Goal: Transaction & Acquisition: Purchase product/service

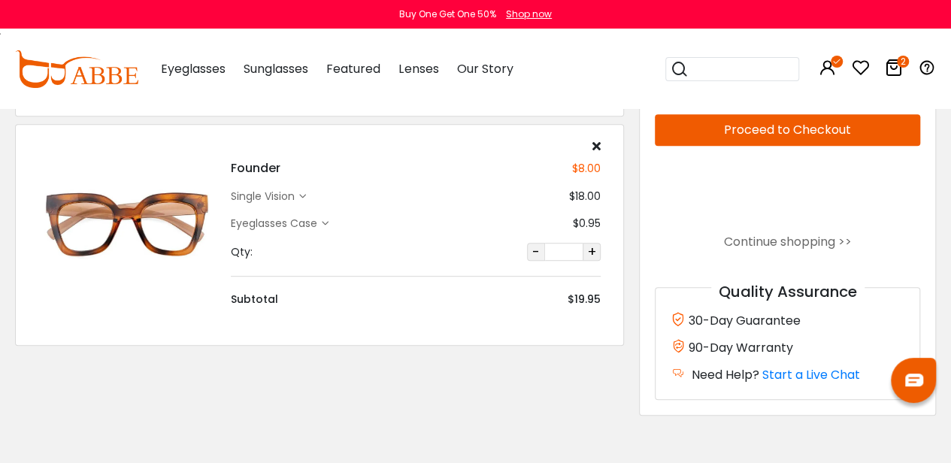
scroll to position [308, 0]
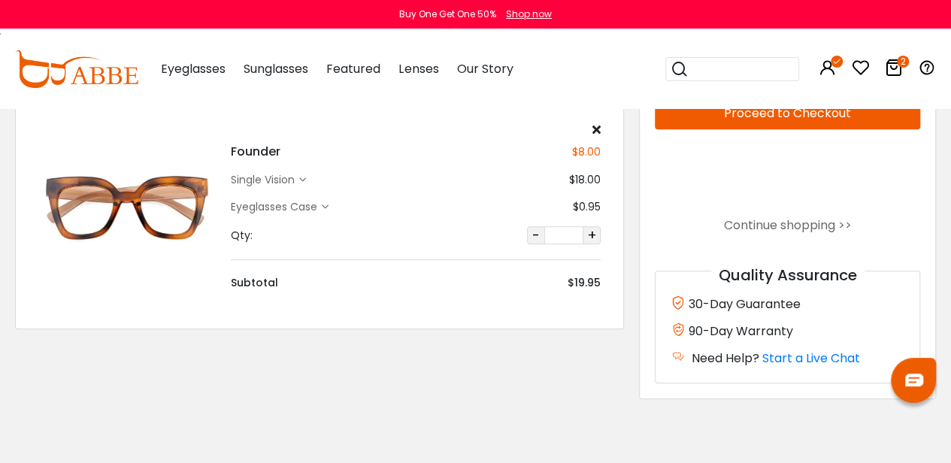
type input "********"
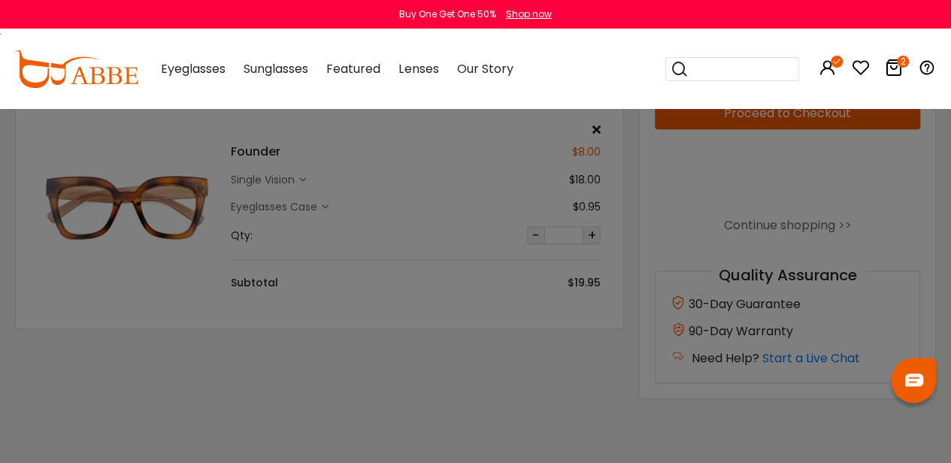
scroll to position [0, 0]
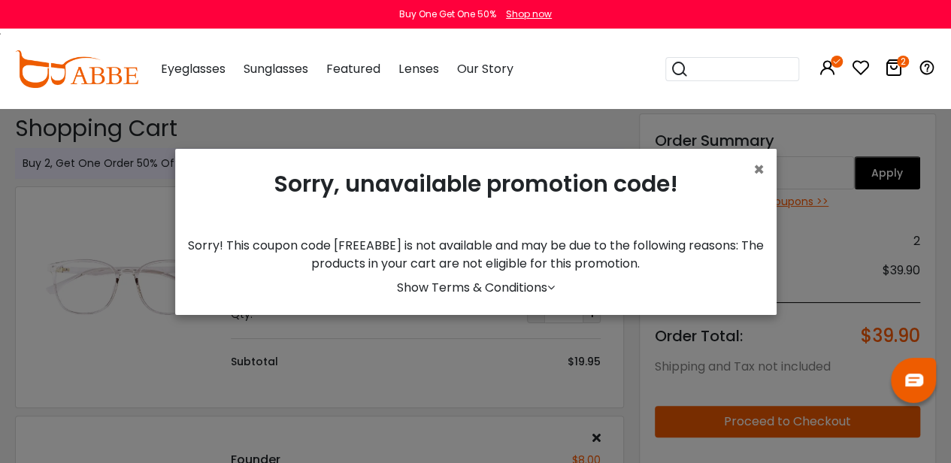
click at [754, 178] on span "×" at bounding box center [759, 169] width 11 height 25
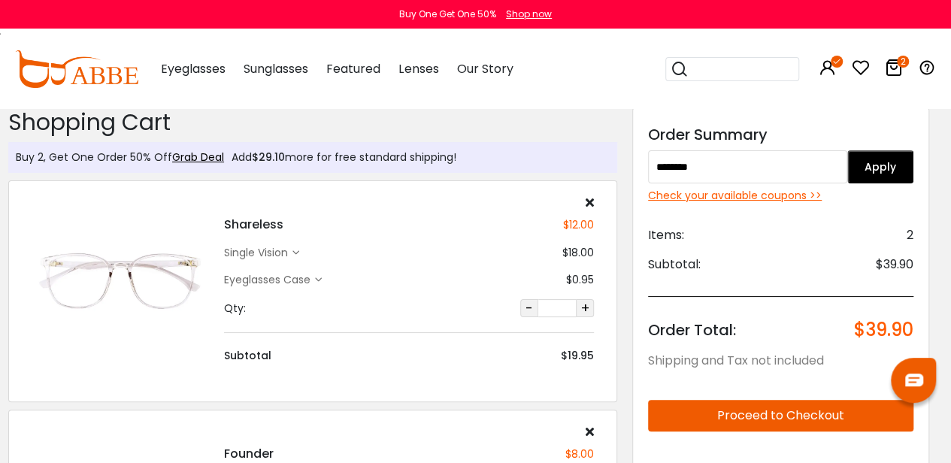
scroll to position [0, 8]
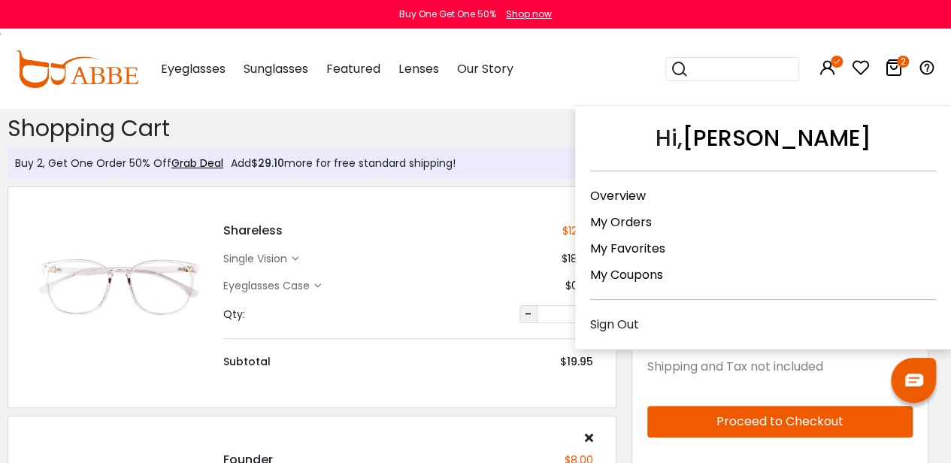
click at [630, 217] on link "My Orders" at bounding box center [621, 222] width 62 height 17
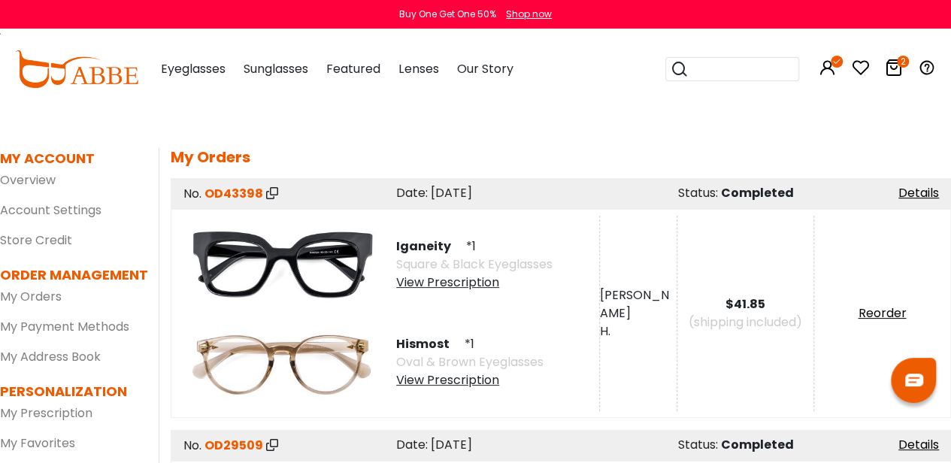
scroll to position [20, 0]
click at [898, 312] on link "Reorder" at bounding box center [882, 312] width 48 height 17
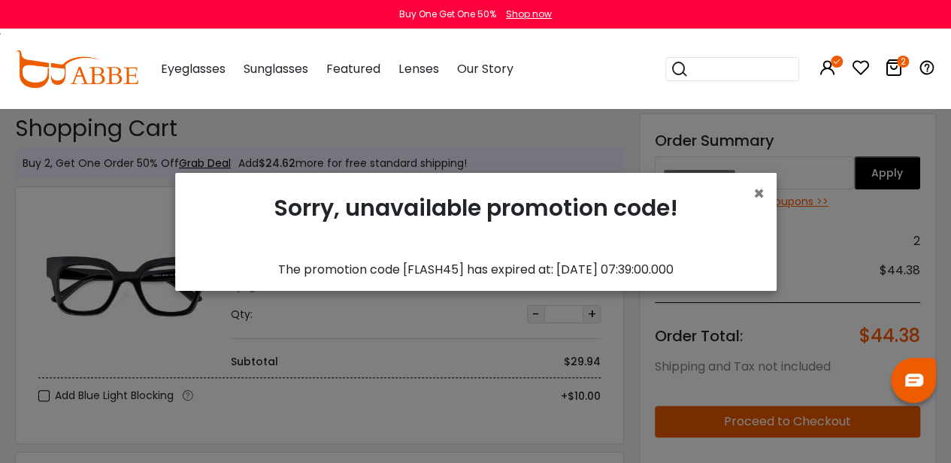
click at [750, 203] on div "Sorry, unavailable promotion code!" at bounding box center [476, 223] width 578 height 76
click at [757, 200] on span "×" at bounding box center [759, 193] width 11 height 25
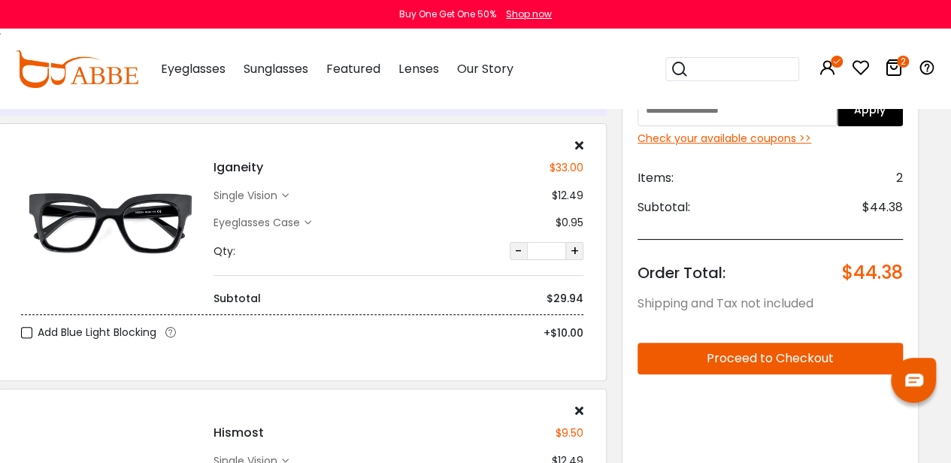
scroll to position [48, 8]
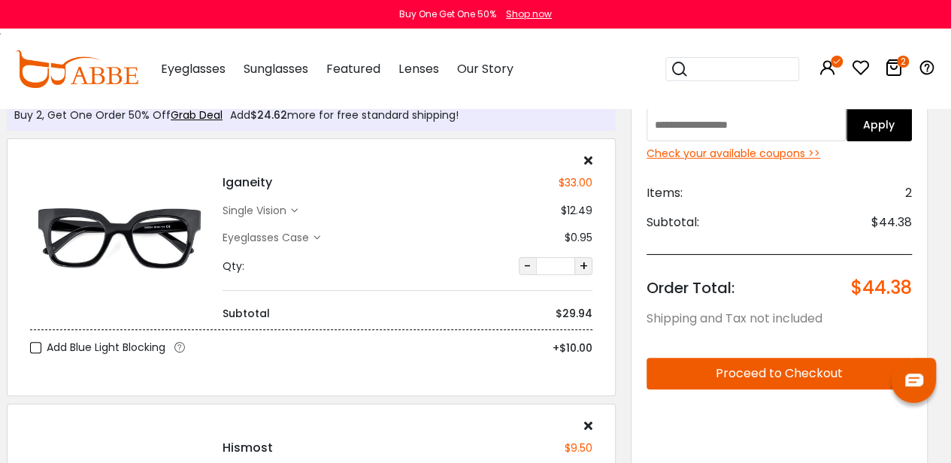
click at [32, 350] on label "Add Blue Light Blocking" at bounding box center [97, 347] width 135 height 19
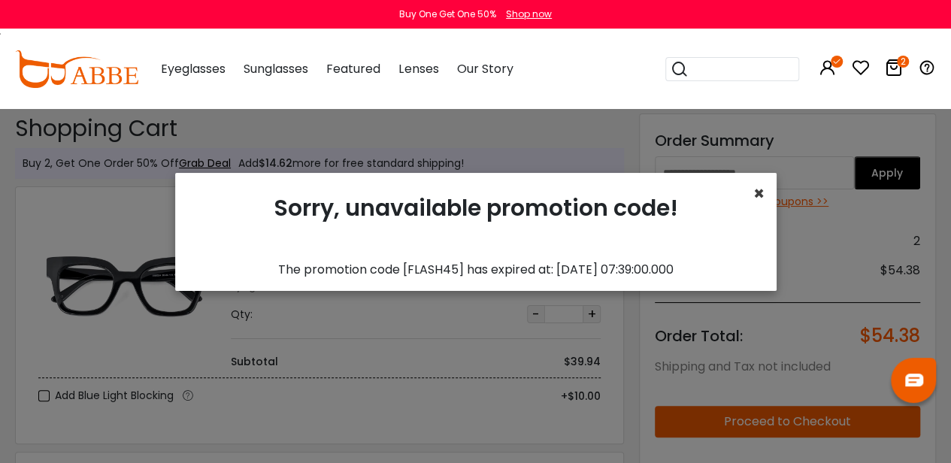
click at [755, 202] on span "×" at bounding box center [759, 193] width 11 height 25
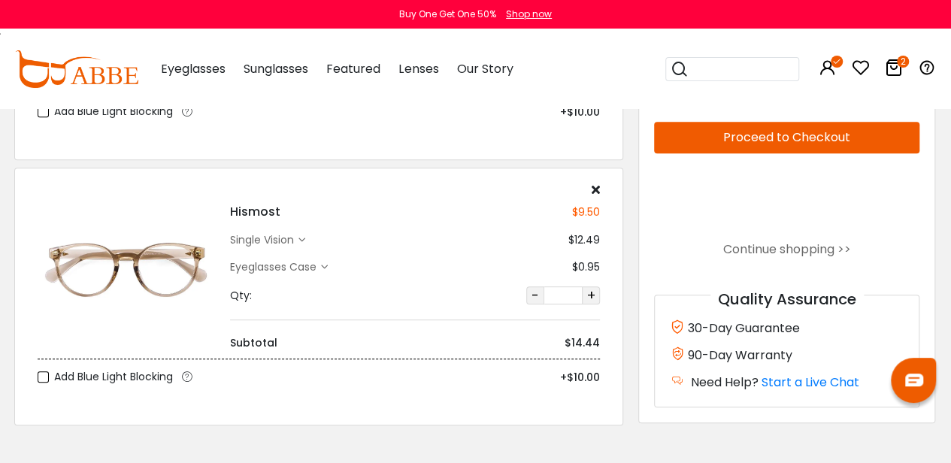
scroll to position [284, 1]
click at [597, 190] on icon at bounding box center [596, 190] width 8 height 12
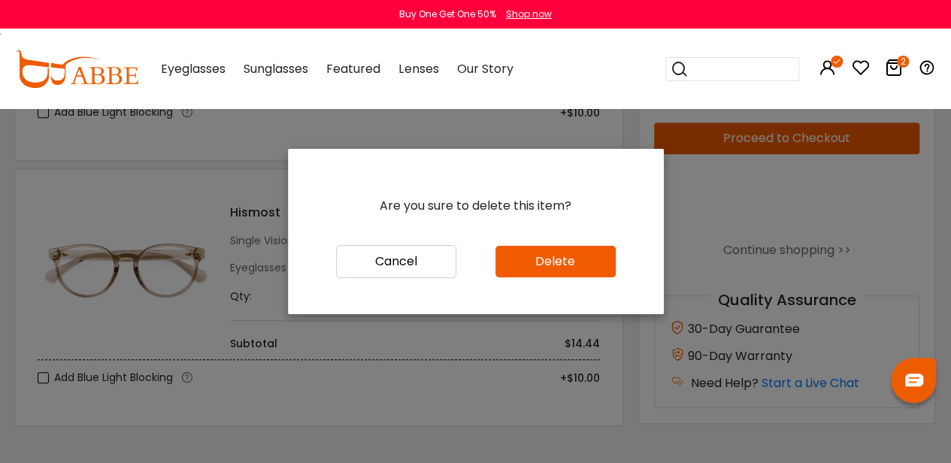
click at [511, 267] on button "Delete" at bounding box center [556, 262] width 120 height 32
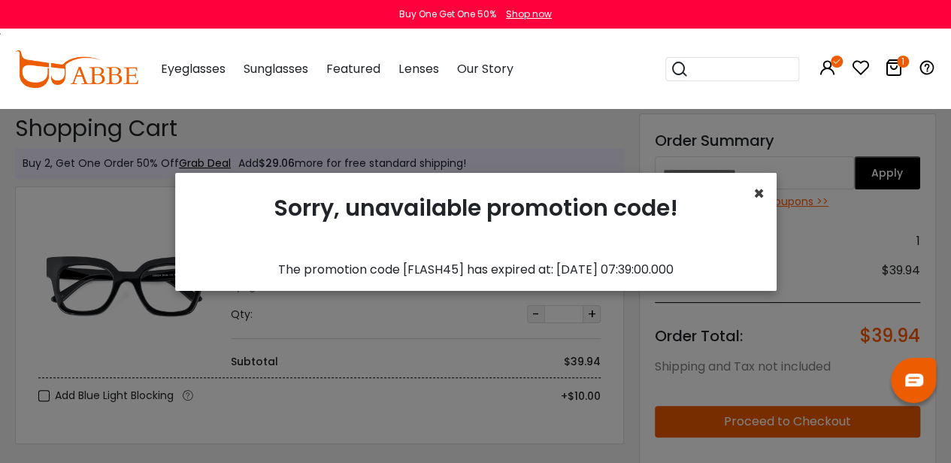
click at [754, 198] on span "×" at bounding box center [759, 193] width 11 height 25
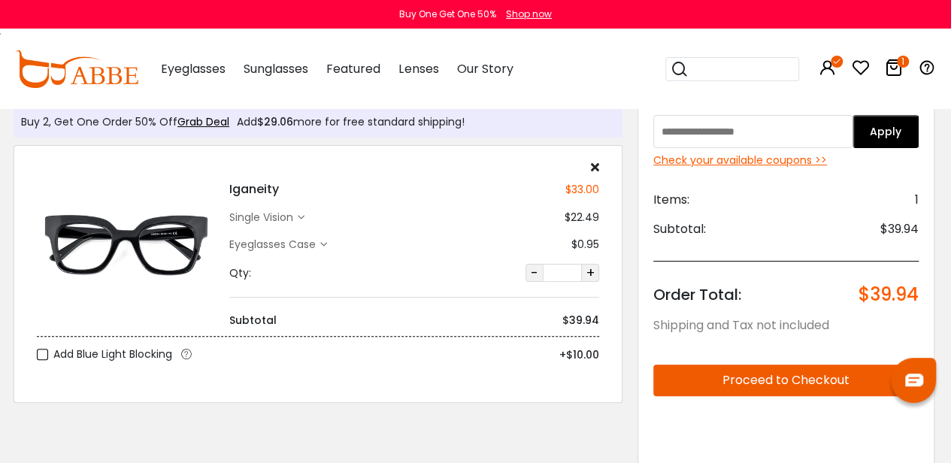
scroll to position [41, 2]
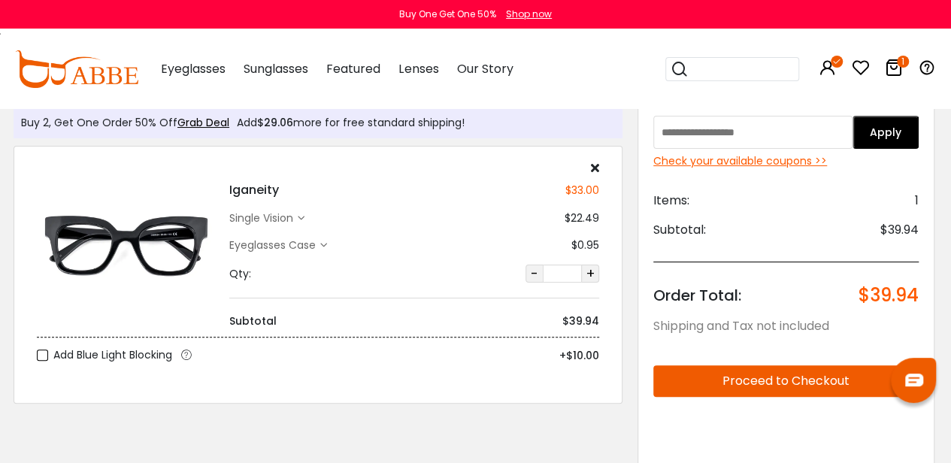
click at [714, 371] on button "Proceed to Checkout" at bounding box center [786, 381] width 265 height 32
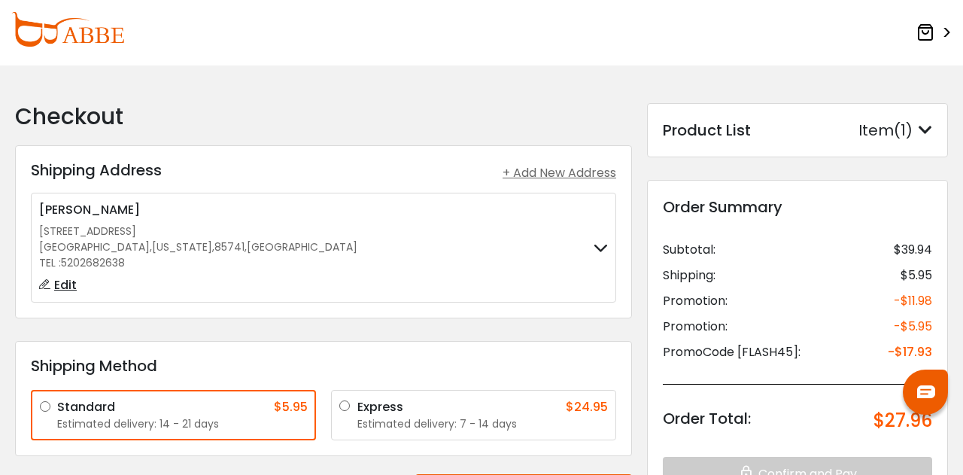
click at [58, 35] on img at bounding box center [67, 29] width 113 height 35
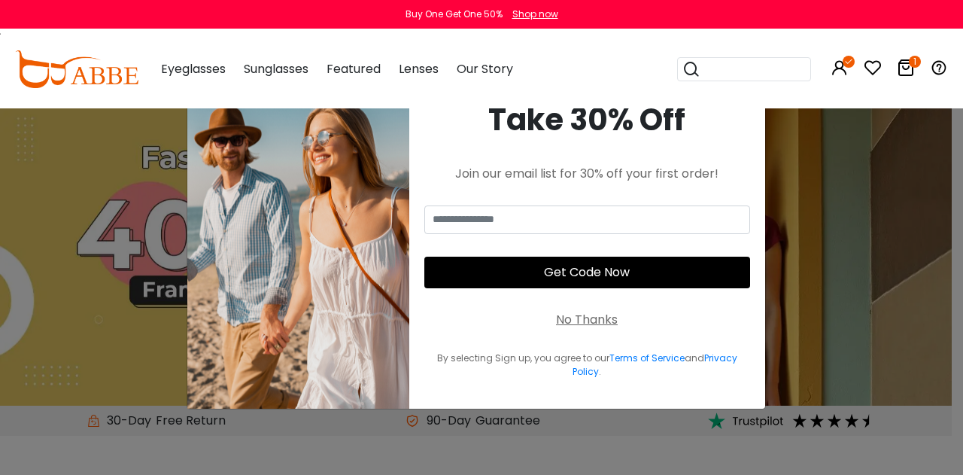
click at [905, 71] on icon at bounding box center [905, 68] width 18 height 18
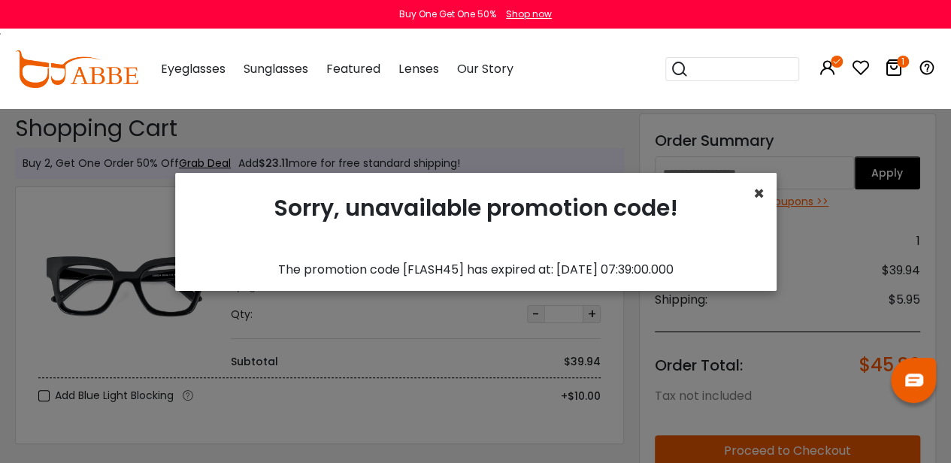
click at [763, 196] on span "×" at bounding box center [759, 193] width 11 height 25
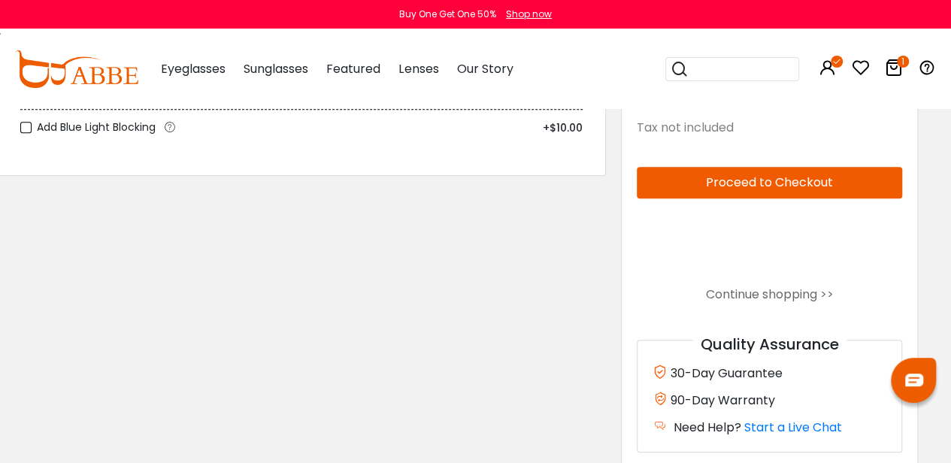
scroll to position [241, 18]
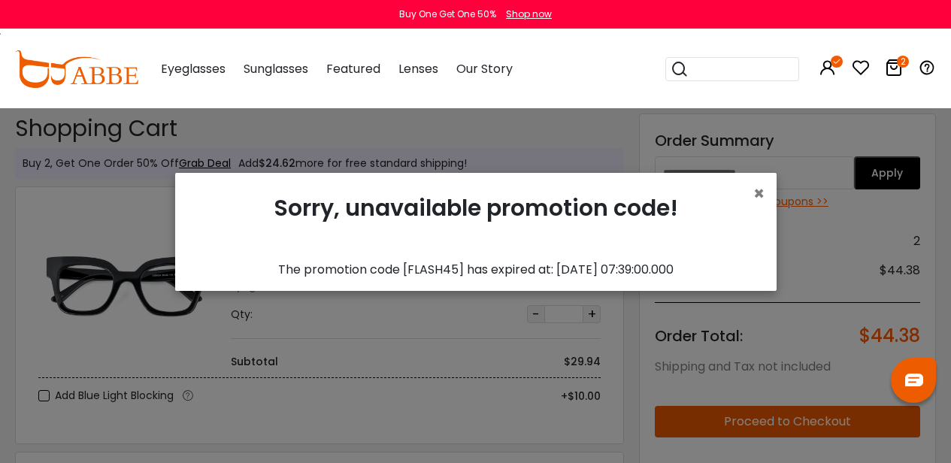
scroll to position [48, 8]
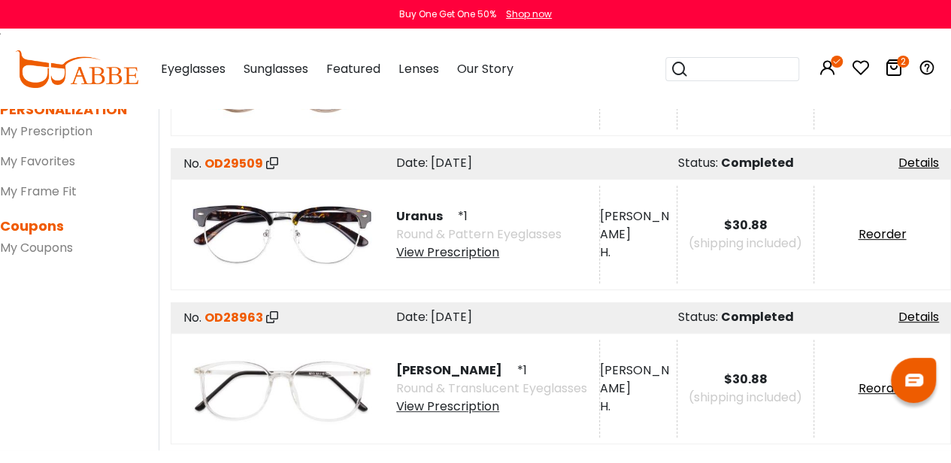
scroll to position [305, 0]
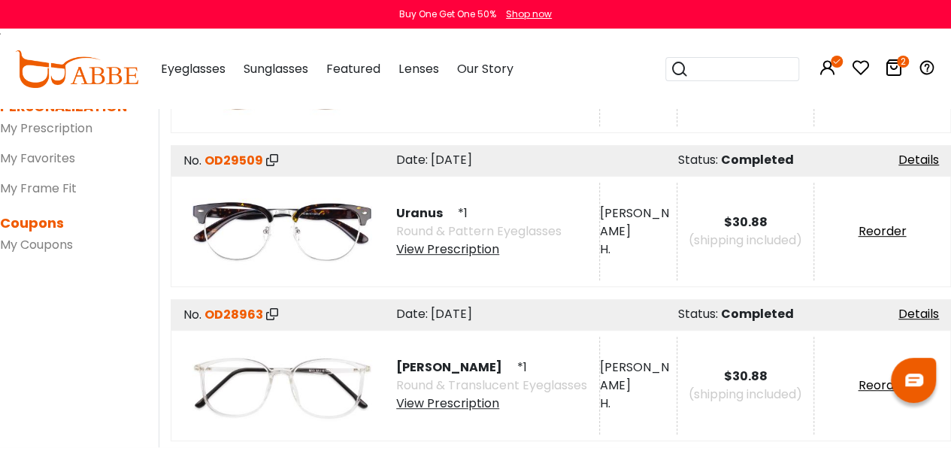
click at [893, 65] on icon at bounding box center [894, 68] width 18 height 18
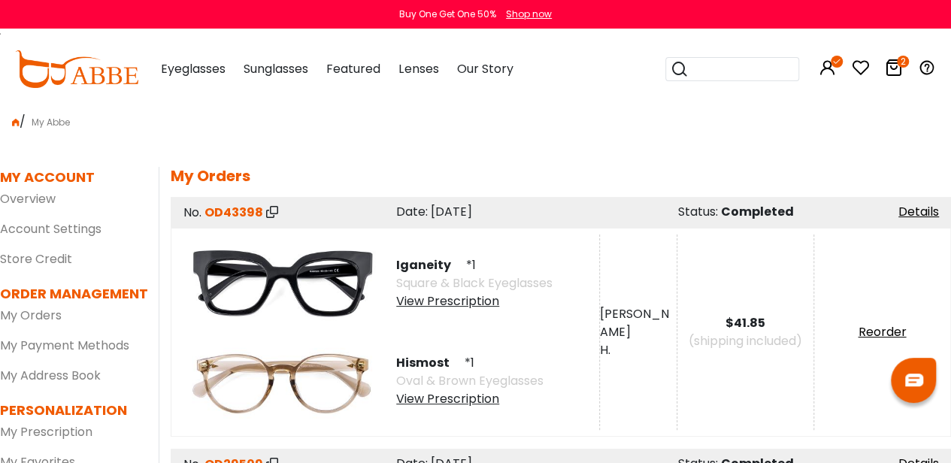
scroll to position [0, 0]
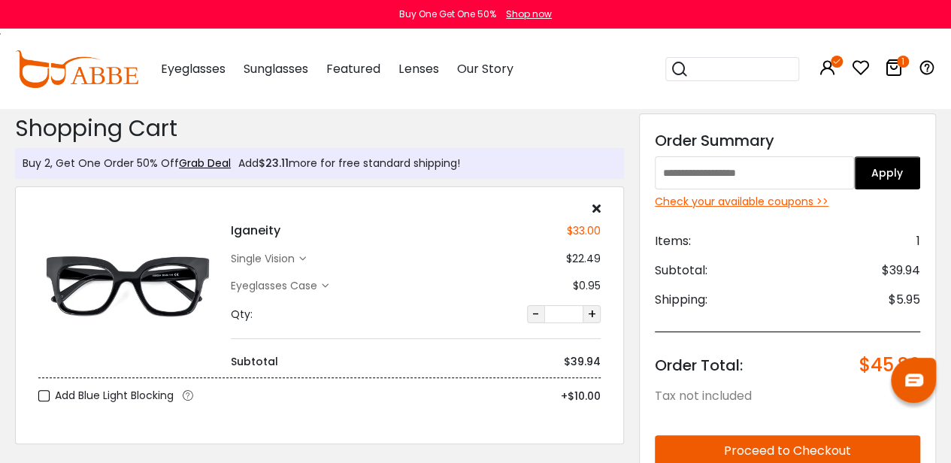
click at [285, 262] on div "single vision" at bounding box center [265, 259] width 68 height 16
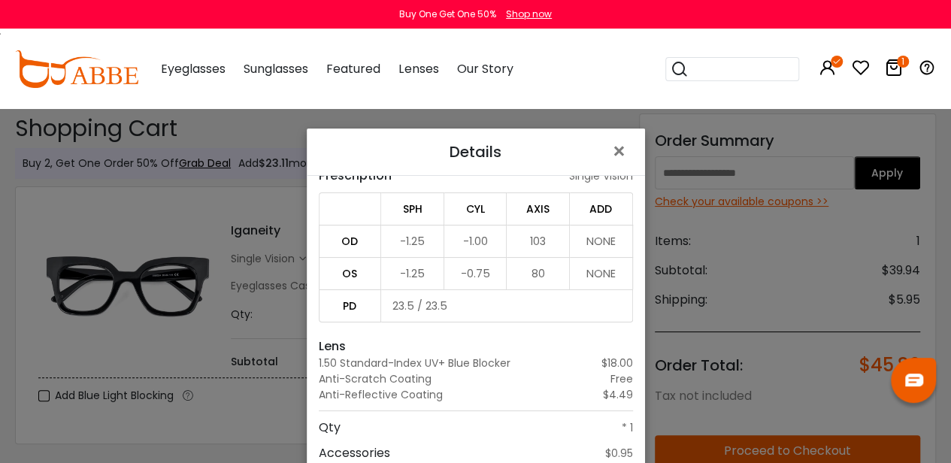
scroll to position [69, 0]
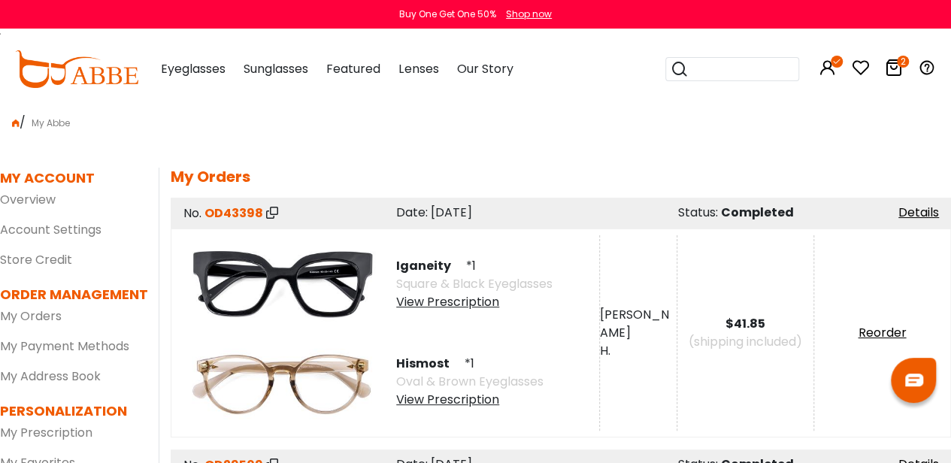
click at [899, 67] on icon at bounding box center [894, 68] width 18 height 18
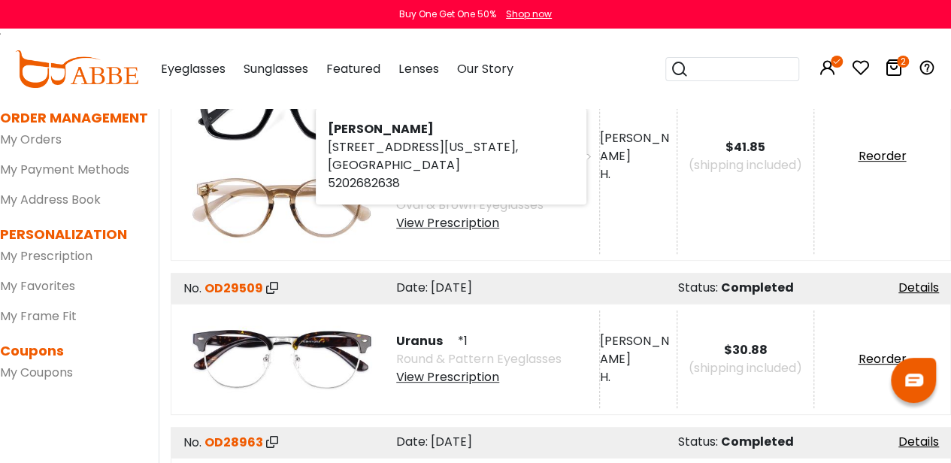
scroll to position [177, 0]
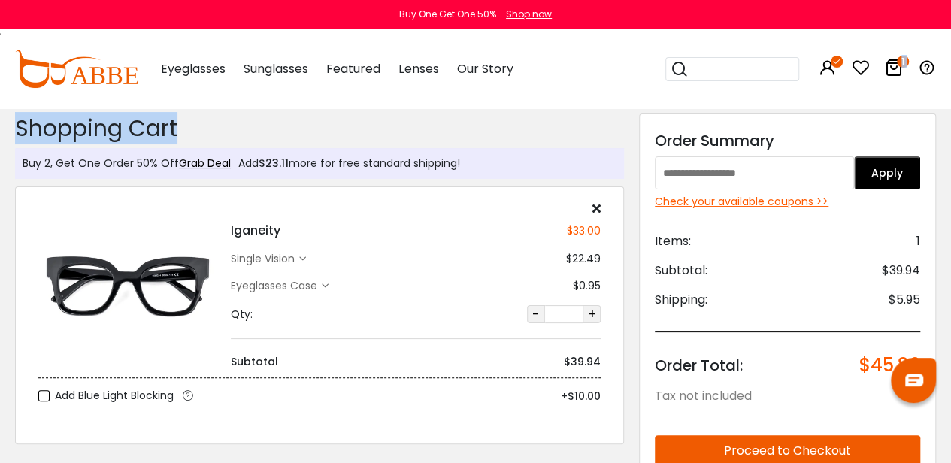
drag, startPoint x: 0, startPoint y: 0, endPoint x: 541, endPoint y: 39, distance: 542.9
click at [839, 70] on div "Popular Searches round Sunglasses aviator clear tortoise cat Recommended Laya $…" at bounding box center [793, 69] width 286 height 78
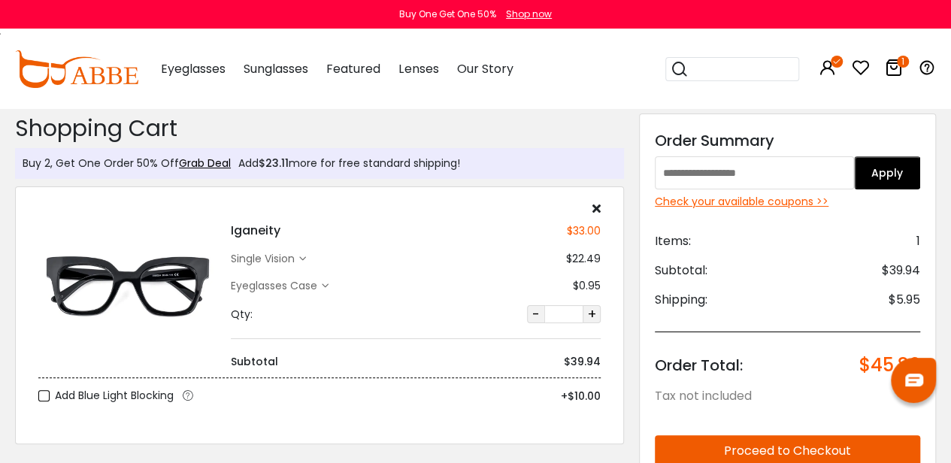
click at [854, 70] on icon at bounding box center [861, 68] width 18 height 18
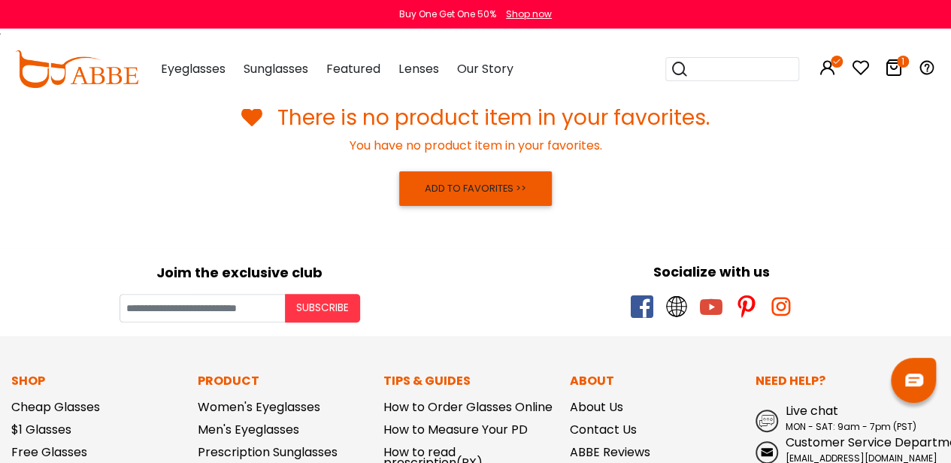
scroll to position [71, 0]
click at [852, 72] on icon at bounding box center [861, 68] width 18 height 18
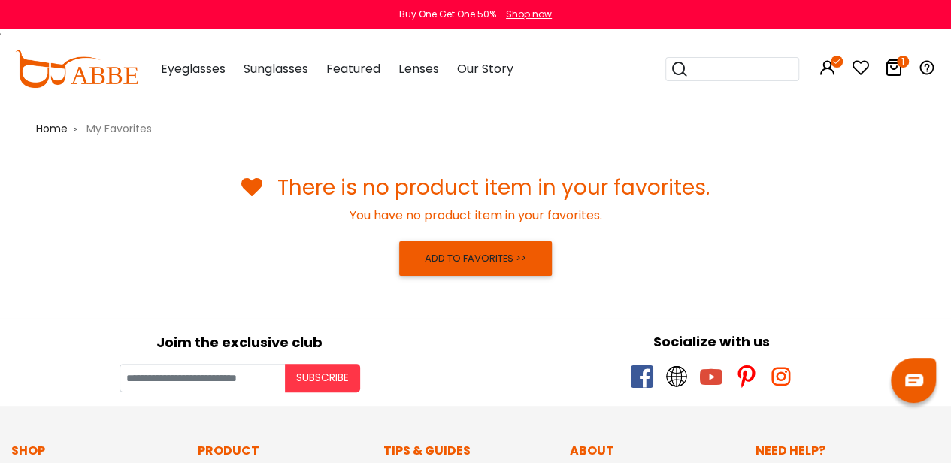
click at [860, 69] on icon at bounding box center [861, 68] width 18 height 18
click at [901, 74] on icon at bounding box center [894, 68] width 18 height 18
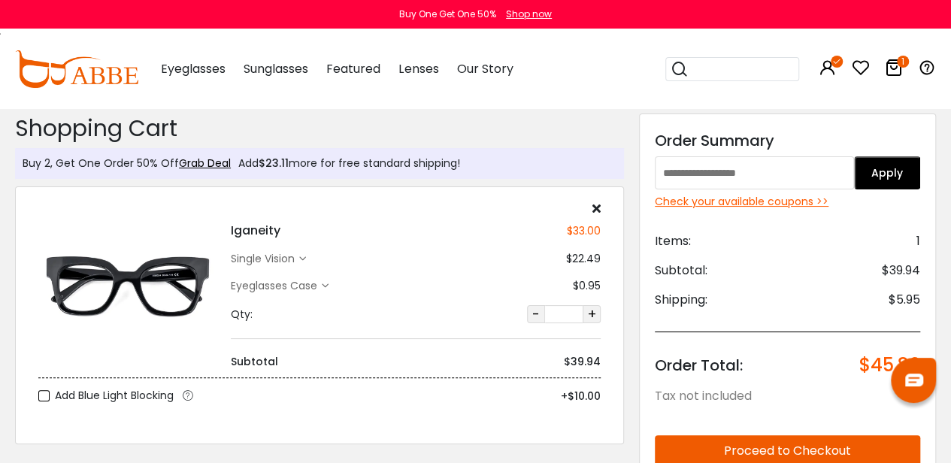
click at [165, 297] on img at bounding box center [126, 286] width 177 height 89
click at [242, 224] on h4 "Iganeity" at bounding box center [256, 231] width 50 height 18
drag, startPoint x: 298, startPoint y: 217, endPoint x: 226, endPoint y: 211, distance: 71.7
click at [226, 211] on div "Iganeity $33.00 single vision $22.49 Eyeglasses Case" at bounding box center [415, 286] width 385 height 168
copy div "Iganeity"
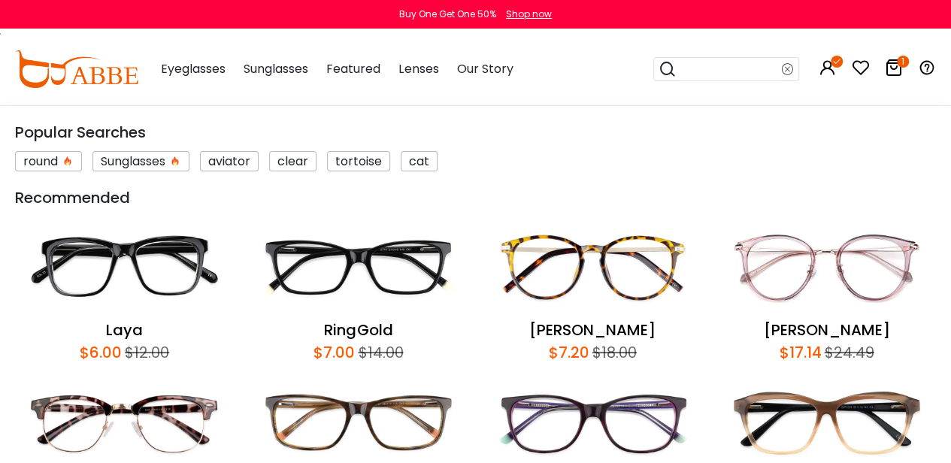
click at [701, 68] on input "search" at bounding box center [729, 69] width 105 height 23
paste input "********"
type input "********"
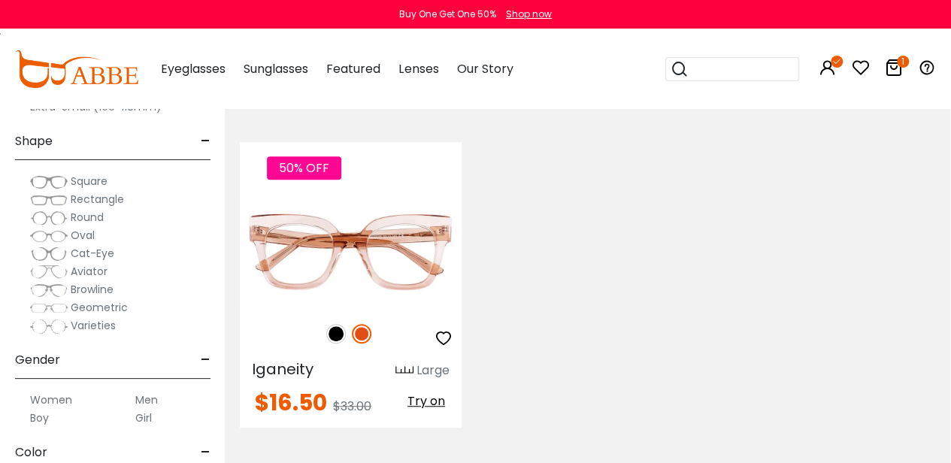
scroll to position [24, 0]
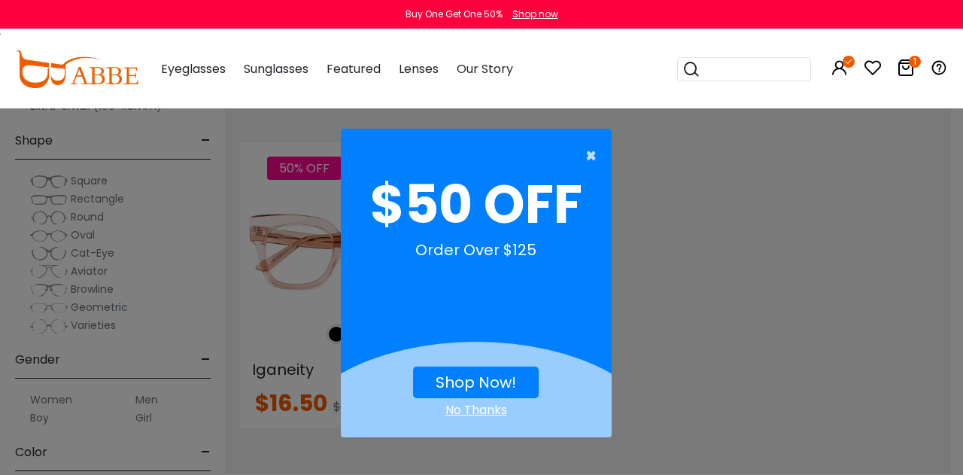
click at [588, 165] on span "×" at bounding box center [594, 156] width 19 height 30
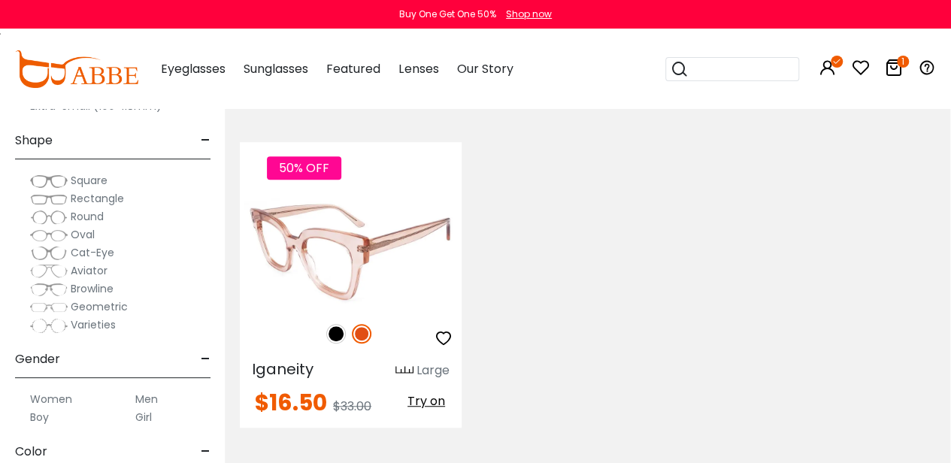
click at [314, 253] on img at bounding box center [351, 251] width 222 height 111
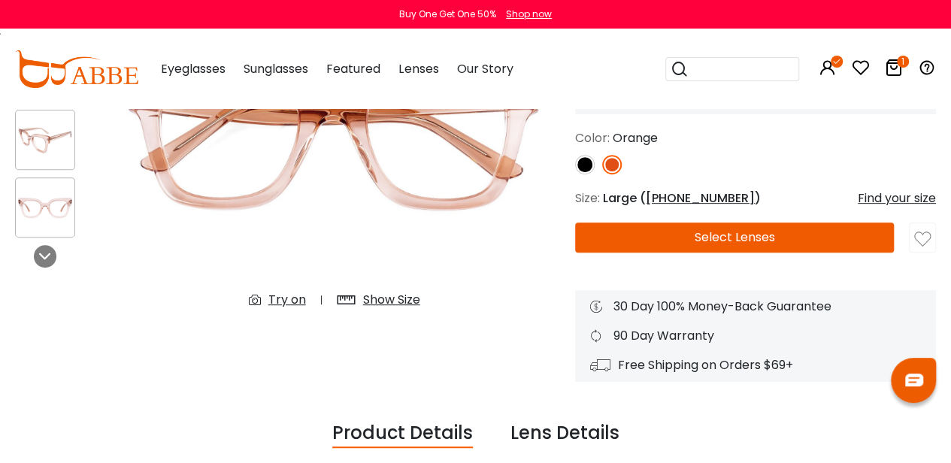
scroll to position [388, 0]
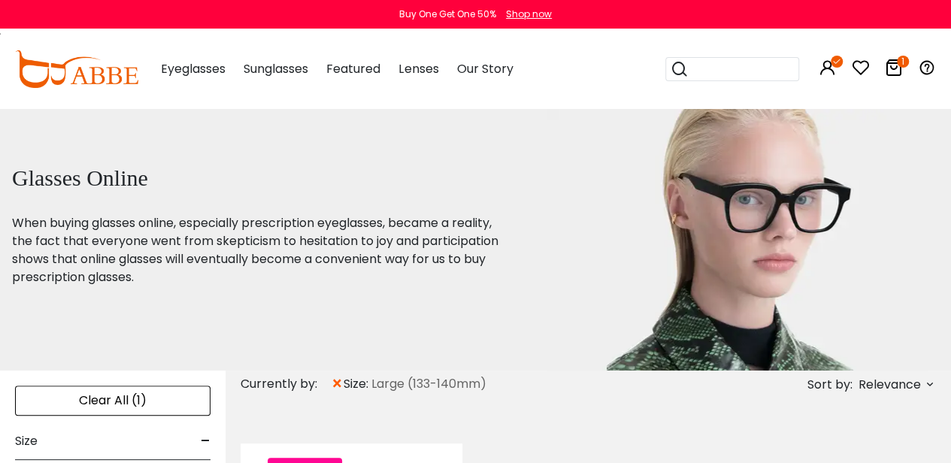
click at [106, 74] on img at bounding box center [76, 69] width 123 height 38
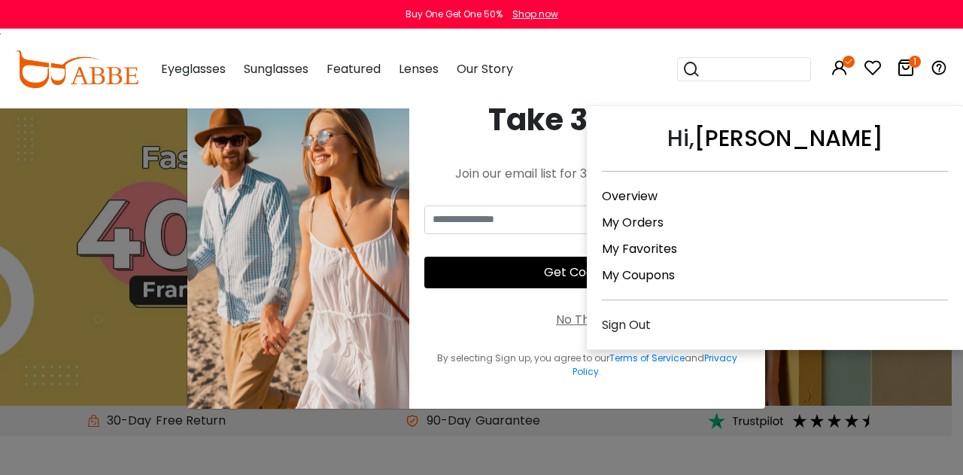
click at [621, 214] on link "My Orders" at bounding box center [633, 222] width 62 height 17
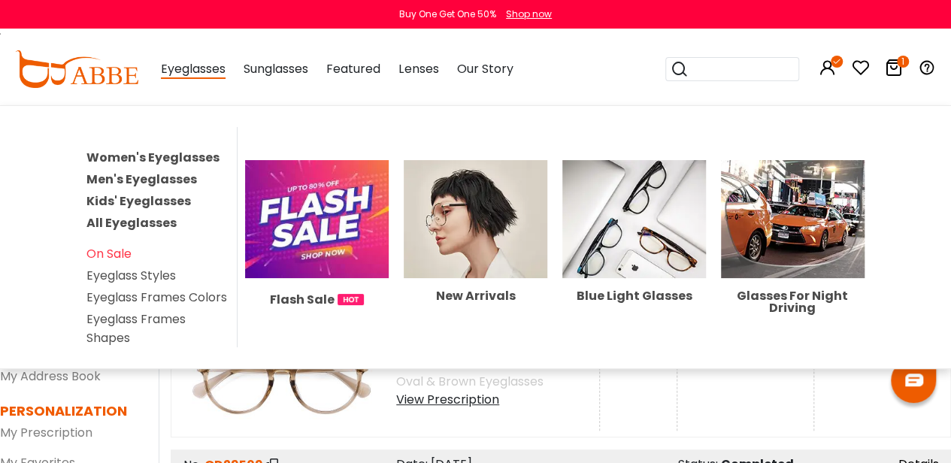
click at [192, 70] on span "Eyeglasses" at bounding box center [193, 69] width 65 height 19
click at [188, 72] on span "Eyeglasses" at bounding box center [193, 69] width 65 height 19
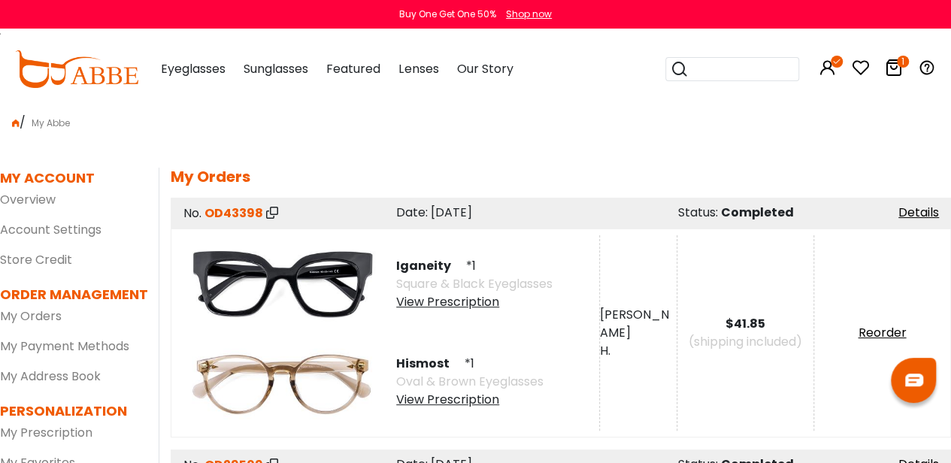
click at [99, 77] on img at bounding box center [76, 69] width 123 height 38
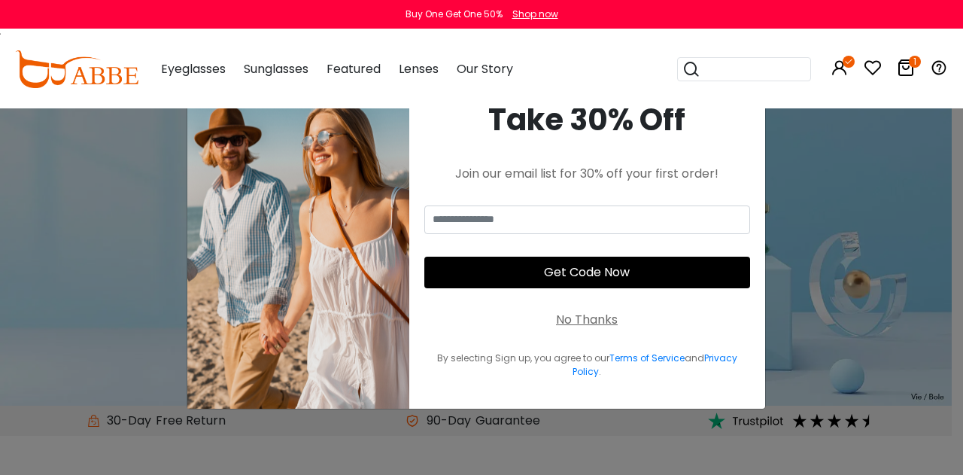
click at [576, 318] on div "No Thanks" at bounding box center [587, 320] width 62 height 18
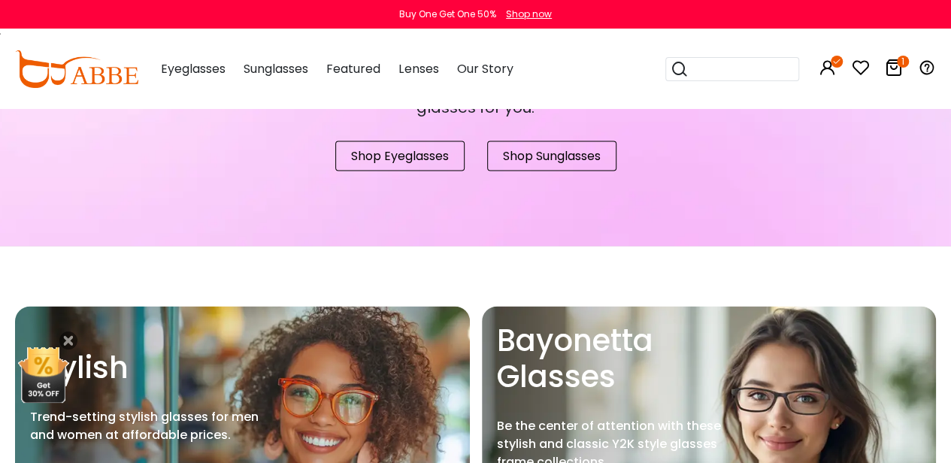
scroll to position [1466, 0]
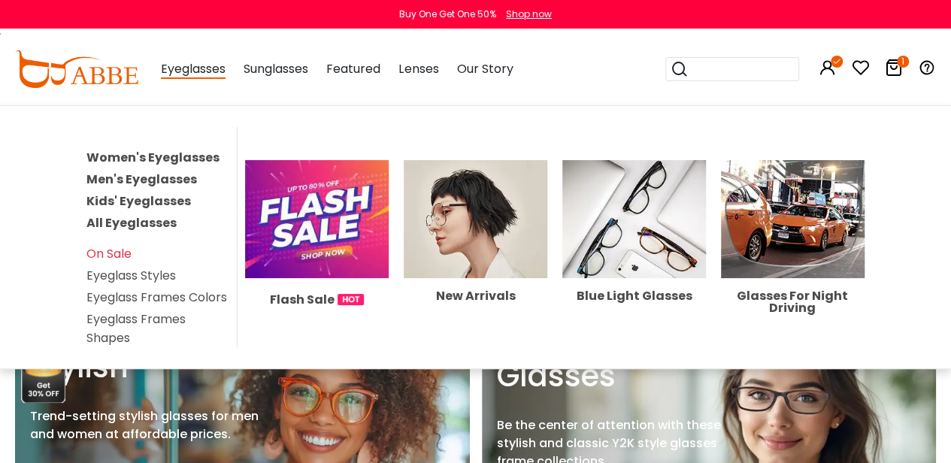
click at [161, 160] on link "Women's Eyeglasses" at bounding box center [152, 157] width 133 height 17
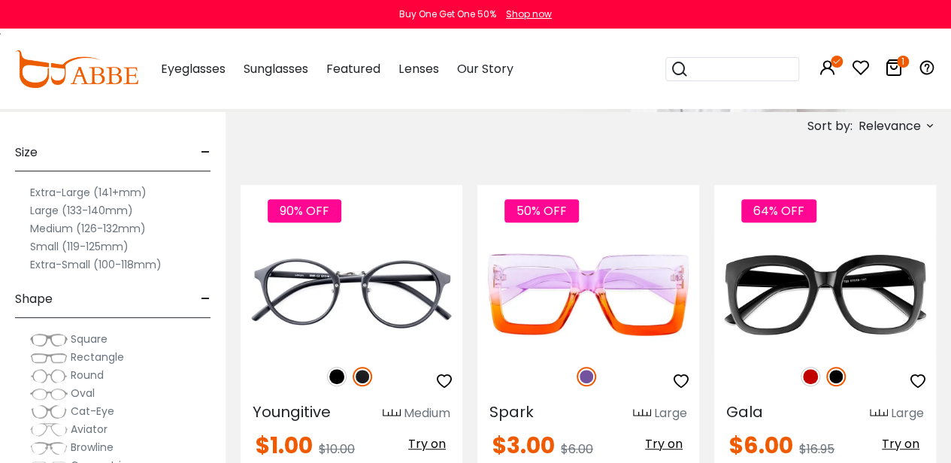
scroll to position [258, 0]
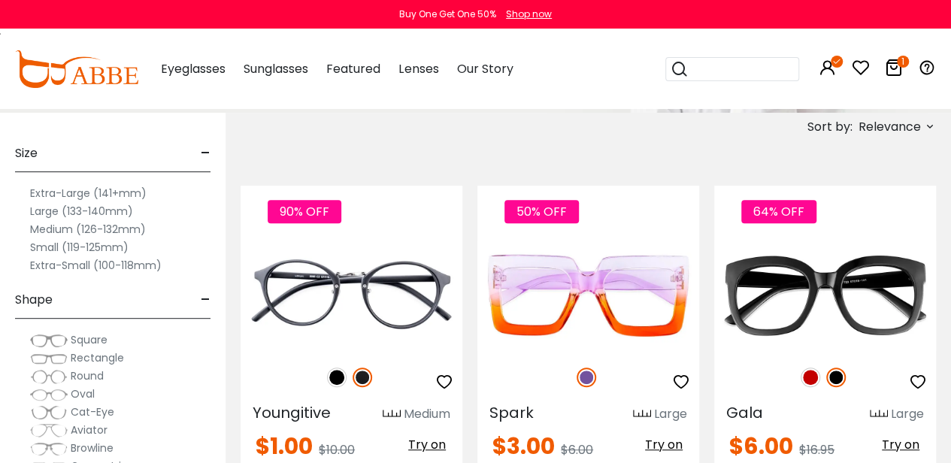
click at [63, 214] on label "Large (133-140mm)" at bounding box center [81, 211] width 103 height 18
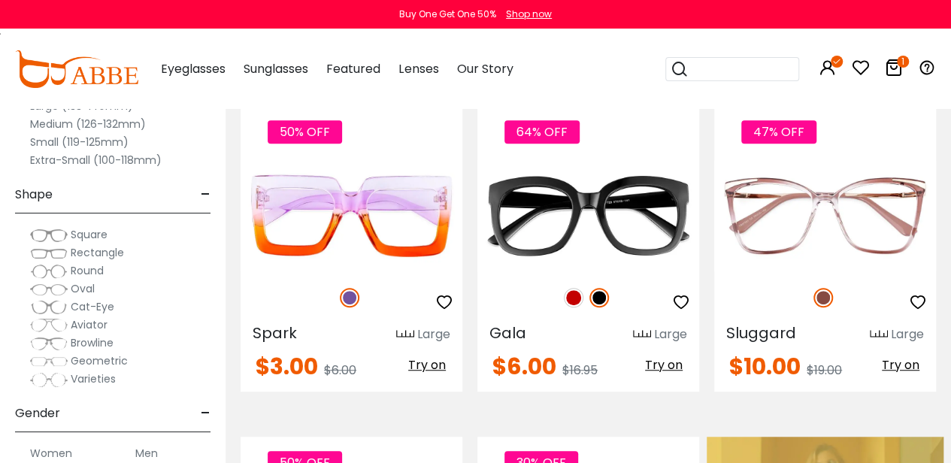
scroll to position [336, 0]
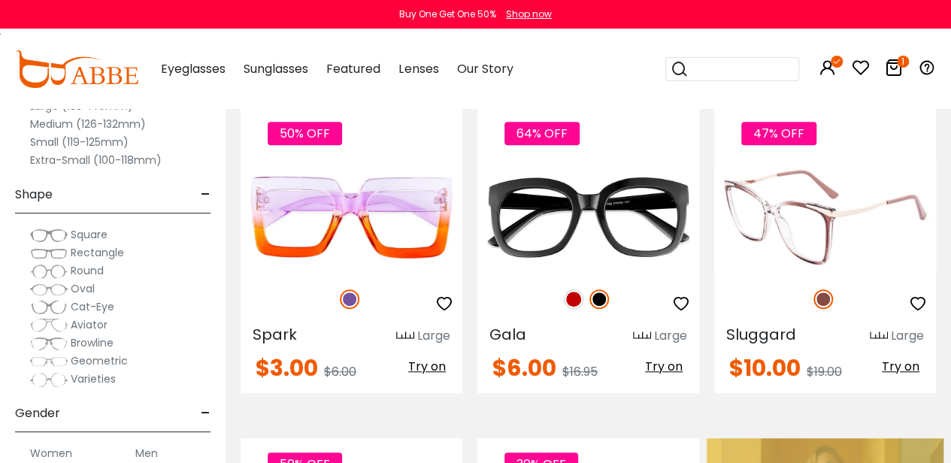
click at [763, 244] on img at bounding box center [825, 217] width 222 height 111
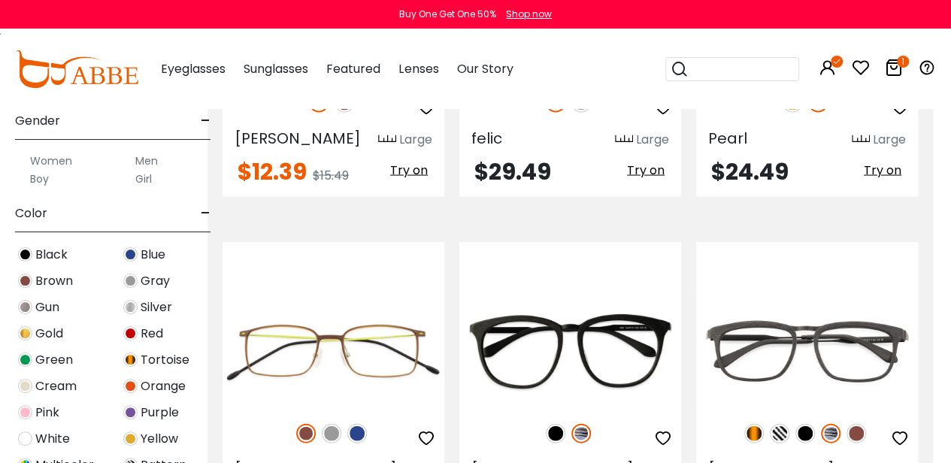
scroll to position [384, 0]
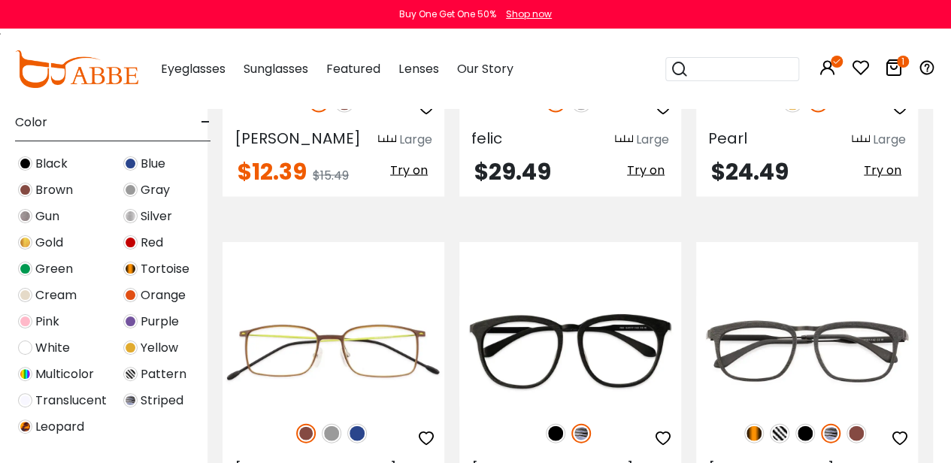
click at [150, 265] on span "Tortoise" at bounding box center [165, 269] width 49 height 18
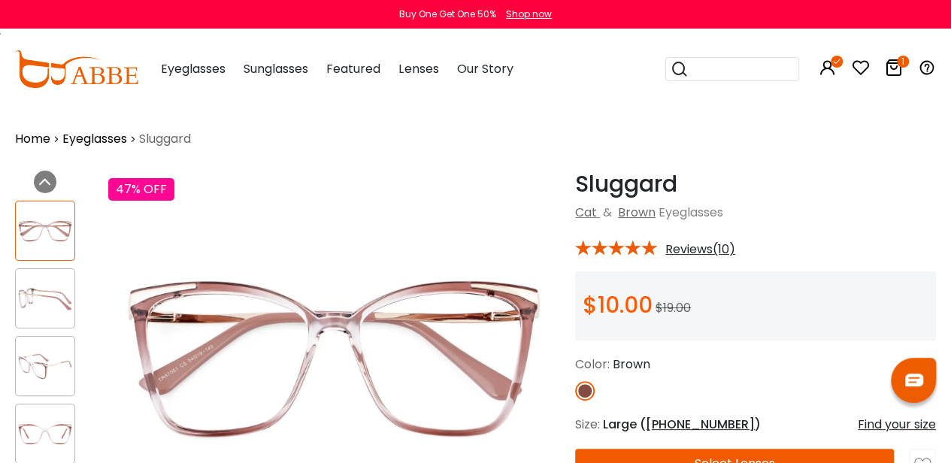
scroll to position [59, 0]
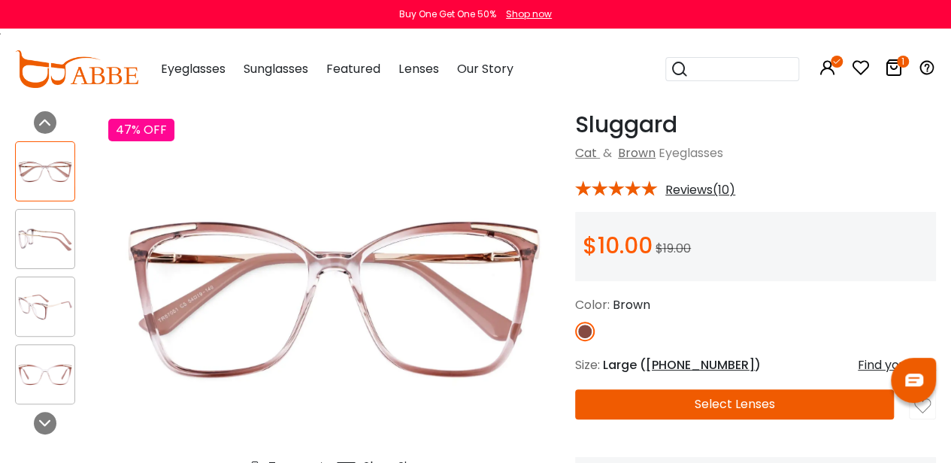
click at [58, 225] on img at bounding box center [45, 239] width 59 height 29
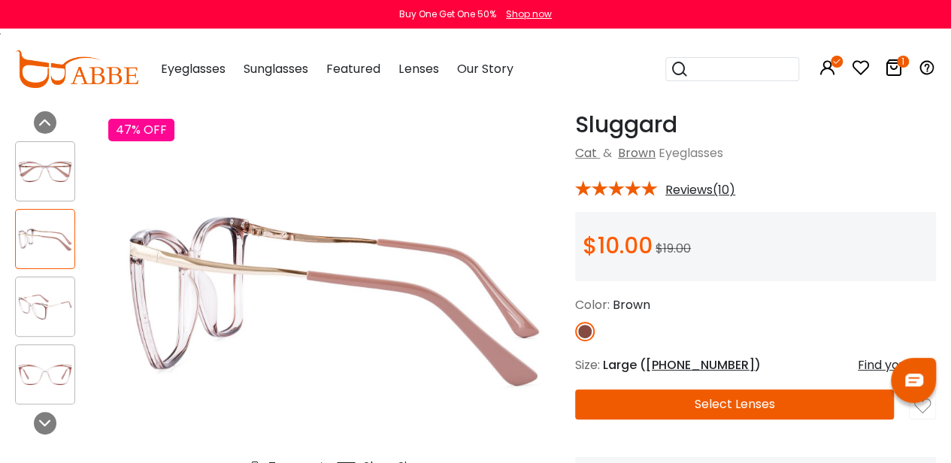
click at [53, 312] on img at bounding box center [45, 307] width 59 height 29
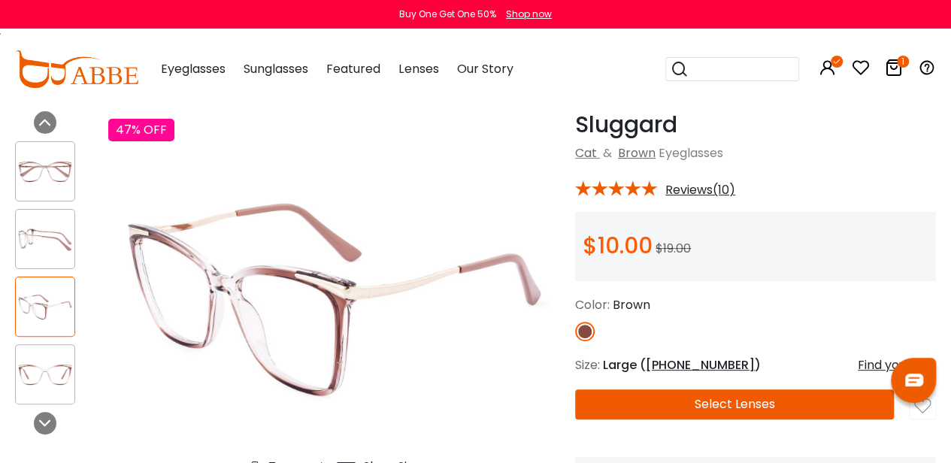
click at [65, 373] on img at bounding box center [45, 374] width 59 height 29
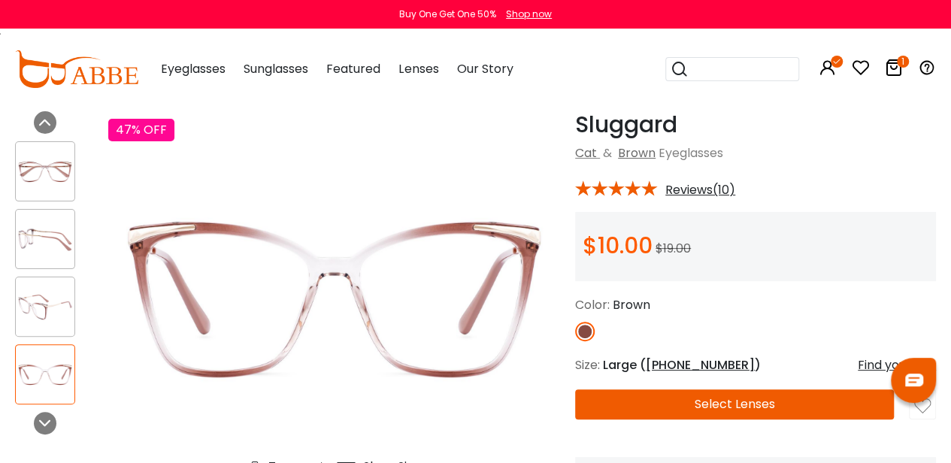
click at [657, 411] on button "Select Lenses" at bounding box center [734, 405] width 319 height 30
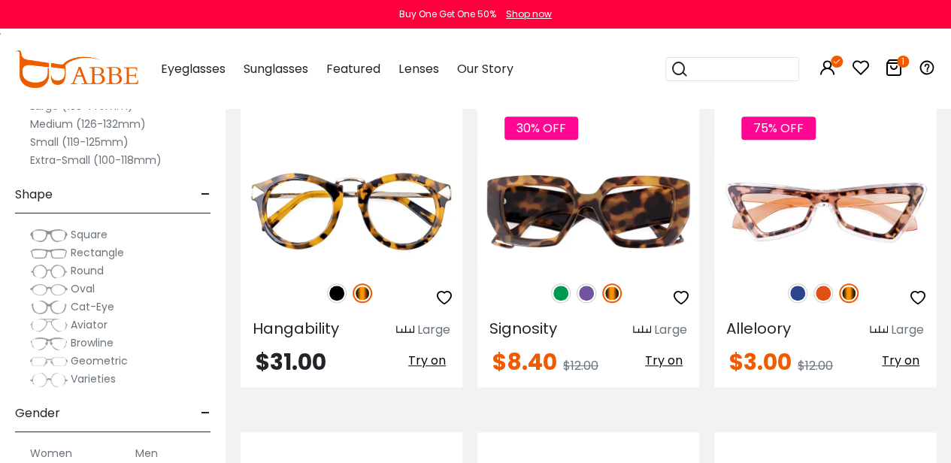
scroll to position [3346, 0]
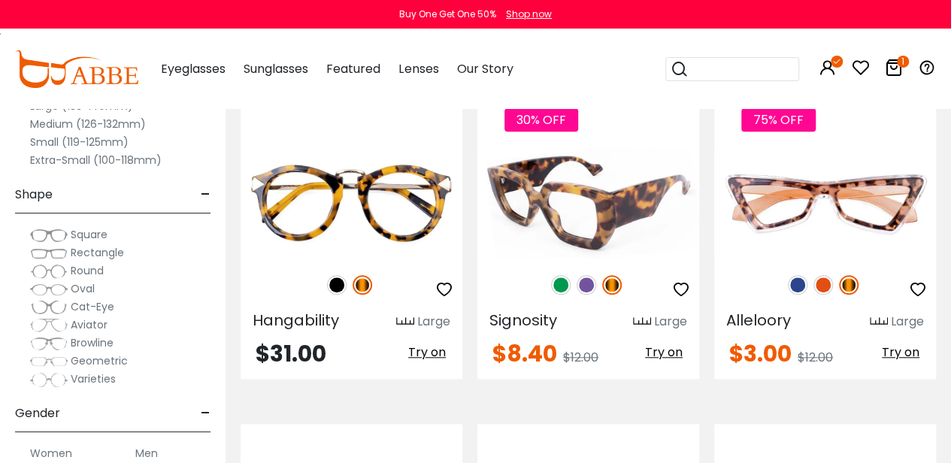
click at [608, 221] on img at bounding box center [589, 203] width 222 height 111
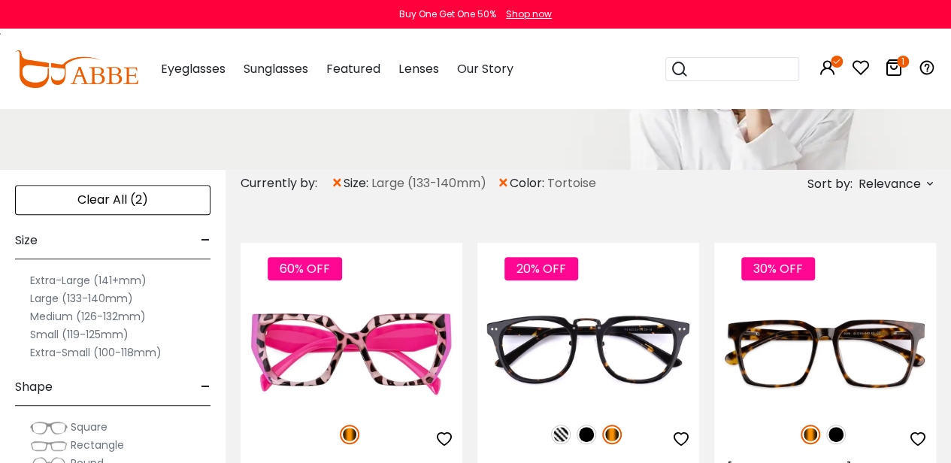
scroll to position [199, 0]
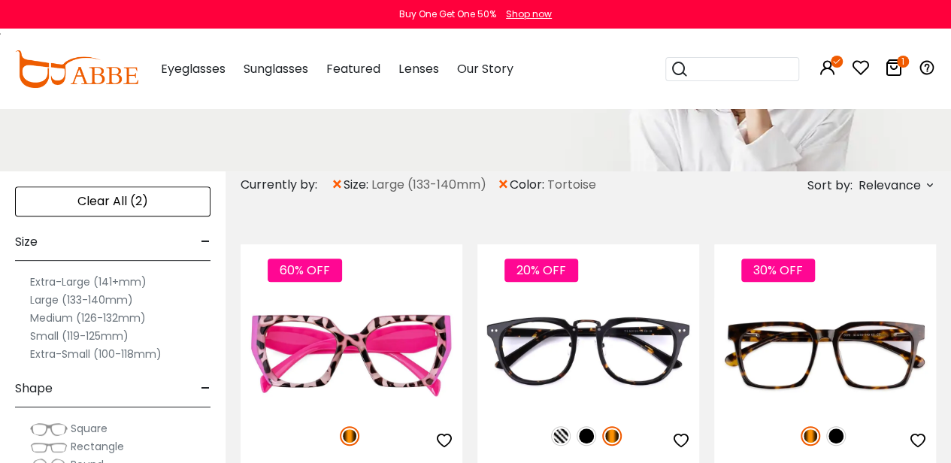
click at [339, 182] on span "×" at bounding box center [337, 184] width 13 height 27
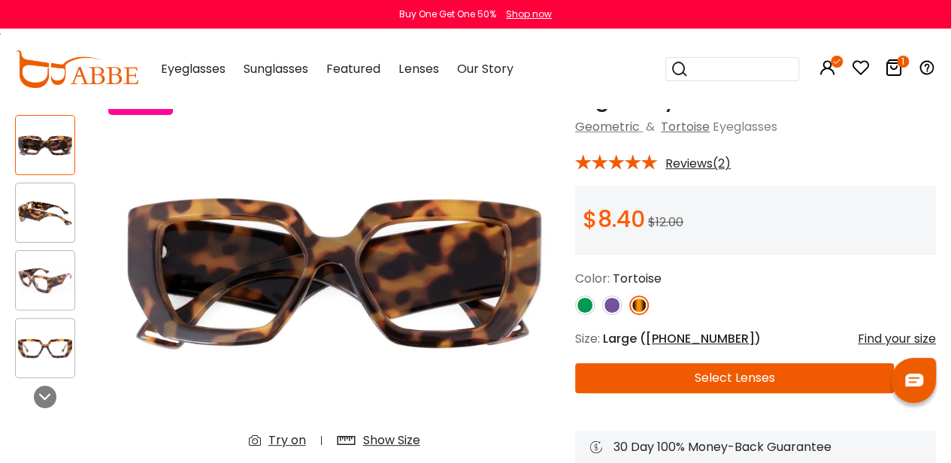
scroll to position [87, 0]
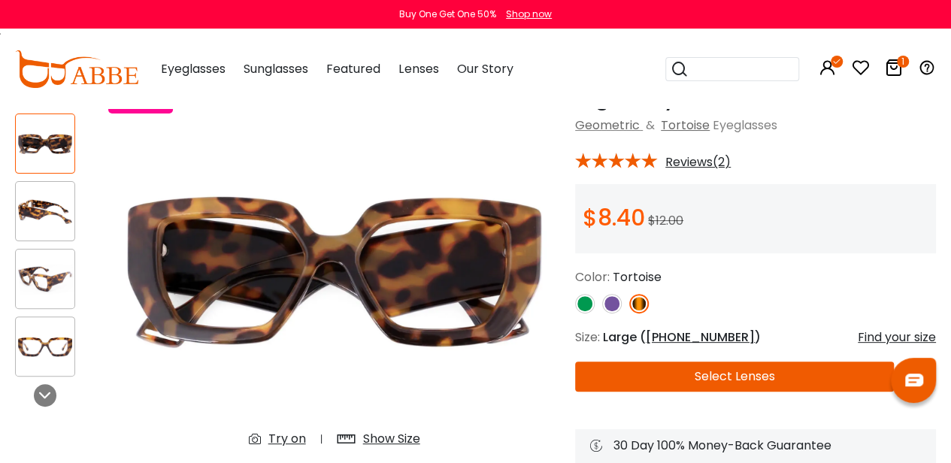
click at [47, 296] on div at bounding box center [45, 279] width 60 height 60
click at [53, 199] on img at bounding box center [45, 211] width 59 height 29
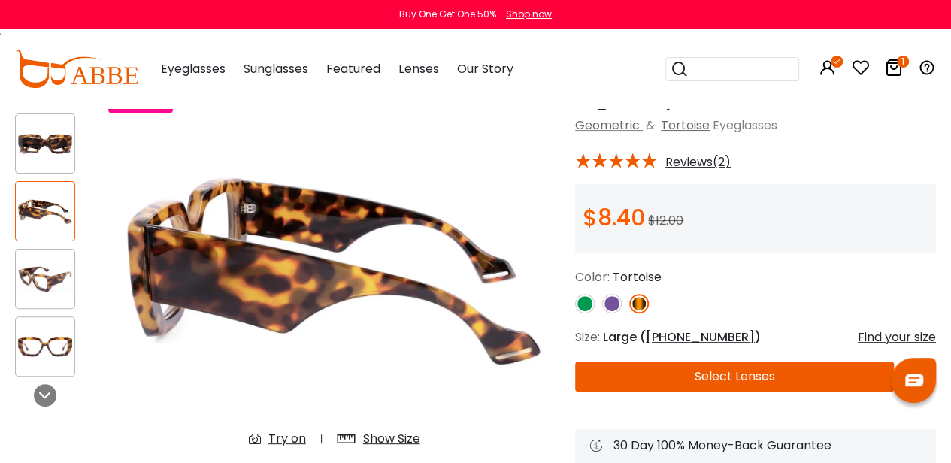
click at [45, 293] on img at bounding box center [45, 279] width 59 height 29
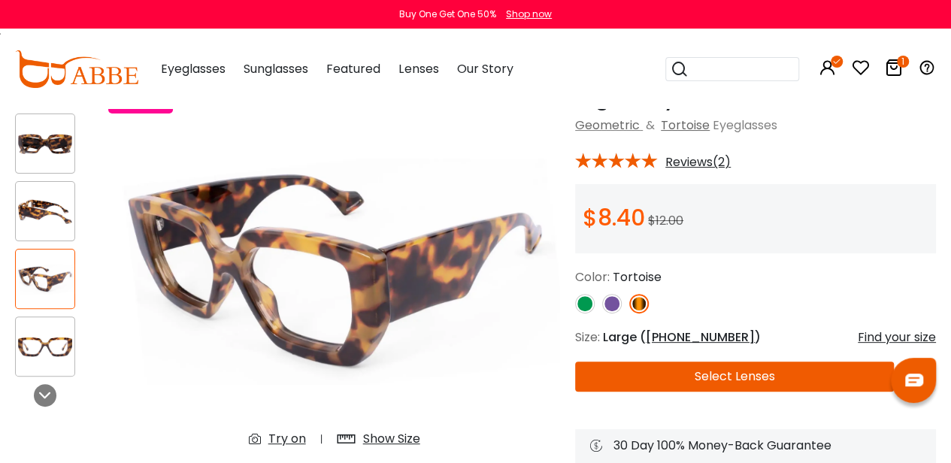
click at [58, 354] on img at bounding box center [45, 346] width 59 height 29
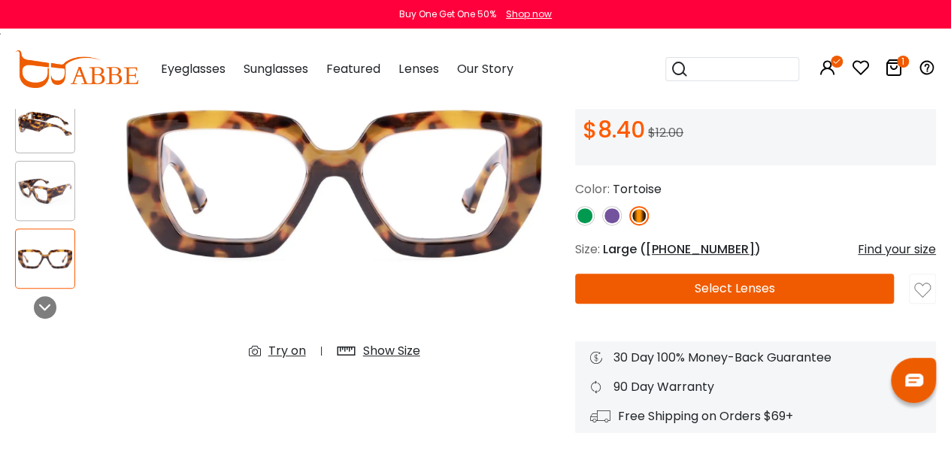
scroll to position [5, 0]
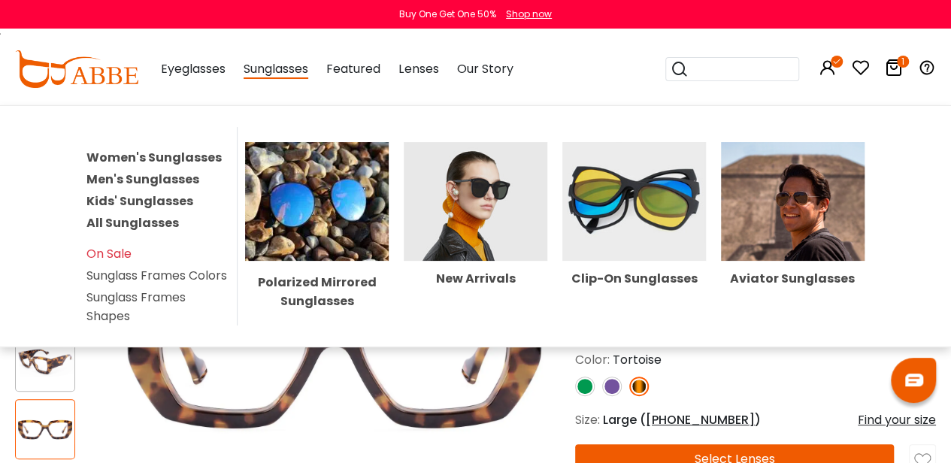
click at [277, 73] on span "Sunglasses" at bounding box center [276, 69] width 65 height 19
click at [173, 150] on link "Women's Sunglasses" at bounding box center [153, 157] width 135 height 17
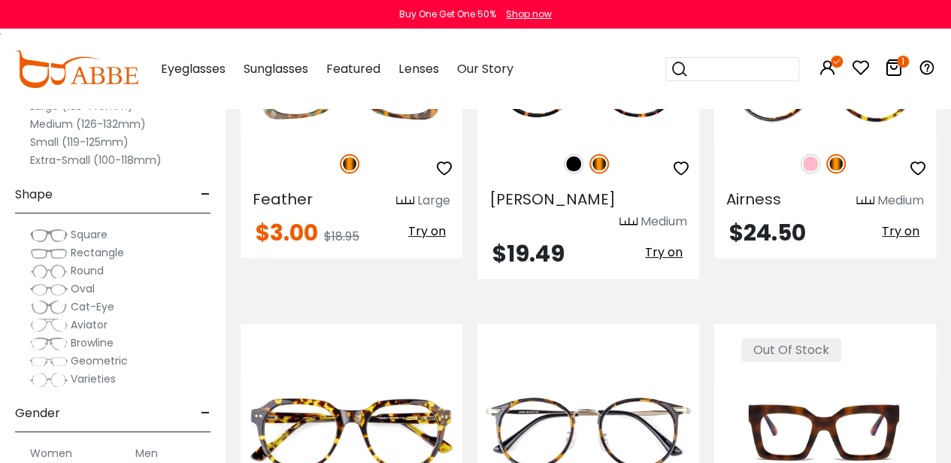
scroll to position [6035, 0]
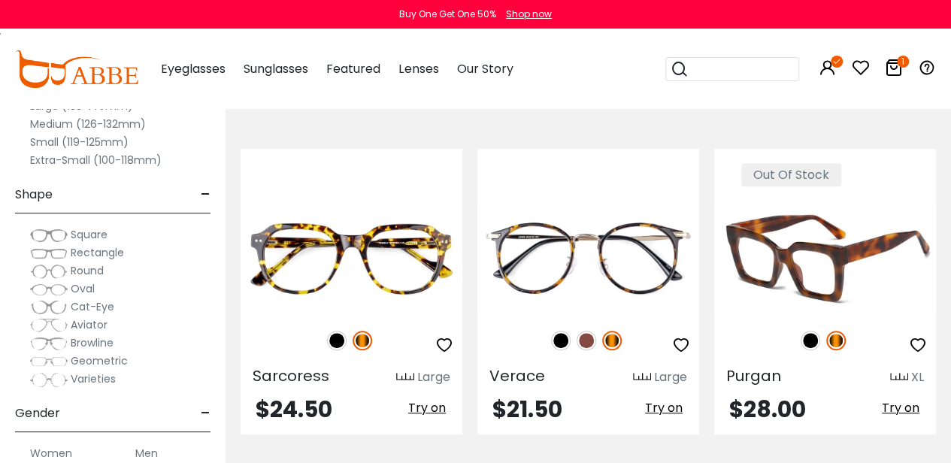
click at [861, 203] on img at bounding box center [825, 258] width 222 height 111
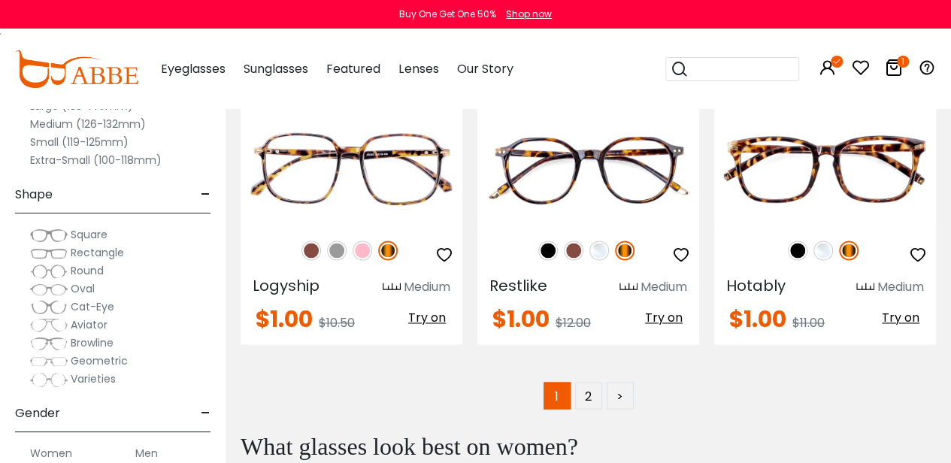
scroll to position [6709, 0]
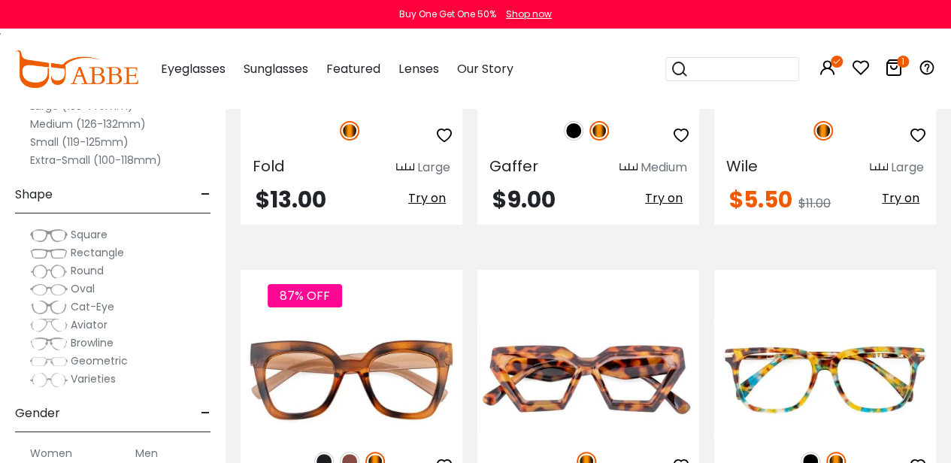
scroll to position [2931, 0]
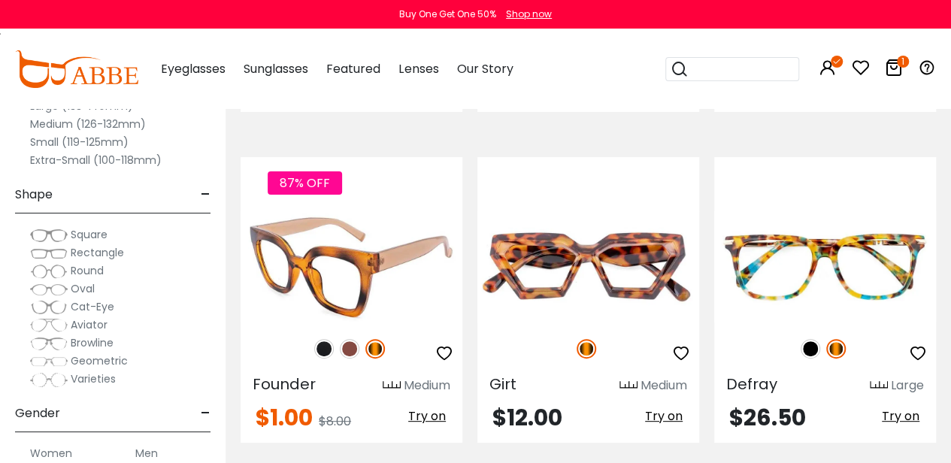
click at [341, 260] on img at bounding box center [352, 266] width 222 height 111
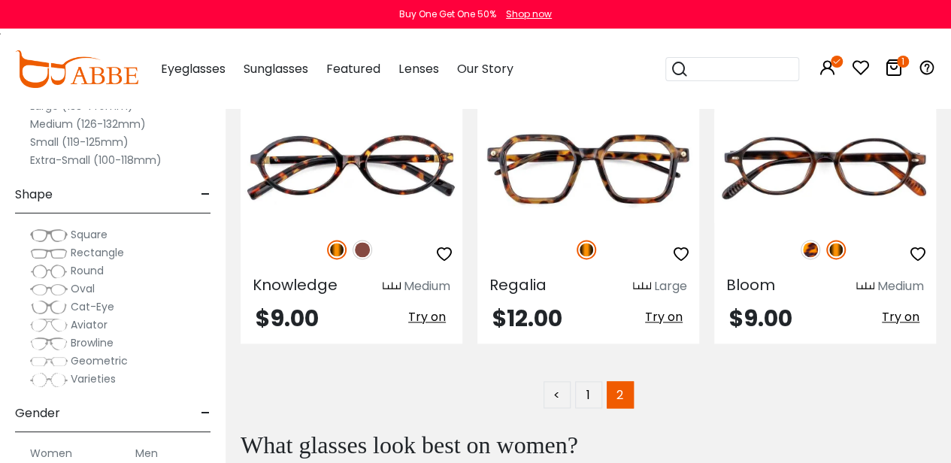
scroll to position [3692, 0]
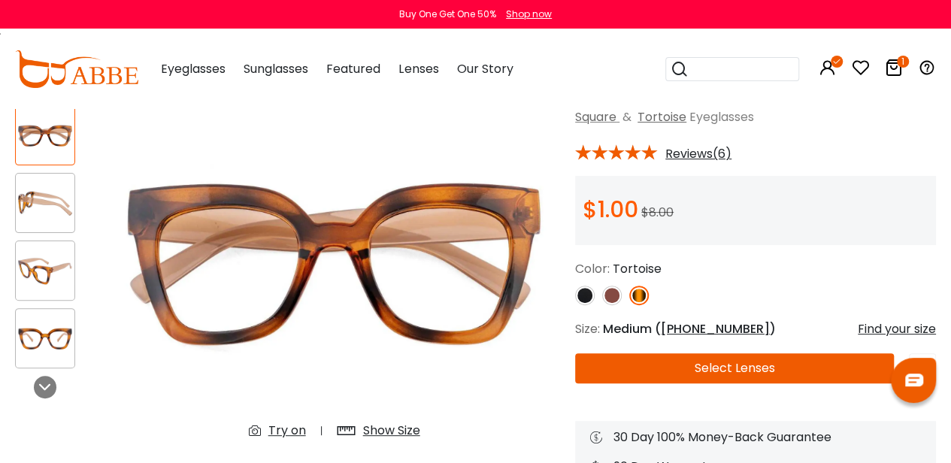
scroll to position [98, 0]
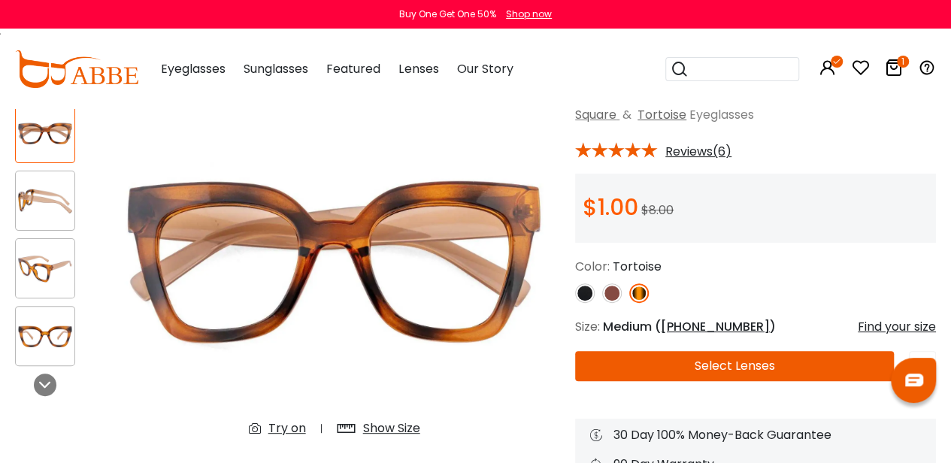
click at [615, 290] on img at bounding box center [612, 294] width 20 height 20
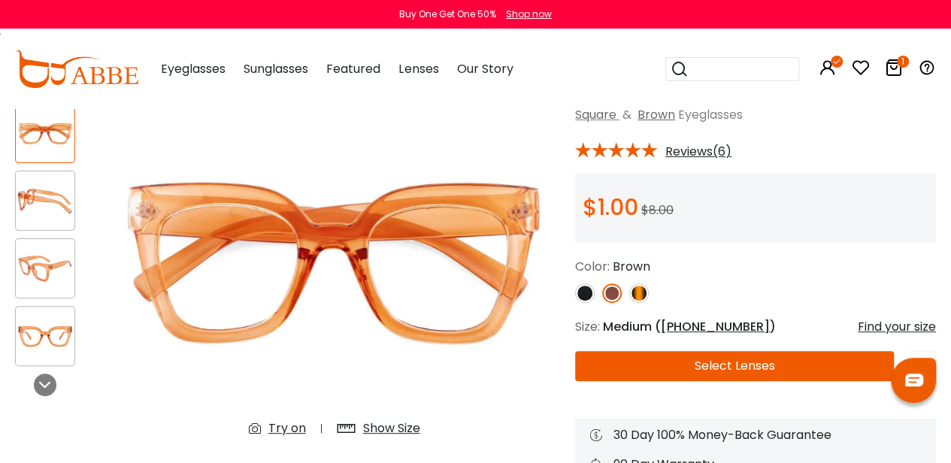
click at [583, 294] on img at bounding box center [585, 294] width 20 height 20
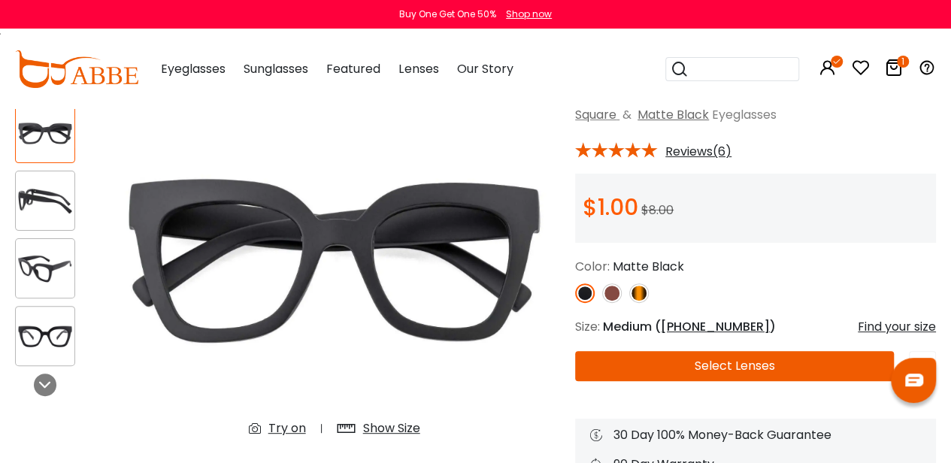
click at [633, 293] on img at bounding box center [639, 294] width 20 height 20
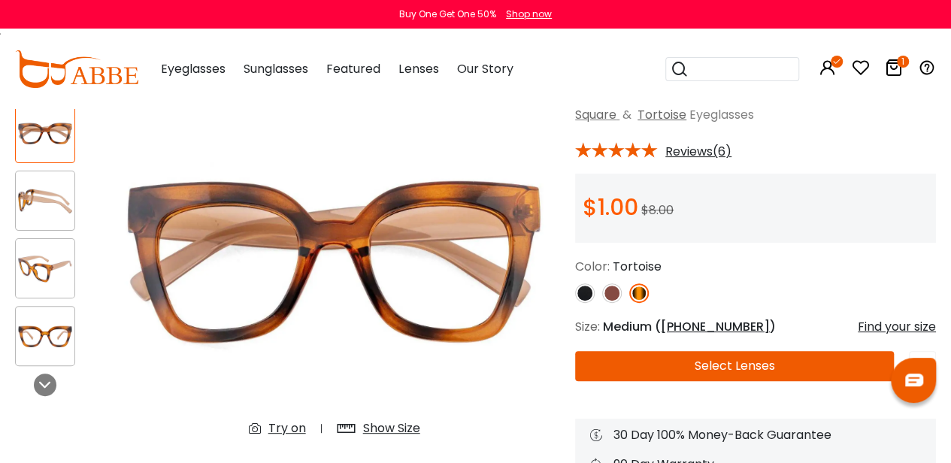
click at [627, 365] on button "Select Lenses" at bounding box center [734, 366] width 319 height 30
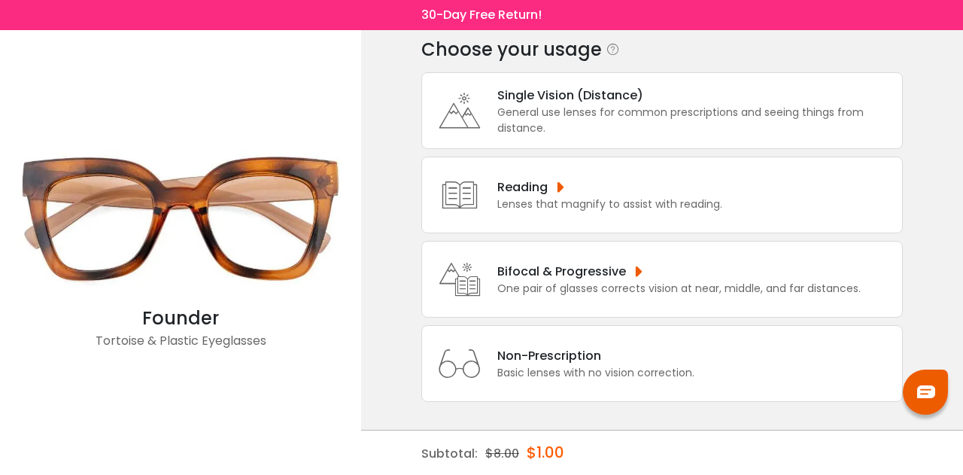
click at [532, 127] on div "General use lenses for common prescriptions and seeing things from distance." at bounding box center [695, 121] width 397 height 32
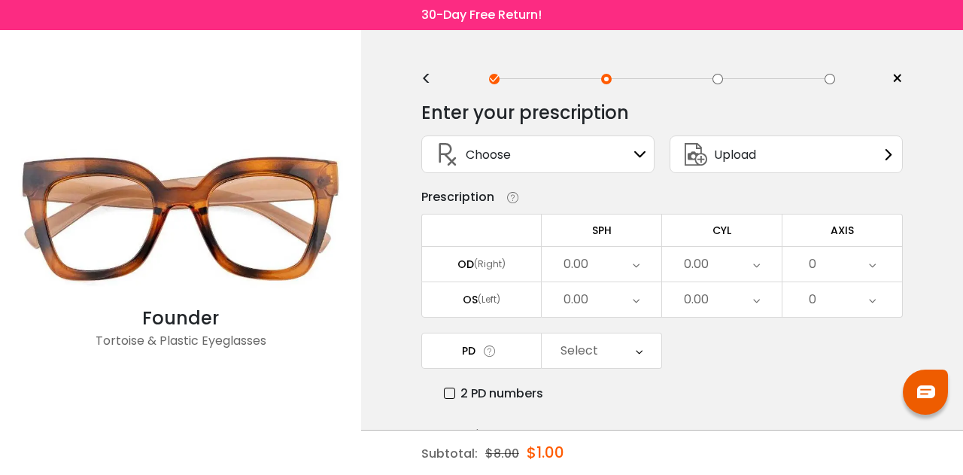
scroll to position [12, 0]
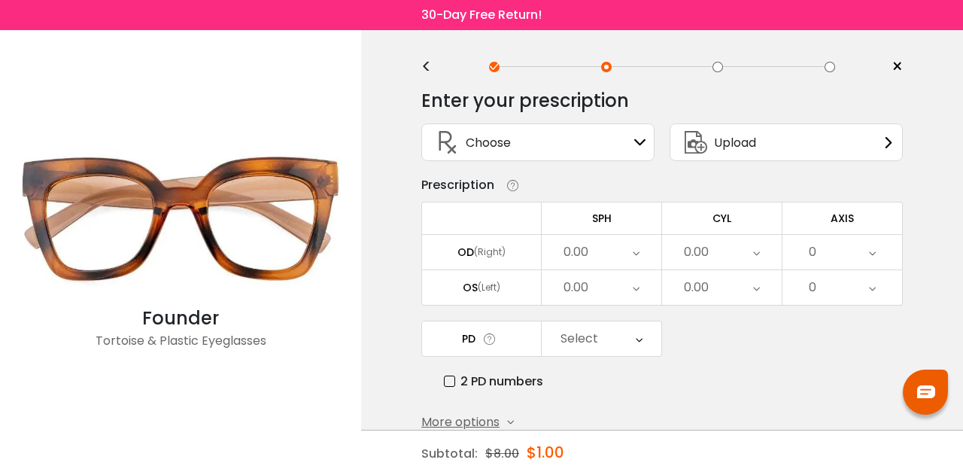
click at [575, 144] on div "Choose Sign In" at bounding box center [537, 142] width 217 height 36
click at [616, 142] on div "Choose Sign In" at bounding box center [537, 142] width 217 height 36
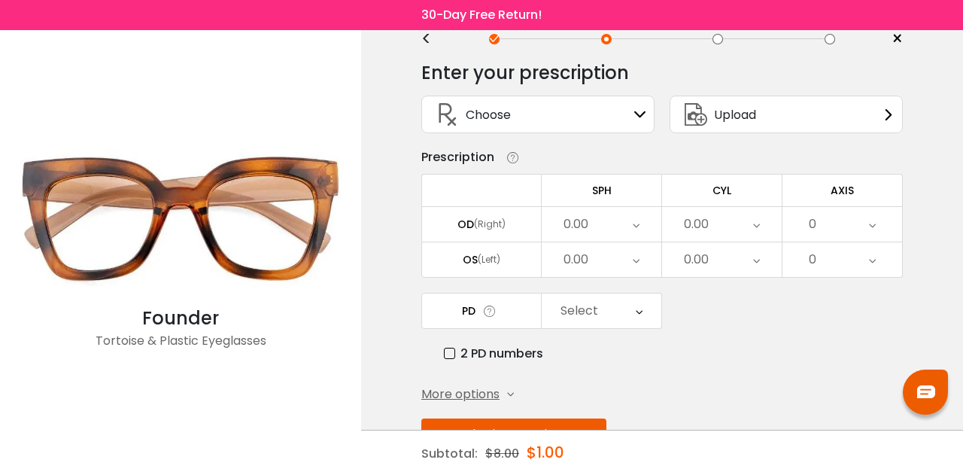
scroll to position [41, 0]
click at [616, 120] on div "Choose Sign In" at bounding box center [537, 114] width 217 height 36
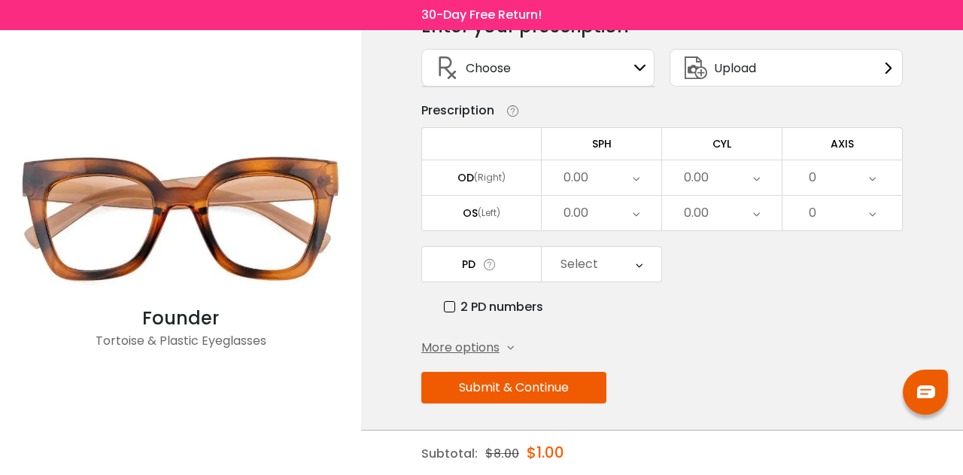
scroll to position [0, 0]
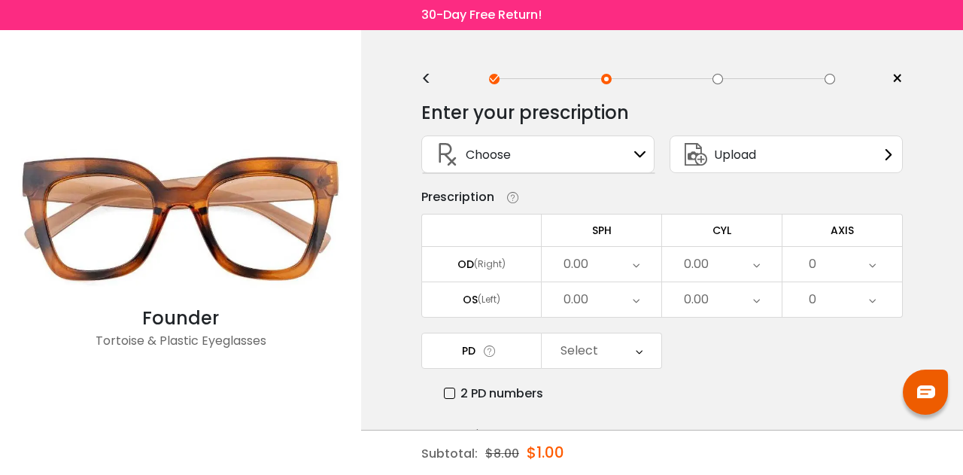
click at [596, 141] on div "Choose Sign In" at bounding box center [537, 154] width 217 height 36
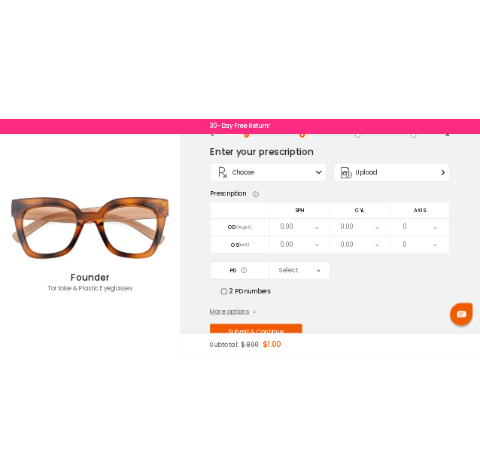
scroll to position [29, 0]
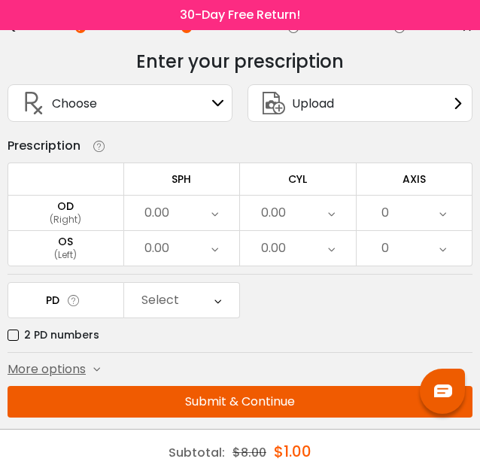
click at [184, 211] on div "0.00" at bounding box center [182, 213] width 116 height 35
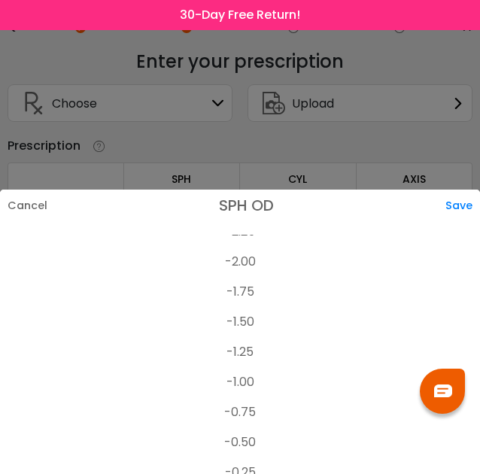
scroll to position [2149, 0]
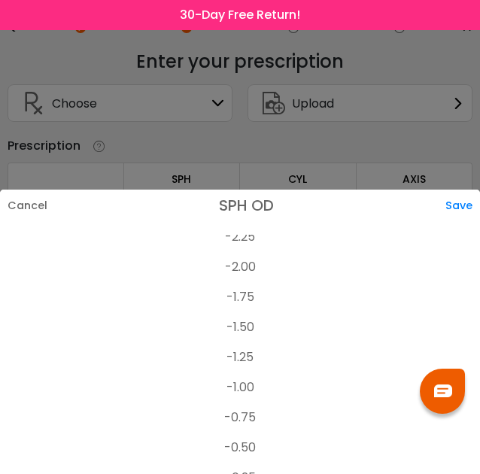
click at [240, 354] on li "-1.25" at bounding box center [240, 357] width 480 height 30
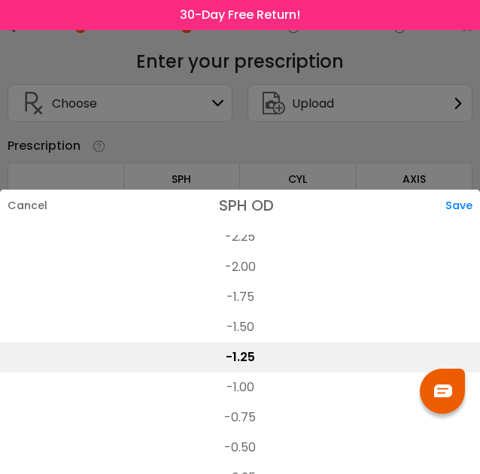
click at [460, 202] on div "Save" at bounding box center [462, 206] width 35 height 32
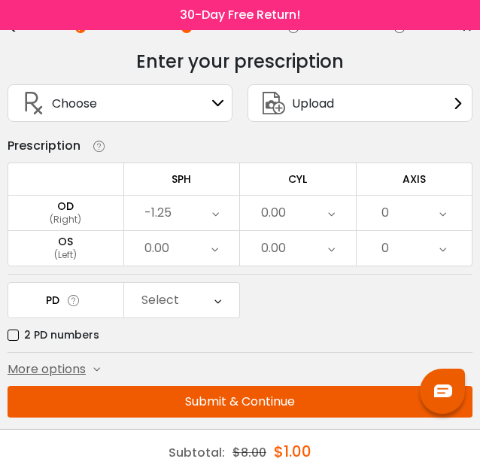
click at [299, 219] on div "0.00" at bounding box center [298, 213] width 116 height 35
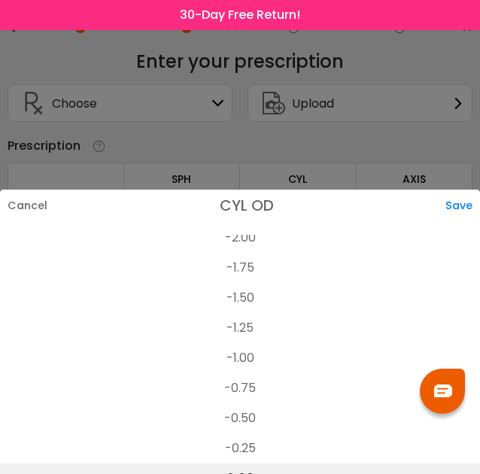
scroll to position [478, 0]
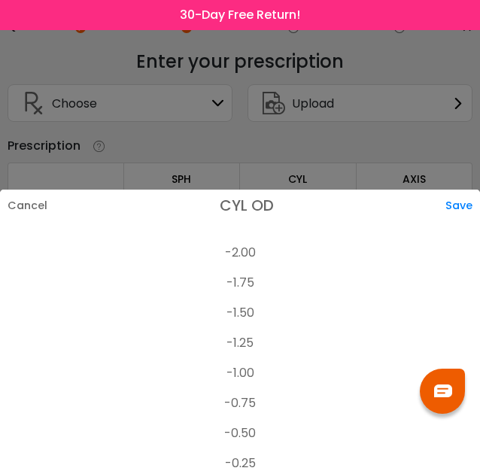
click at [251, 368] on li "-1.00" at bounding box center [240, 373] width 480 height 30
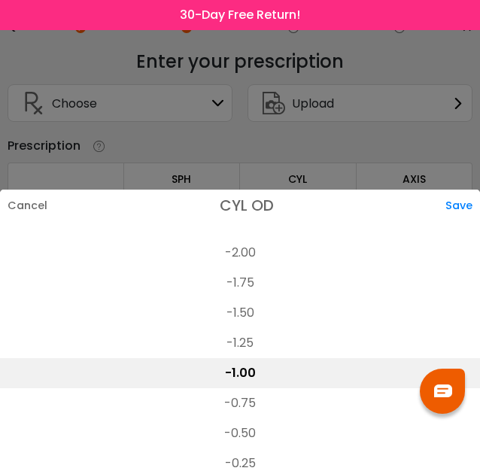
click at [466, 201] on div "Save" at bounding box center [462, 206] width 35 height 32
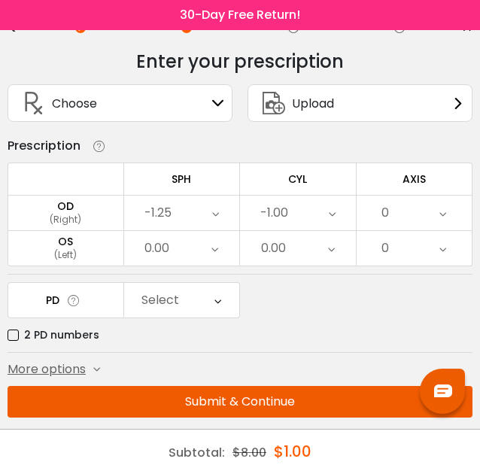
click at [407, 211] on div "0" at bounding box center [414, 213] width 116 height 35
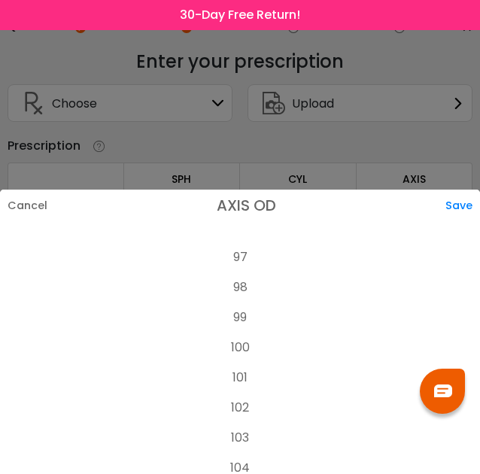
scroll to position [2961, 0]
click at [235, 389] on li "103" at bounding box center [240, 386] width 480 height 30
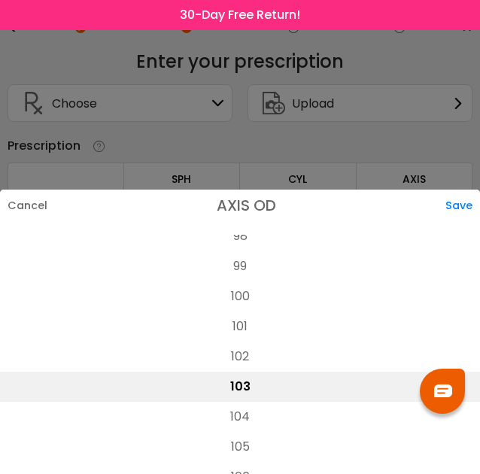
click at [469, 204] on div "Save" at bounding box center [462, 206] width 35 height 32
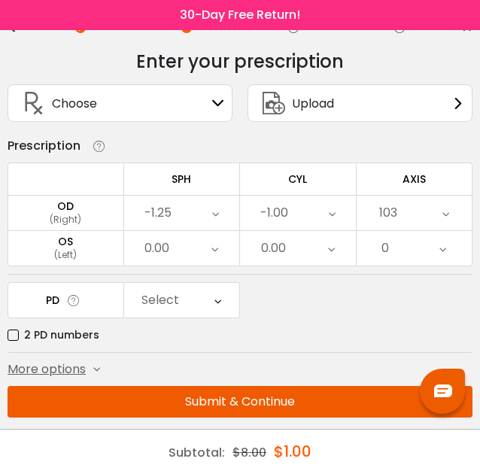
click at [414, 244] on div "0" at bounding box center [414, 248] width 116 height 35
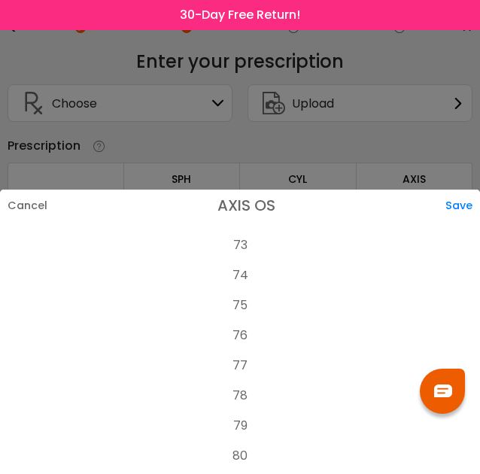
scroll to position [2254, 0]
click at [244, 402] on li "80" at bounding box center [240, 402] width 480 height 30
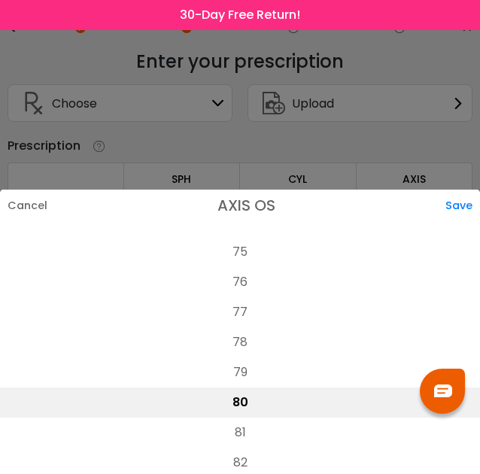
click at [456, 200] on div "Save" at bounding box center [462, 206] width 35 height 32
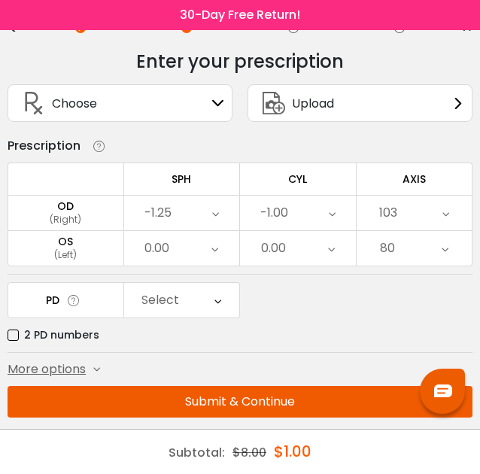
click at [311, 243] on div "0.00" at bounding box center [298, 248] width 116 height 35
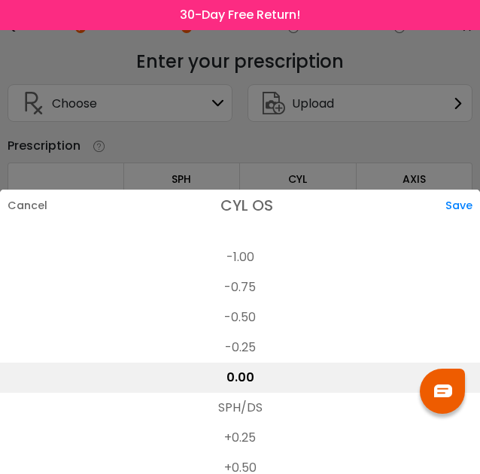
scroll to position [584, 0]
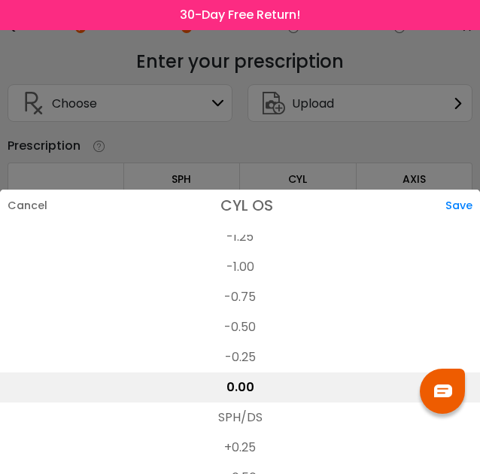
click at [257, 291] on li "-0.75" at bounding box center [240, 297] width 480 height 30
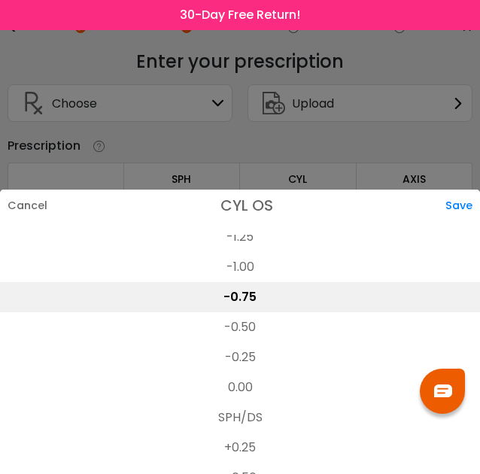
click at [457, 199] on div "Save" at bounding box center [462, 206] width 35 height 32
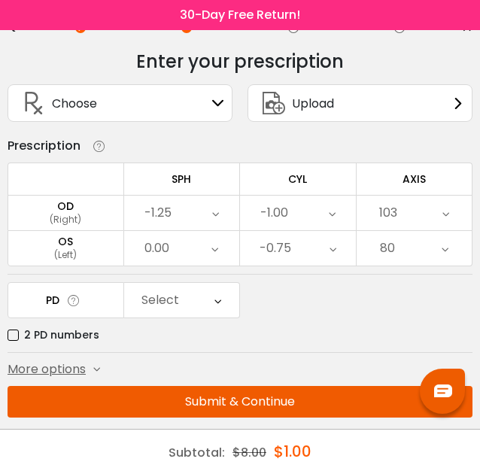
click at [209, 242] on div "0.00" at bounding box center [182, 248] width 116 height 35
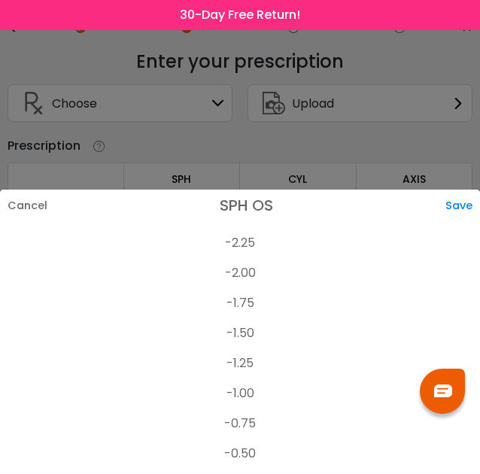
scroll to position [2107, 0]
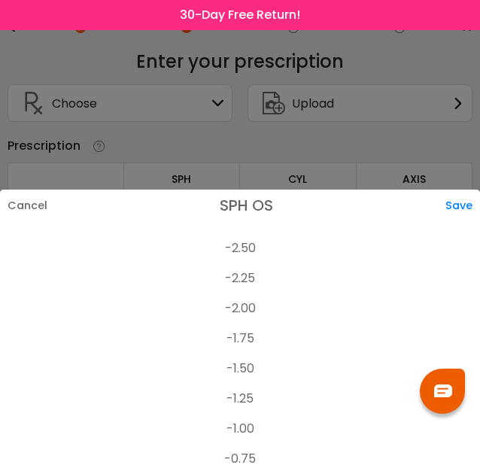
click at [242, 333] on li "-1.75" at bounding box center [240, 338] width 480 height 30
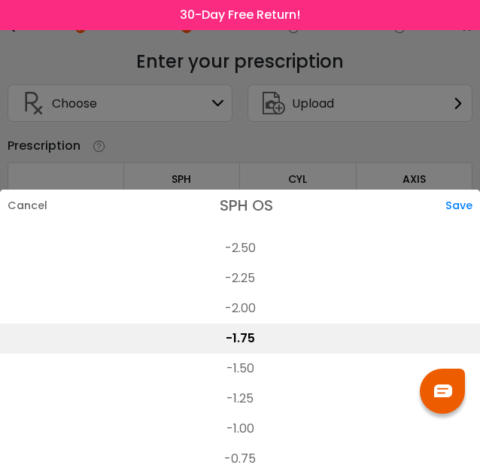
click at [251, 396] on li "-1.25" at bounding box center [240, 399] width 480 height 30
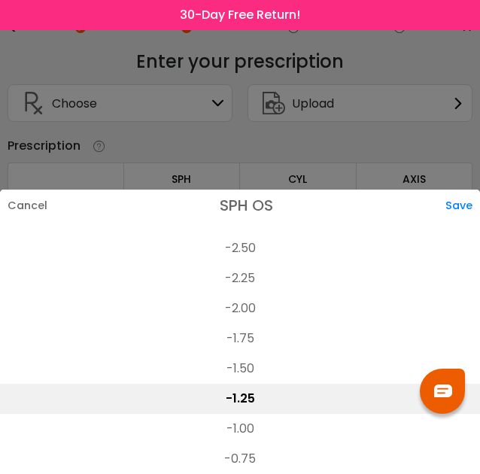
click at [453, 204] on div "Save" at bounding box center [462, 206] width 35 height 32
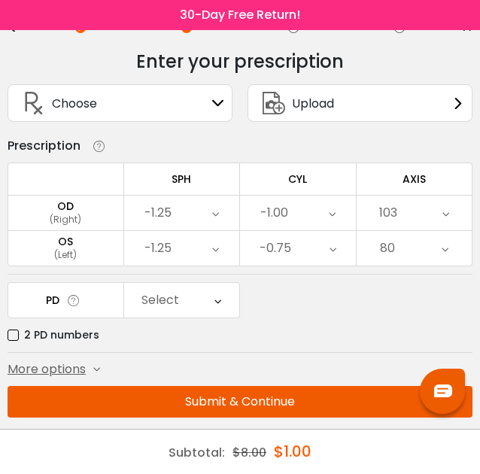
click at [143, 299] on div "Select" at bounding box center [160, 300] width 38 height 30
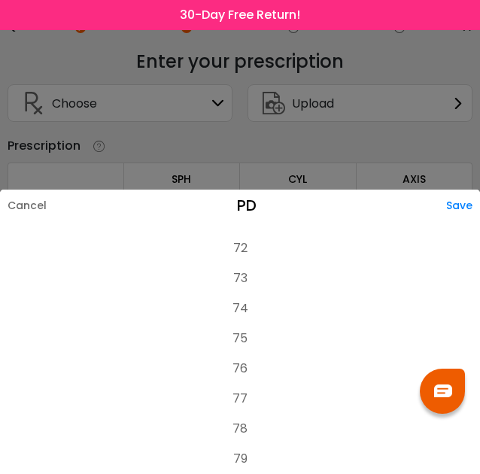
scroll to position [0, 0]
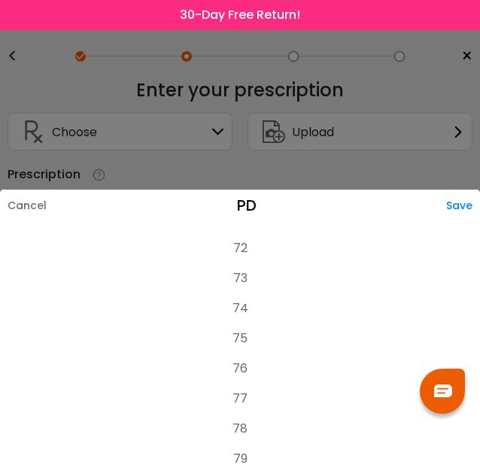
click at [25, 194] on div "Cancel" at bounding box center [23, 206] width 47 height 32
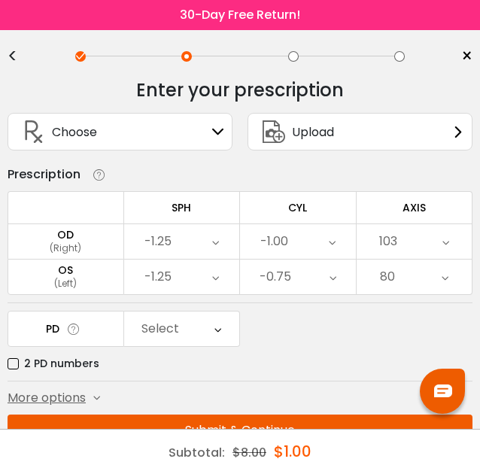
scroll to position [29, 0]
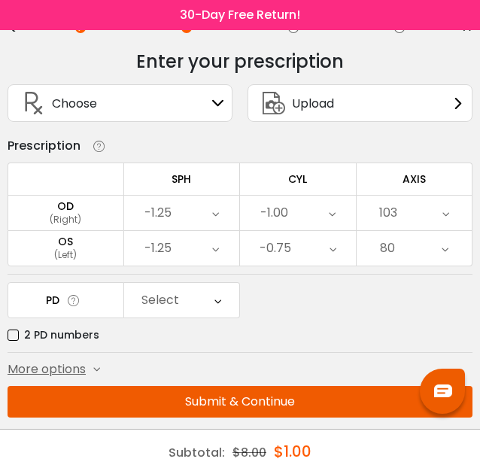
click at [23, 329] on label "2 PD numbers" at bounding box center [54, 335] width 92 height 19
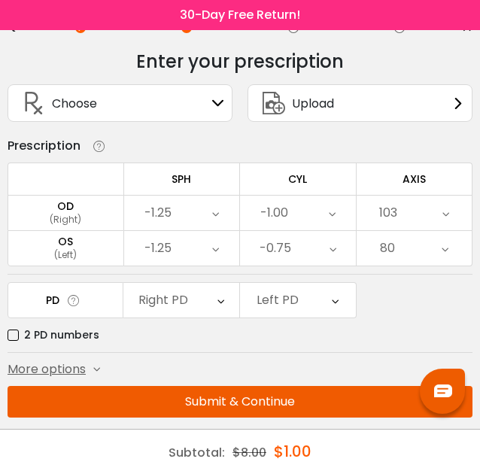
click at [193, 303] on div "Right PD" at bounding box center [180, 300] width 115 height 35
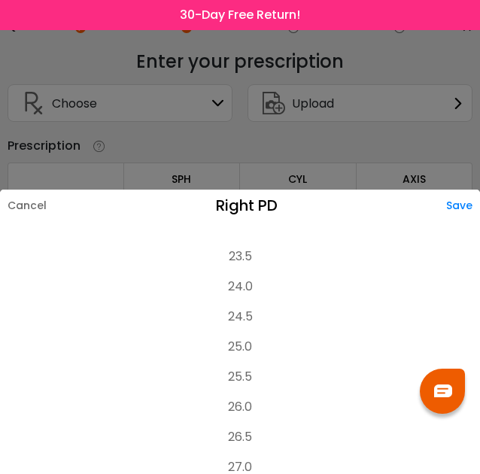
scroll to position [0, 0]
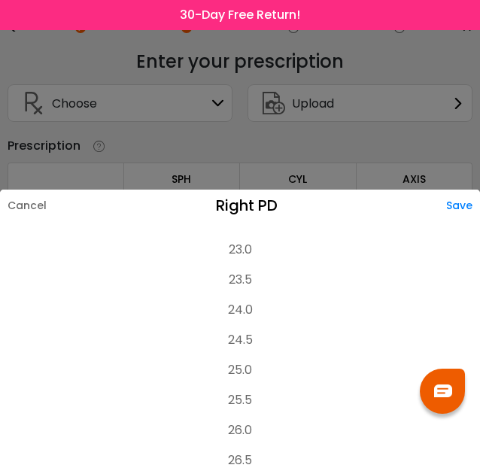
click at [247, 276] on li "23.5" at bounding box center [240, 280] width 480 height 30
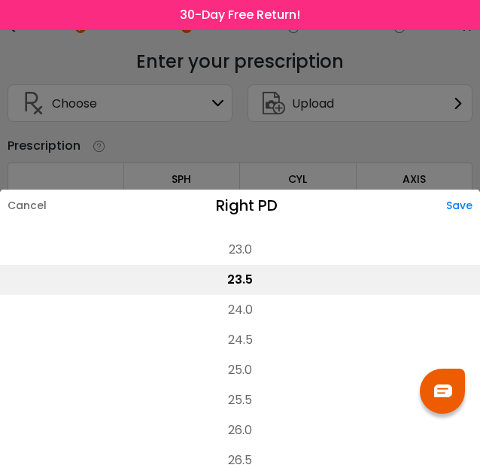
click at [465, 201] on div "Save" at bounding box center [463, 206] width 34 height 32
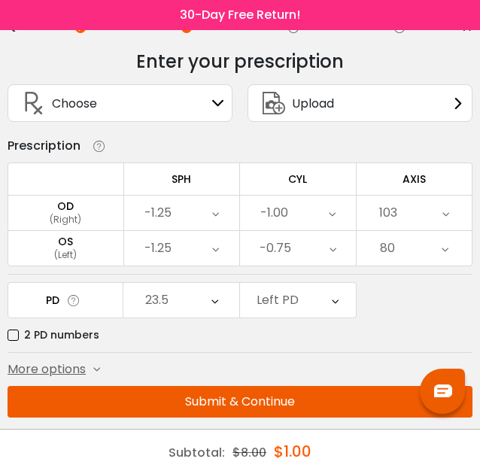
click at [290, 296] on div "Left PD" at bounding box center [277, 300] width 42 height 30
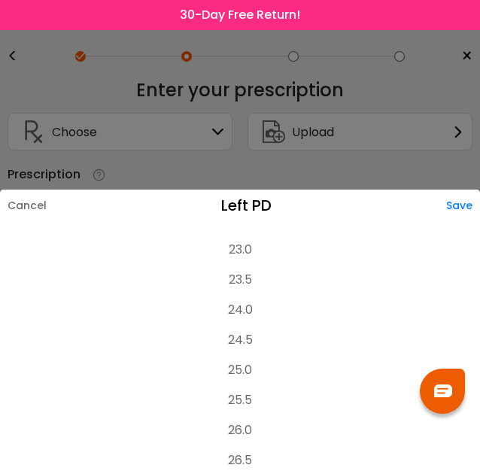
click at [253, 276] on li "23.5" at bounding box center [240, 280] width 480 height 30
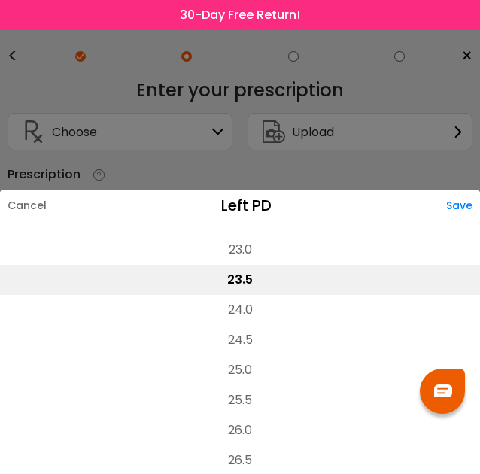
click at [455, 201] on div "Save" at bounding box center [463, 206] width 34 height 32
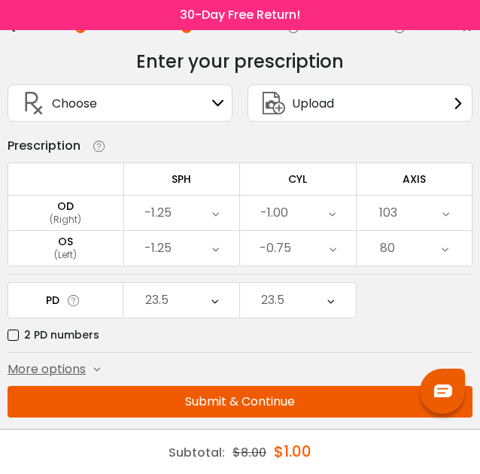
scroll to position [28, 0]
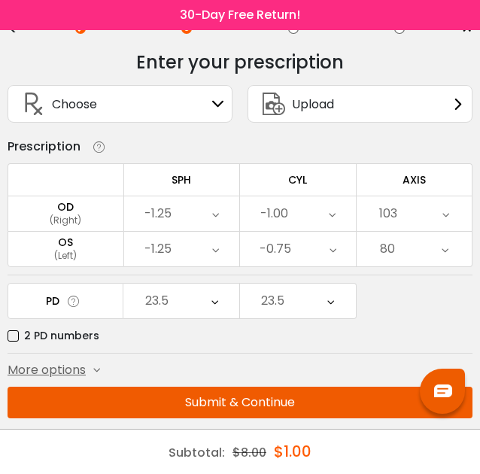
click at [141, 398] on button "Submit & Continue" at bounding box center [240, 403] width 465 height 32
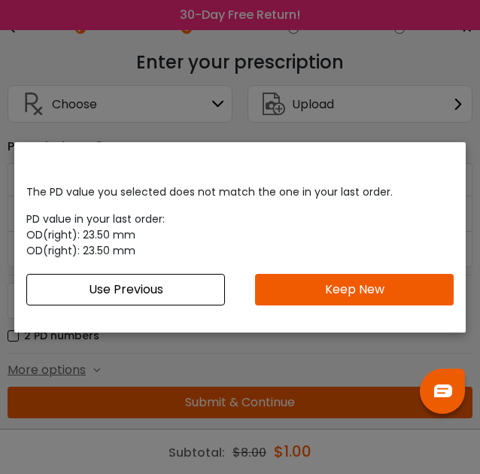
click at [313, 289] on button "Keep New" at bounding box center [354, 290] width 199 height 32
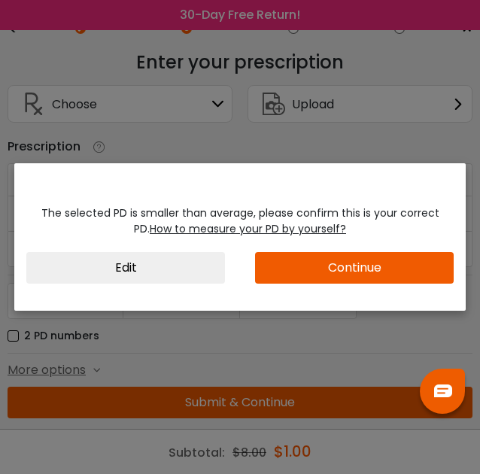
click at [199, 252] on button "Edit" at bounding box center [125, 268] width 199 height 32
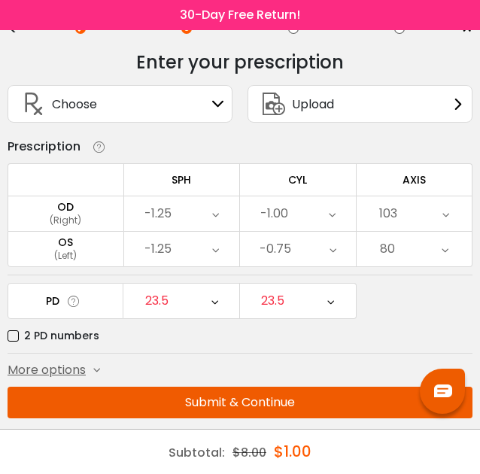
click at [209, 308] on div "23.5" at bounding box center [180, 301] width 115 height 35
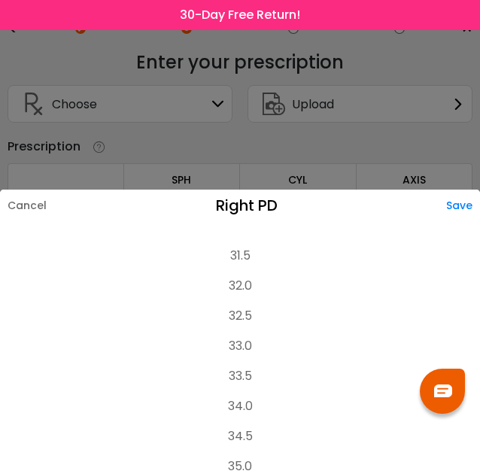
scroll to position [587, 0]
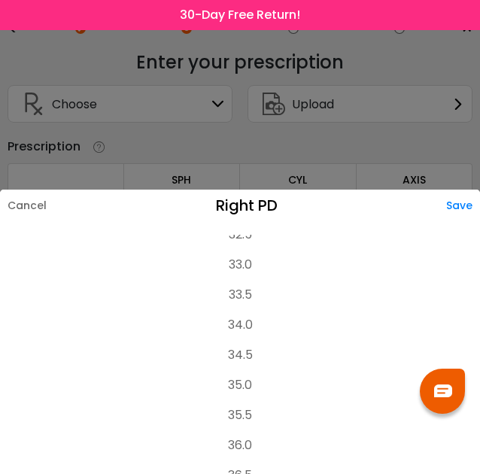
click at [238, 328] on li "34.0" at bounding box center [240, 325] width 480 height 30
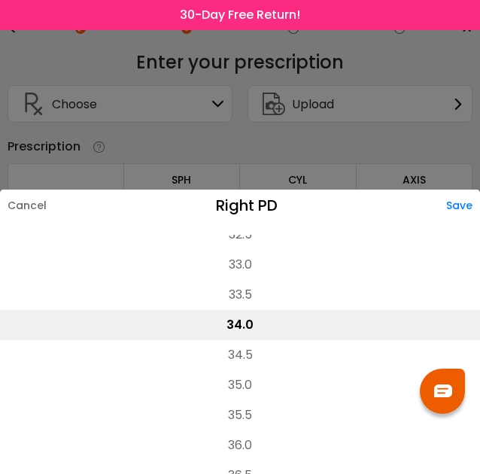
click at [452, 210] on div "Save" at bounding box center [463, 206] width 34 height 32
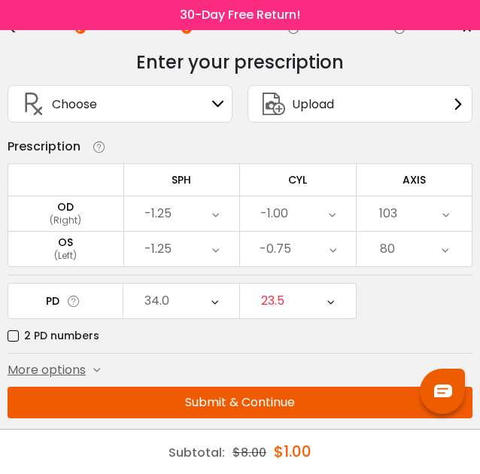
click at [267, 303] on div "23.5" at bounding box center [272, 301] width 23 height 30
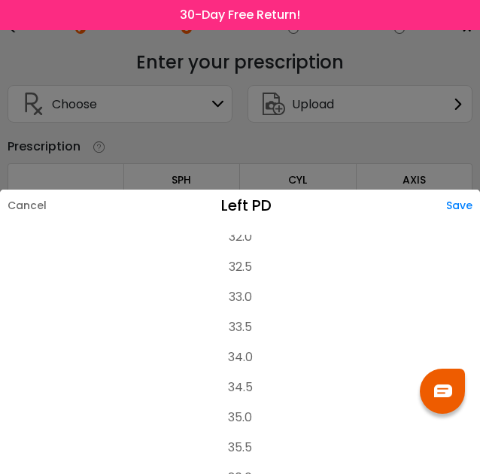
scroll to position [553, 0]
click at [241, 357] on li "34.0" at bounding box center [240, 358] width 480 height 30
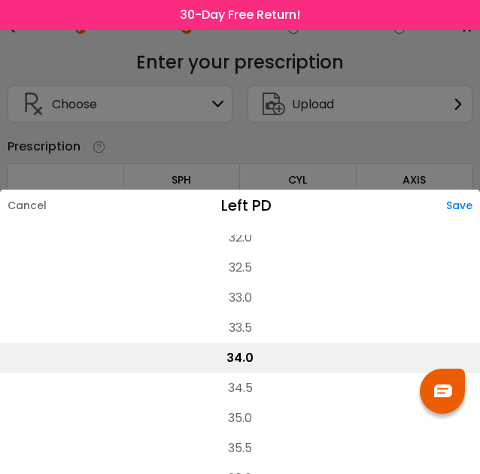
click at [457, 211] on div "Save" at bounding box center [463, 206] width 34 height 32
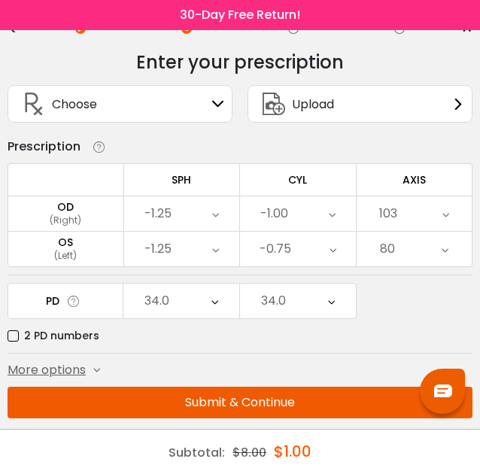
scroll to position [29, 0]
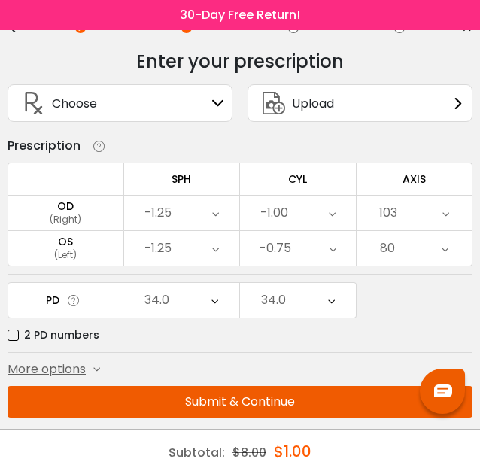
click at [168, 395] on button "Submit & Continue" at bounding box center [240, 402] width 465 height 32
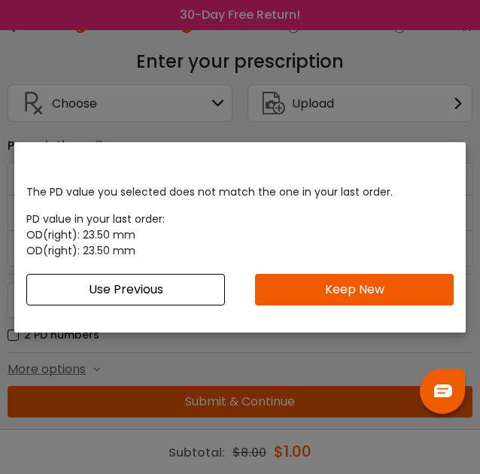
click at [295, 295] on button "Keep New" at bounding box center [354, 290] width 199 height 32
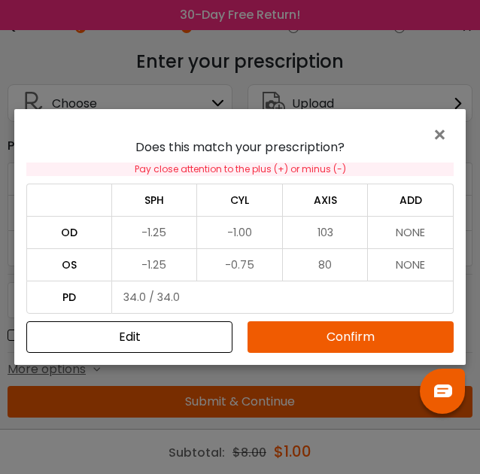
click at [314, 340] on button "Confirm" at bounding box center [350, 337] width 206 height 32
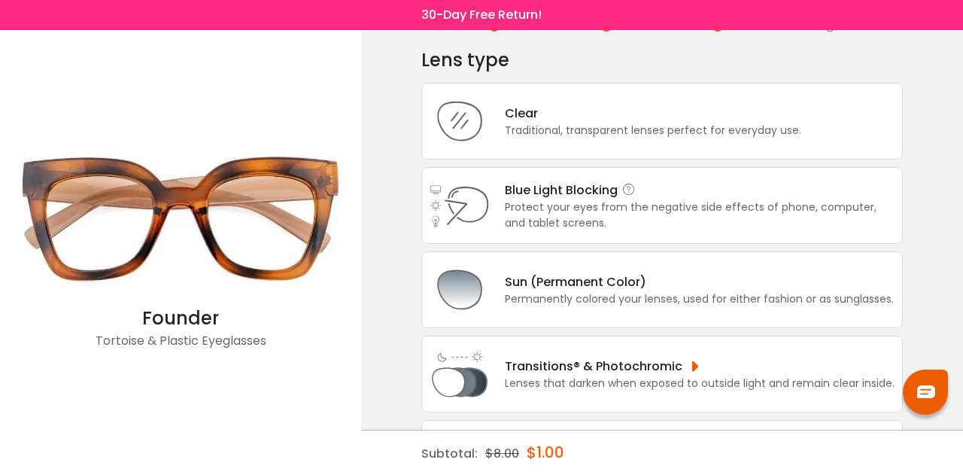
scroll to position [87, 0]
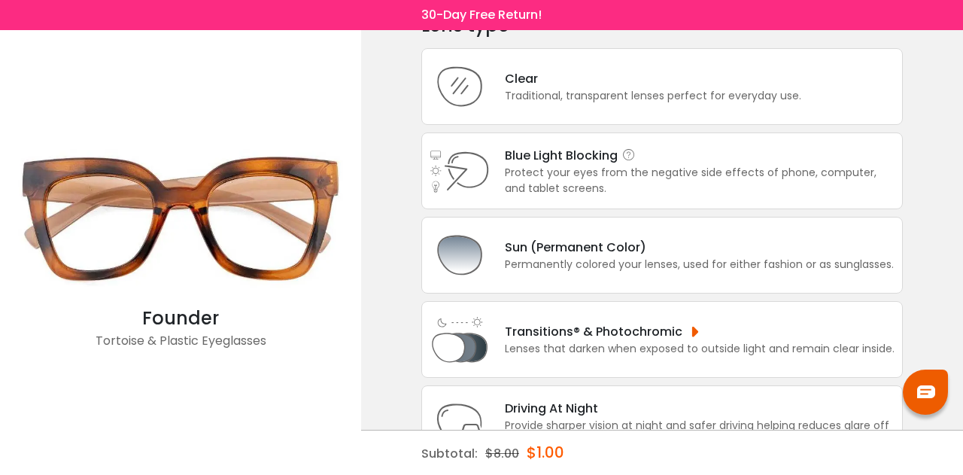
click at [570, 170] on div "Protect your eyes from the negative side effects of phone, computer, and tablet…" at bounding box center [700, 181] width 390 height 32
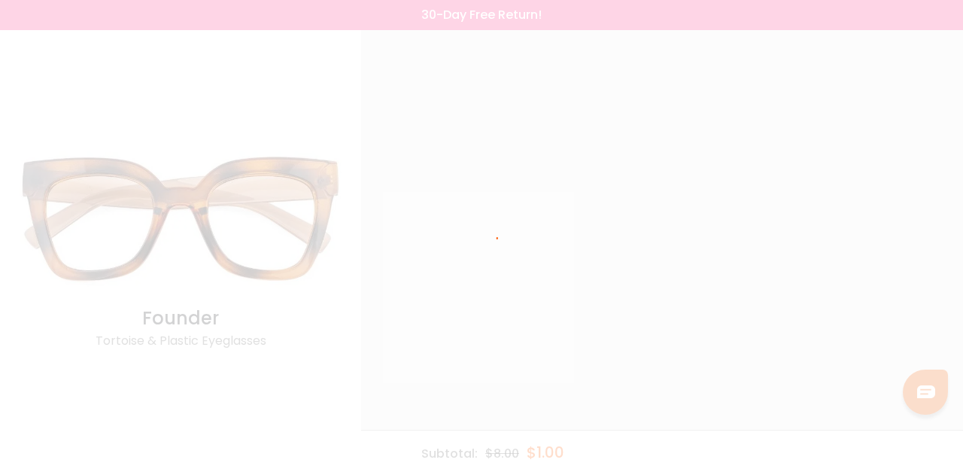
scroll to position [0, 0]
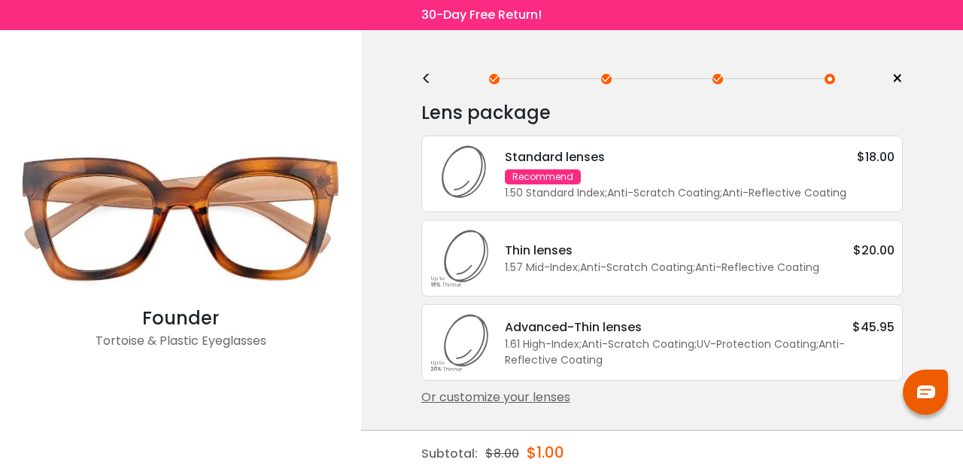
click at [423, 82] on div "<" at bounding box center [432, 79] width 23 height 12
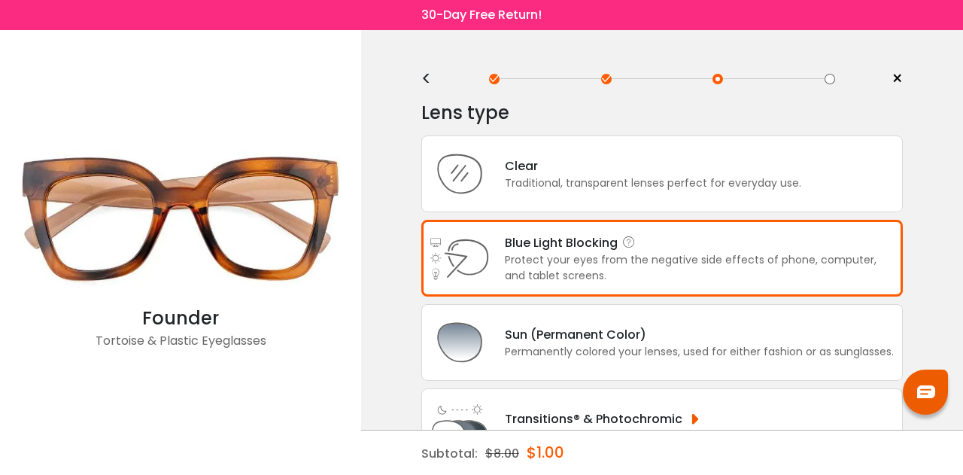
click at [591, 261] on div "Protect your eyes from the negative side effects of phone, computer, and tablet…" at bounding box center [700, 268] width 390 height 32
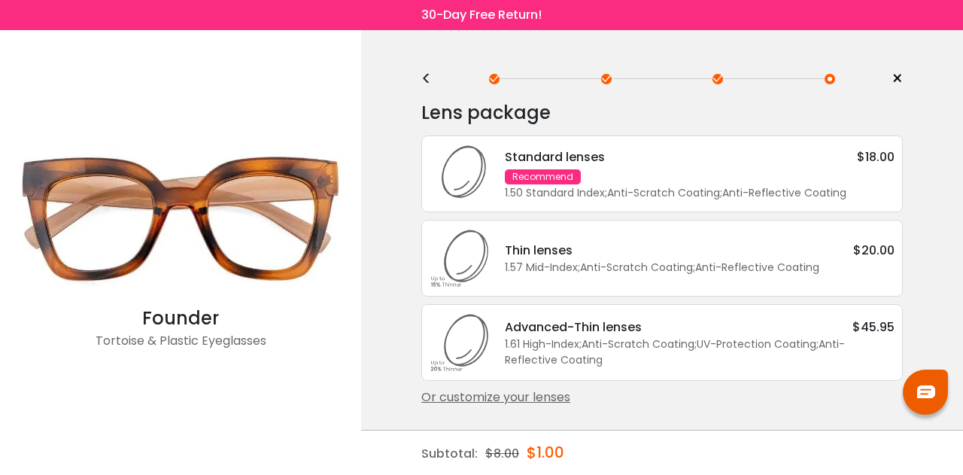
click at [648, 197] on div "1.50 Standard Index ; Anti-Scratch Coating ; Anti-Reflective Coating ;" at bounding box center [700, 193] width 390 height 16
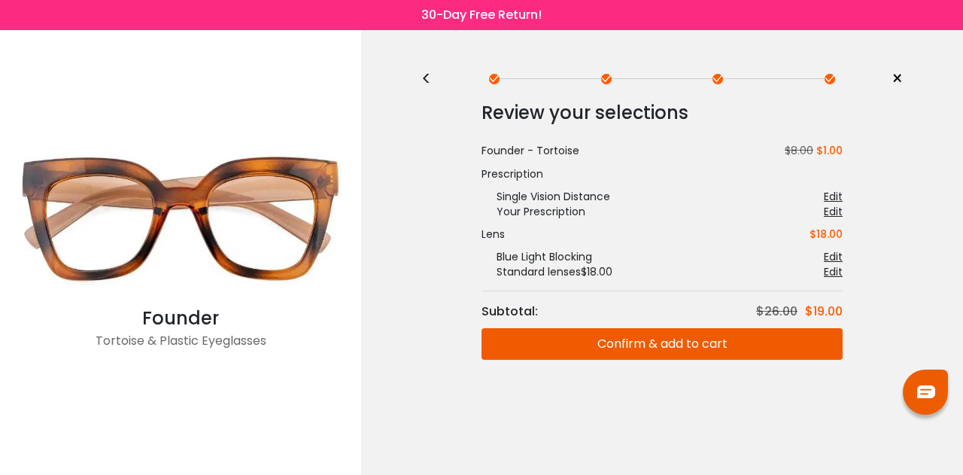
click at [657, 339] on button "Confirm & add to cart" at bounding box center [661, 344] width 361 height 32
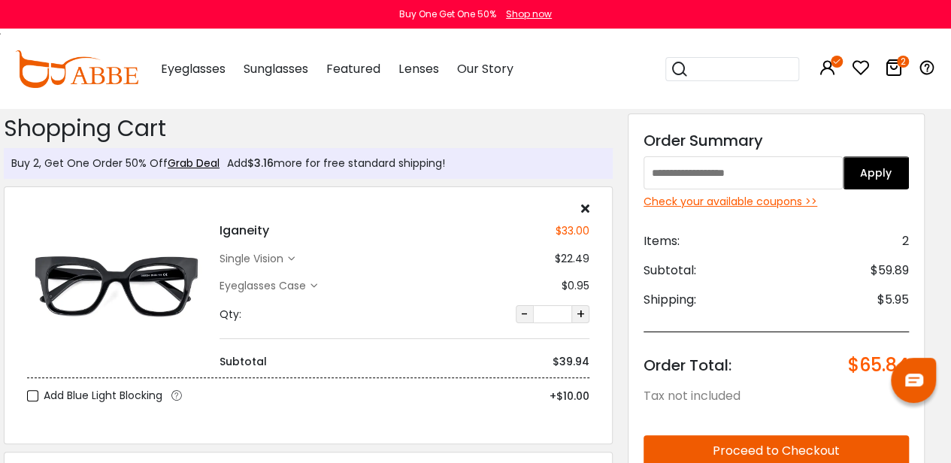
scroll to position [1, 11]
click at [583, 206] on icon at bounding box center [585, 208] width 8 height 12
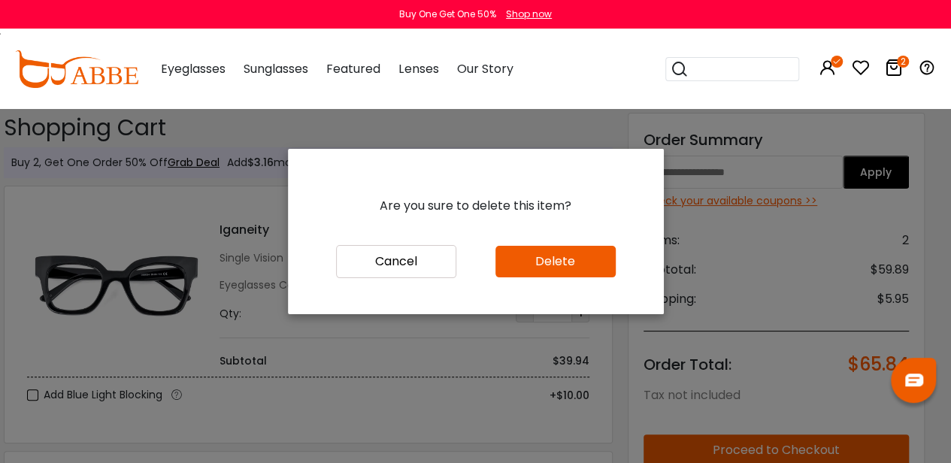
click at [563, 273] on button "Delete" at bounding box center [556, 262] width 120 height 32
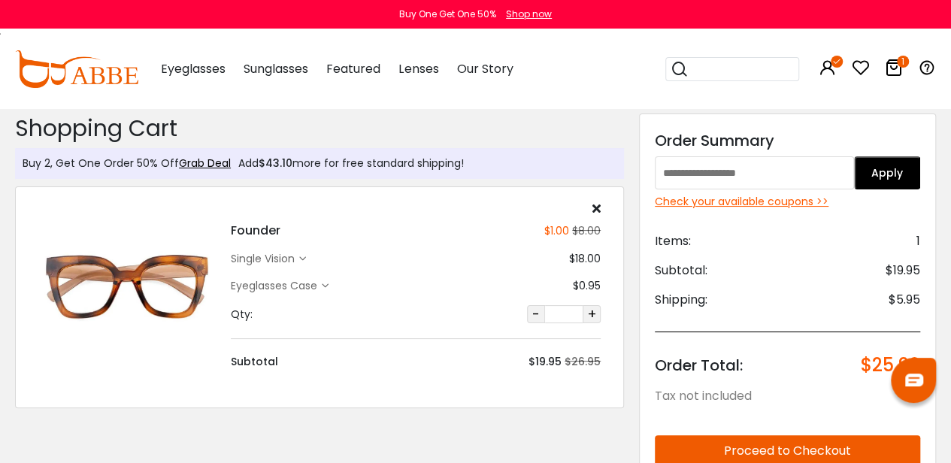
click at [286, 253] on div "single vision" at bounding box center [265, 259] width 68 height 16
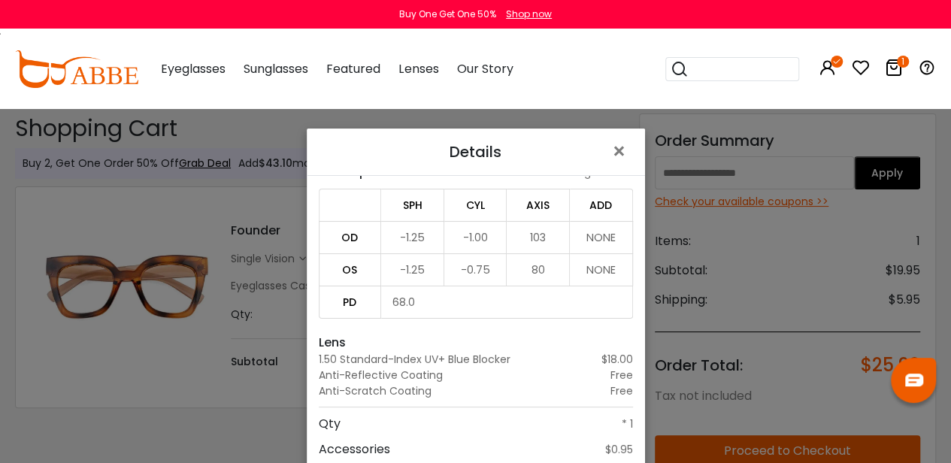
scroll to position [108, 0]
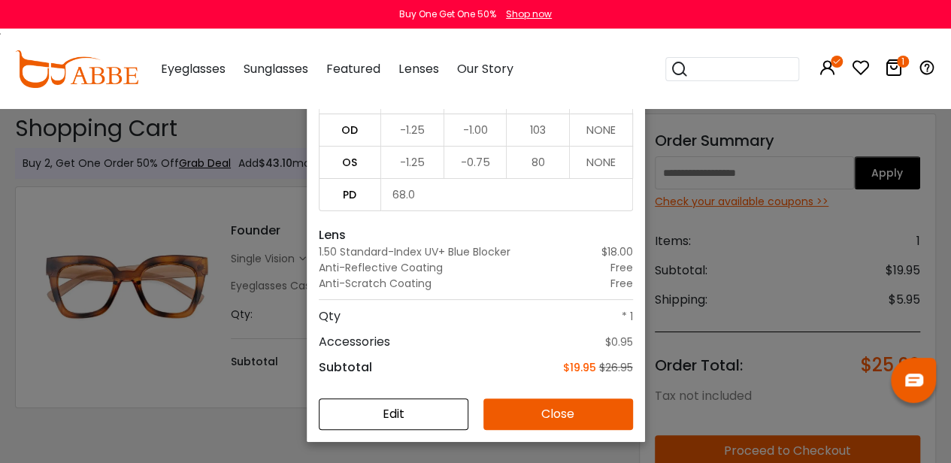
click at [430, 414] on button "Edit" at bounding box center [394, 415] width 150 height 32
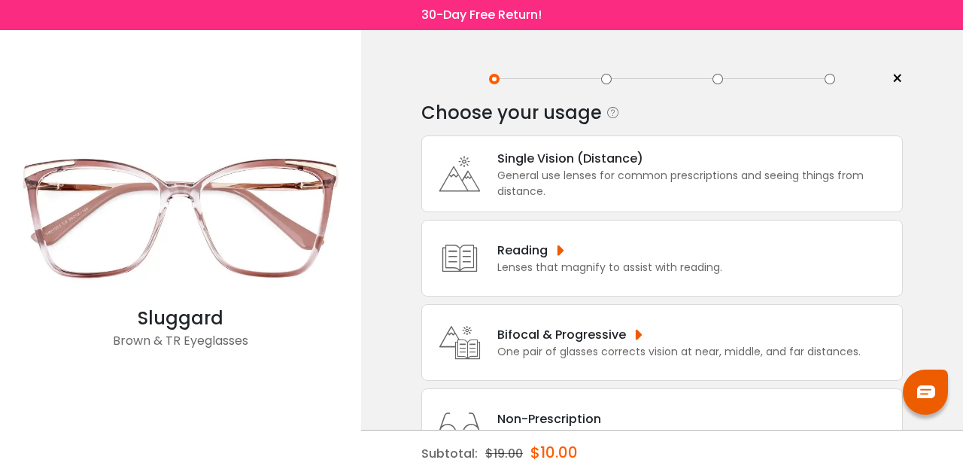
click at [546, 190] on div "General use lenses for common prescriptions and seeing things from distance." at bounding box center [695, 184] width 397 height 32
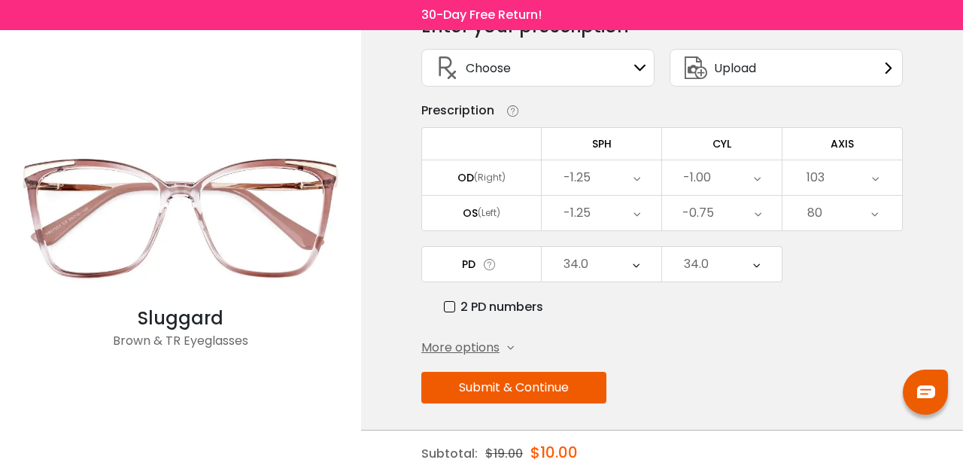
scroll to position [86, 0]
click at [454, 332] on div "Enter your prescription SPH (Sphere) Lens strength needed to correct your visio…" at bounding box center [661, 242] width 481 height 475
click at [472, 347] on span "More options" at bounding box center [460, 348] width 78 height 18
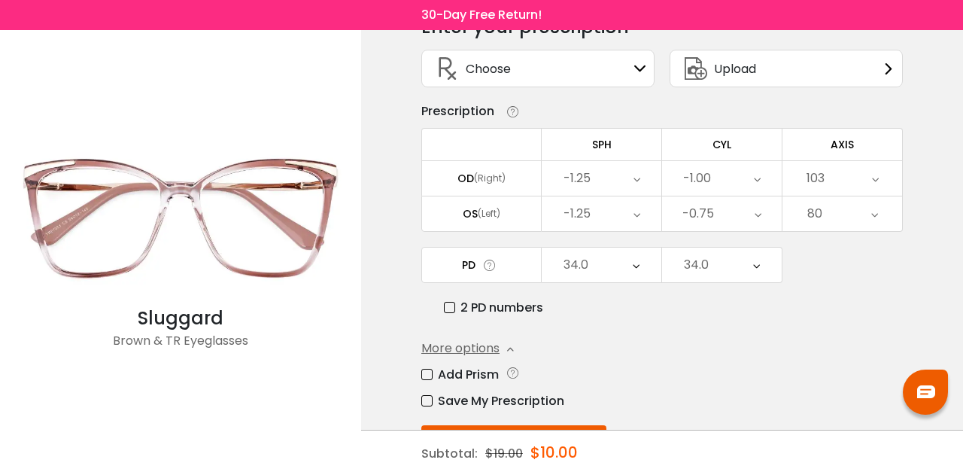
click at [432, 395] on label "Save My Prescription" at bounding box center [492, 400] width 143 height 19
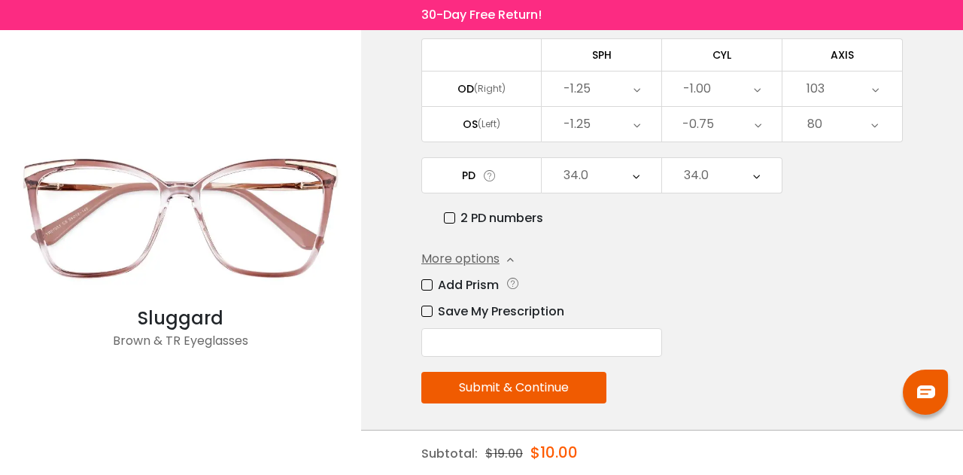
click at [511, 345] on input "text" at bounding box center [541, 342] width 241 height 29
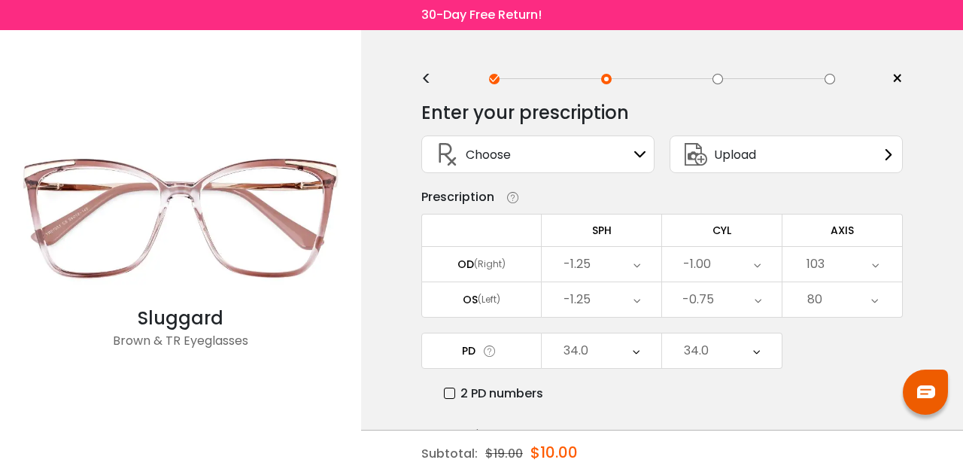
click at [241, 192] on img at bounding box center [181, 218] width 346 height 173
click at [180, 196] on img at bounding box center [181, 218] width 346 height 173
click at [195, 308] on div "Sluggard" at bounding box center [181, 318] width 346 height 27
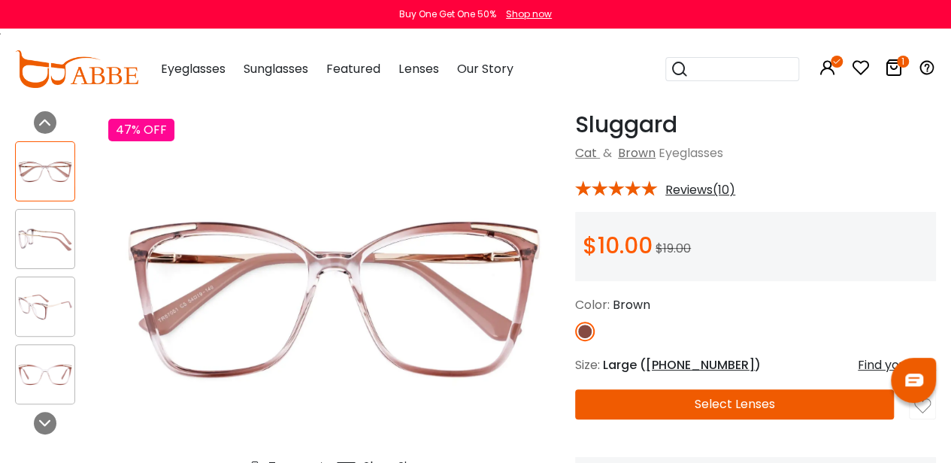
click at [637, 400] on button "Select Lenses" at bounding box center [734, 405] width 319 height 30
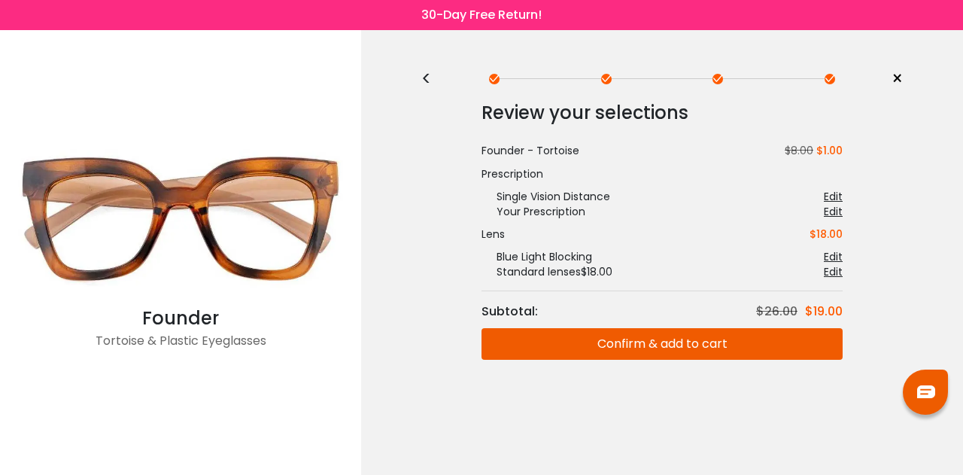
click at [832, 214] on div "Edit" at bounding box center [832, 211] width 19 height 15
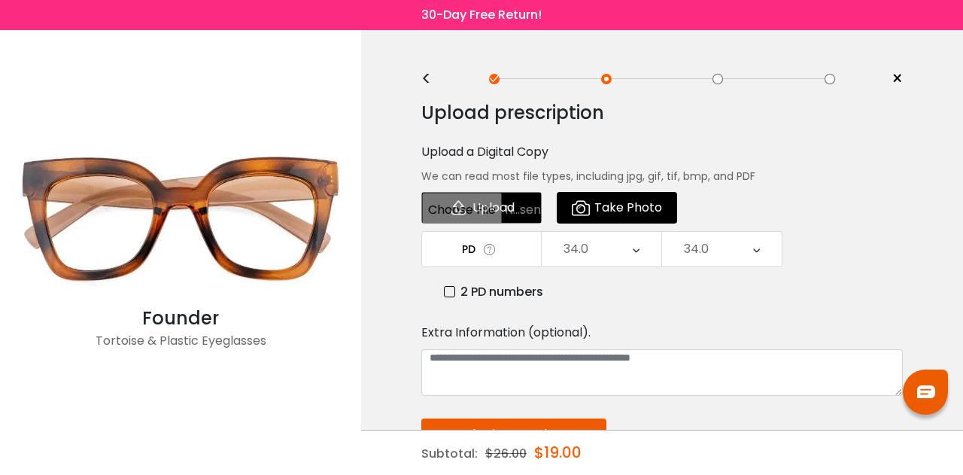
click at [429, 81] on div "<" at bounding box center [432, 79] width 23 height 12
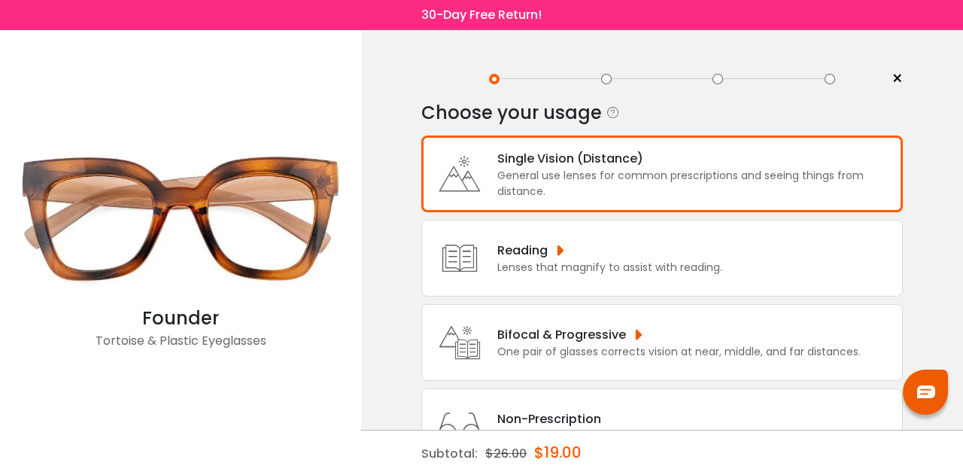
scroll to position [1, 0]
click at [512, 180] on div "General use lenses for common prescriptions and seeing things from distance." at bounding box center [695, 183] width 397 height 32
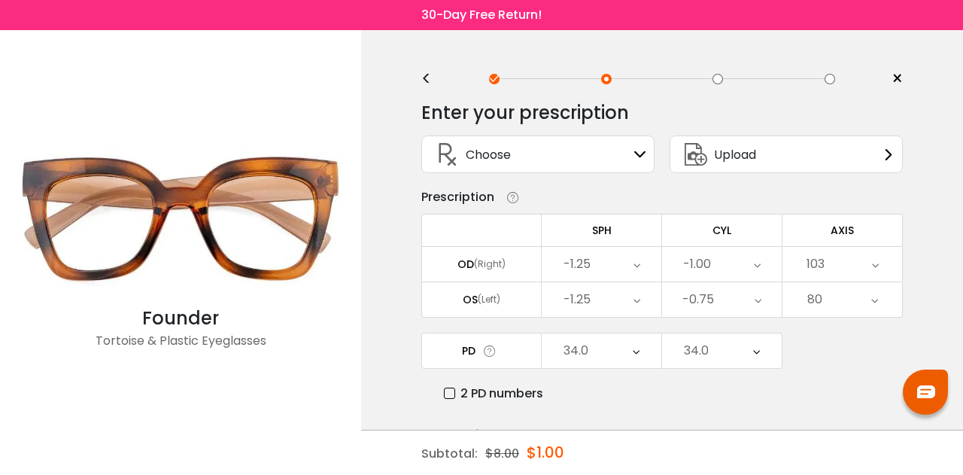
scroll to position [86, 0]
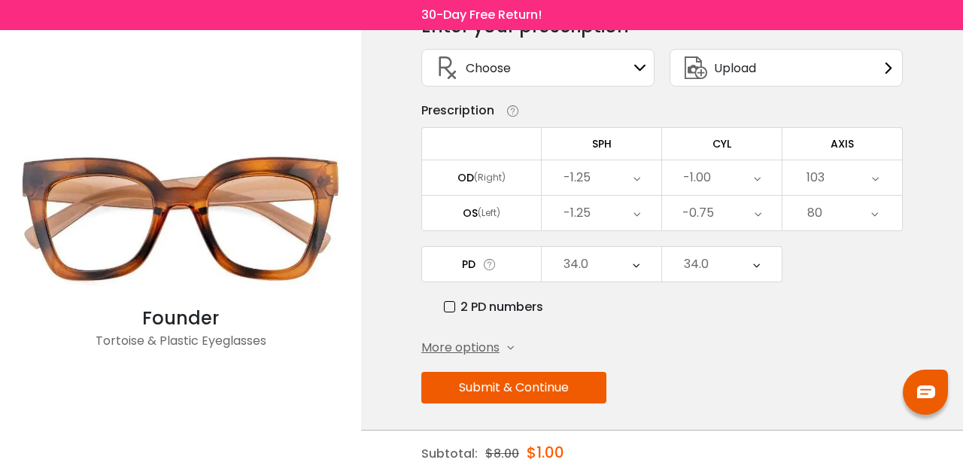
click at [490, 345] on span "More options" at bounding box center [460, 347] width 78 height 18
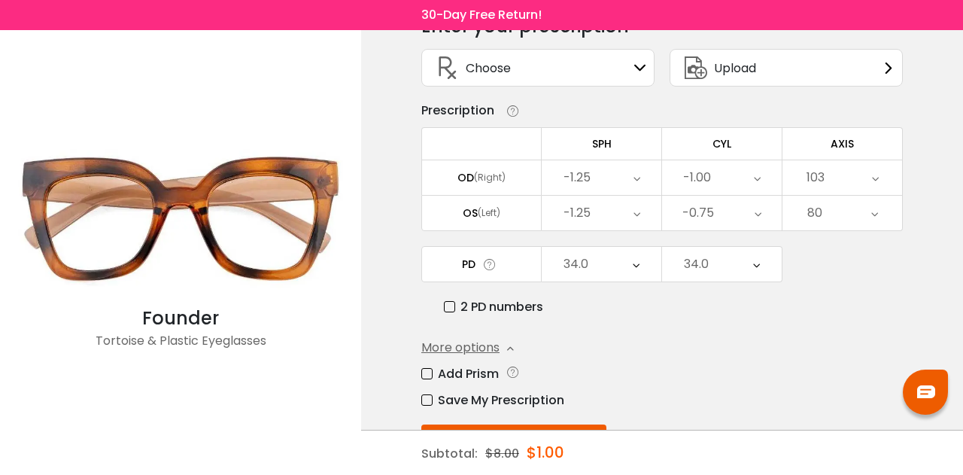
scroll to position [139, 0]
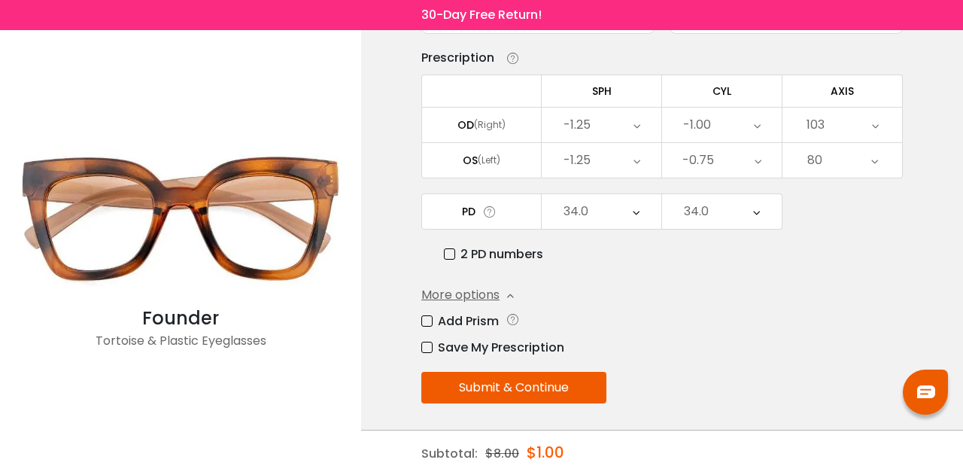
click at [479, 343] on label "Save My Prescription" at bounding box center [492, 347] width 143 height 19
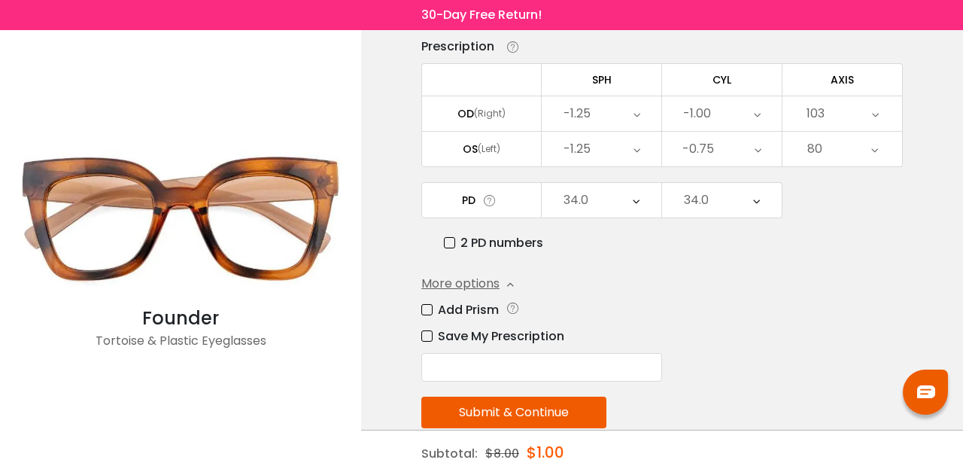
scroll to position [151, 0]
click at [490, 369] on input "text" at bounding box center [541, 366] width 241 height 29
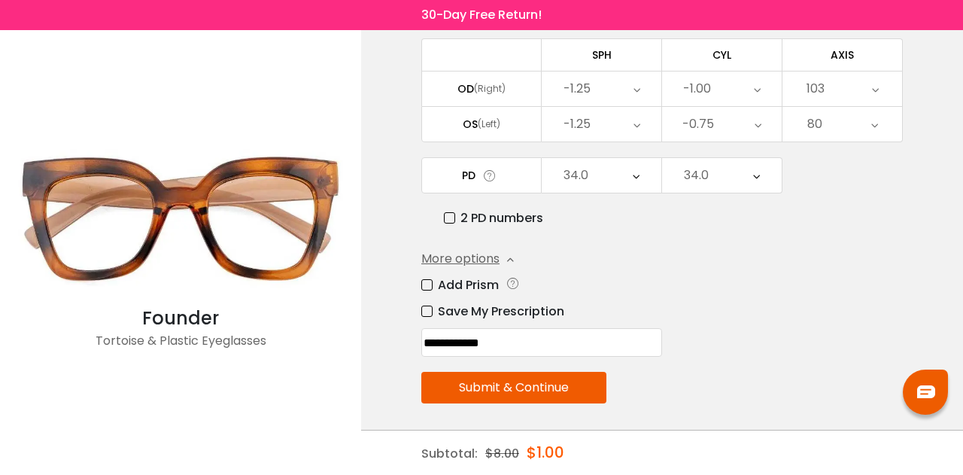
type input "**********"
click at [522, 381] on button "Submit & Continue" at bounding box center [513, 387] width 185 height 32
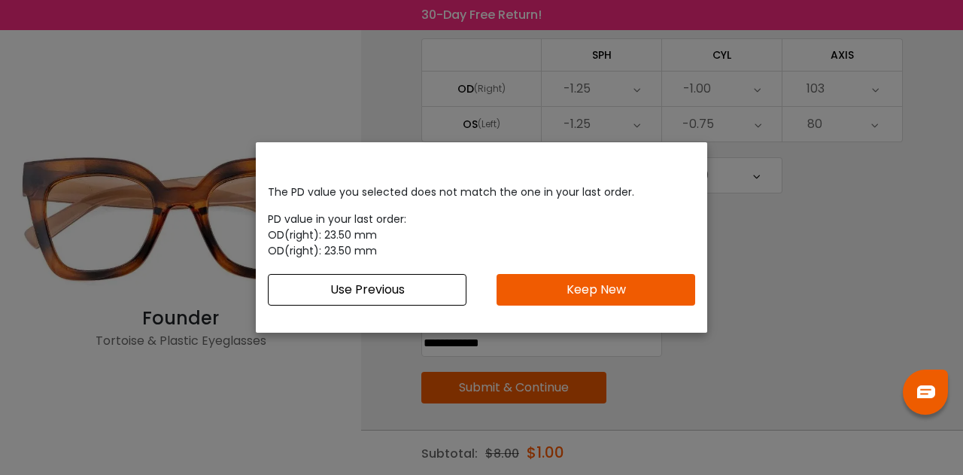
click at [573, 282] on button "Keep New" at bounding box center [595, 290] width 199 height 32
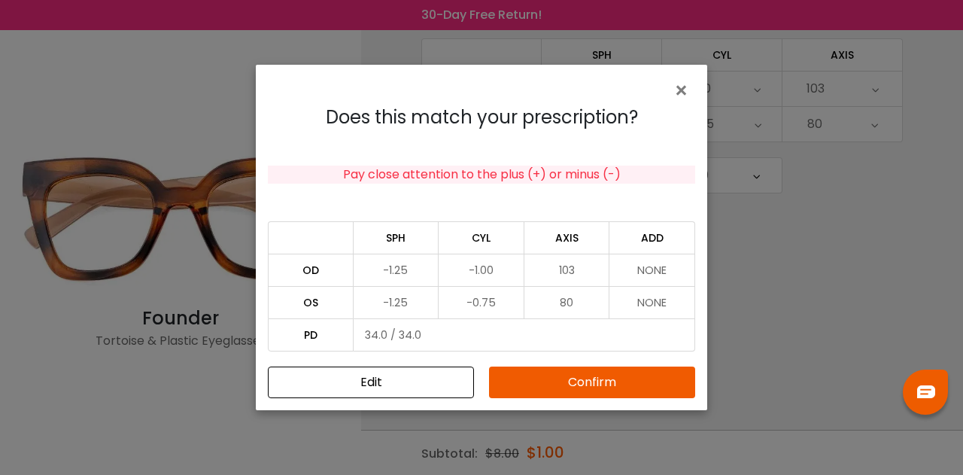
click at [536, 381] on button "Confirm" at bounding box center [592, 382] width 206 height 32
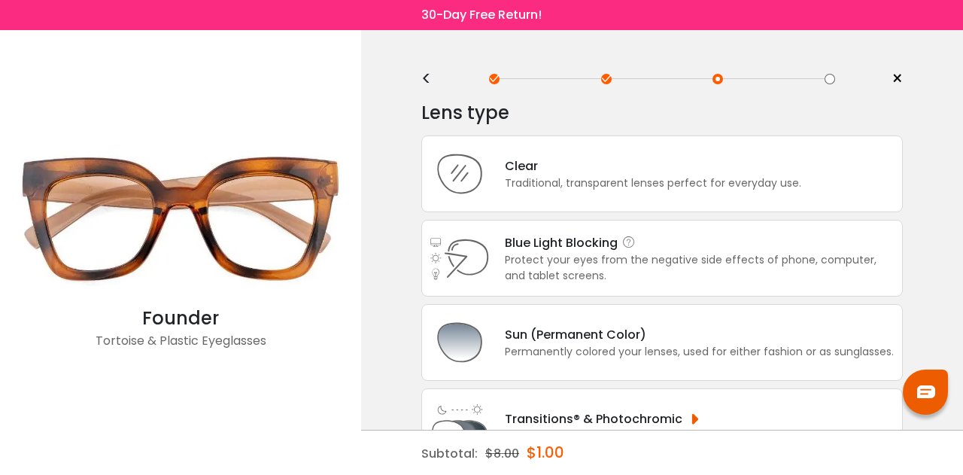
scroll to position [55, 0]
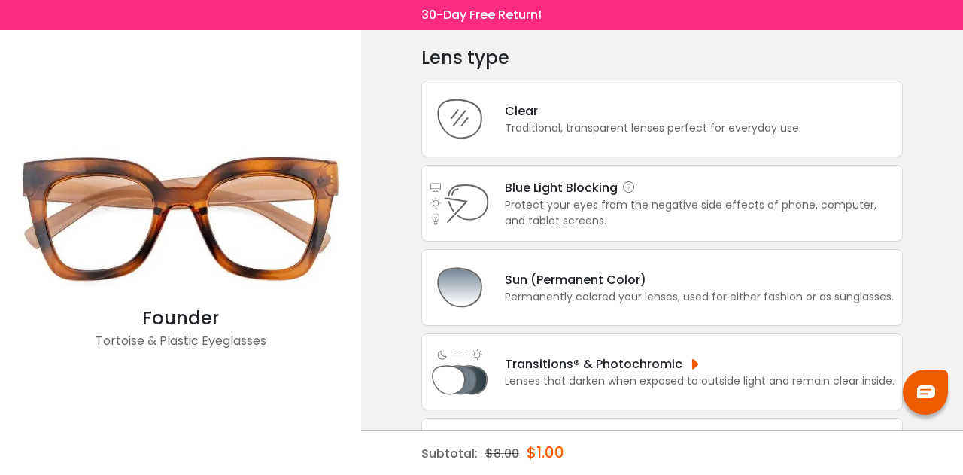
click at [548, 214] on div "Protect your eyes from the negative side effects of phone, computer, and tablet…" at bounding box center [700, 213] width 390 height 32
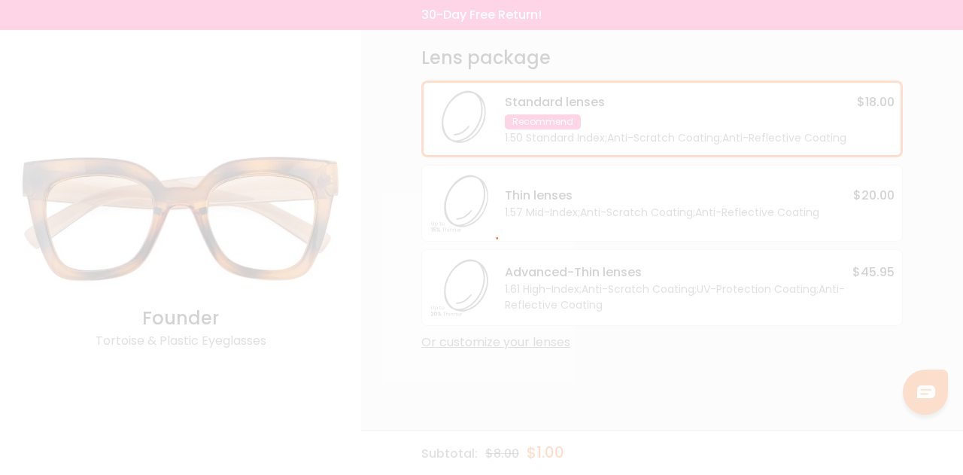
scroll to position [0, 0]
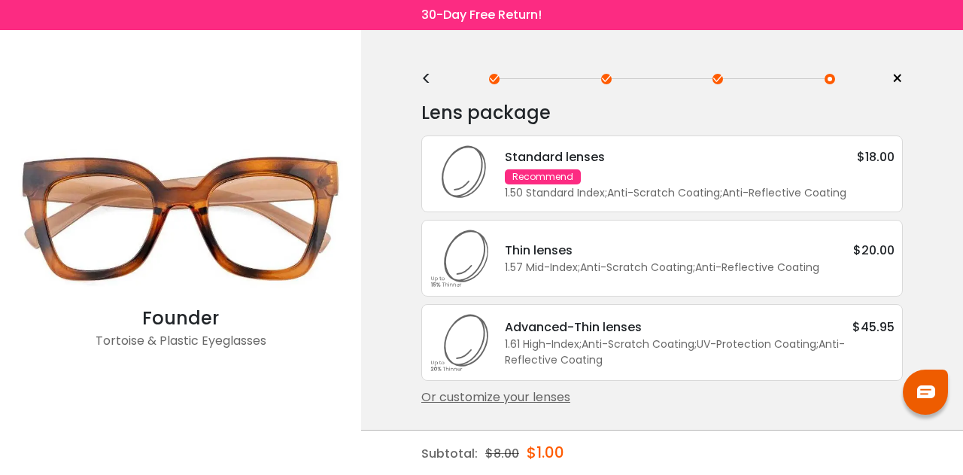
click at [615, 185] on div "1.50 Standard Index ; Anti-Scratch Coating ; Anti-Reflective Coating ;" at bounding box center [700, 193] width 390 height 16
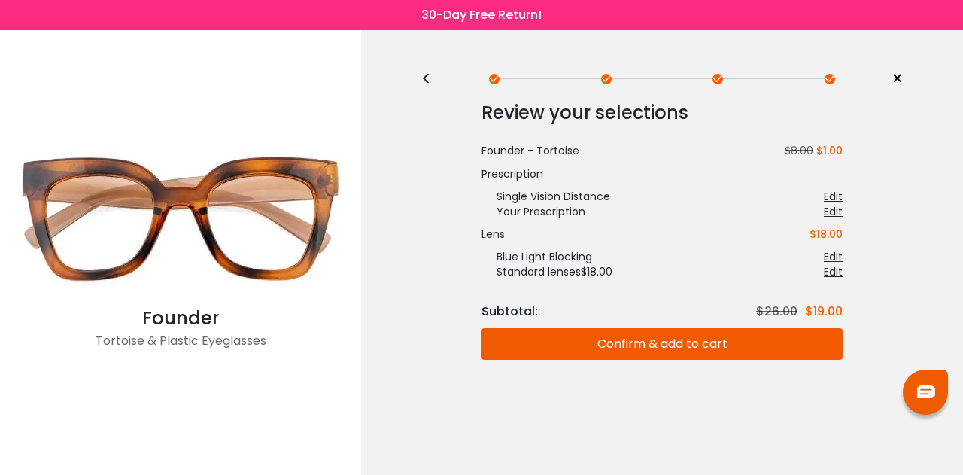
click at [641, 330] on button "Confirm & add to cart" at bounding box center [661, 344] width 361 height 32
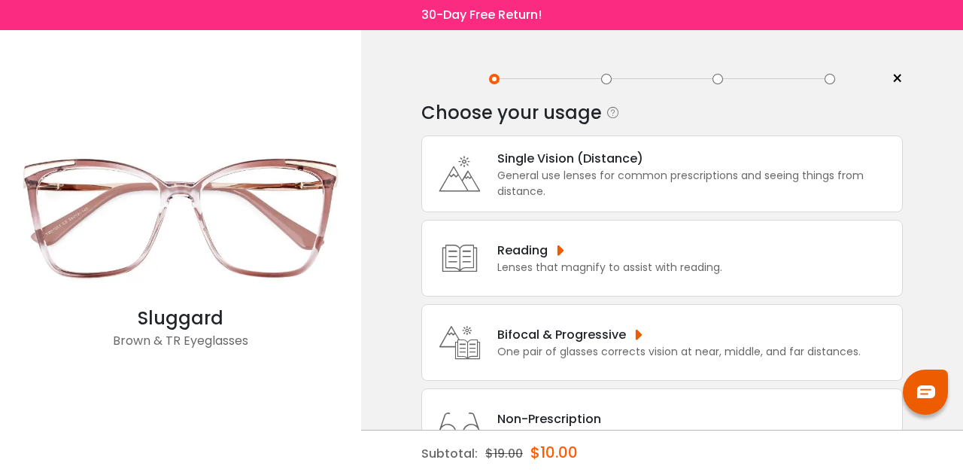
click at [585, 190] on div "General use lenses for common prescriptions and seeing things from distance." at bounding box center [695, 184] width 397 height 32
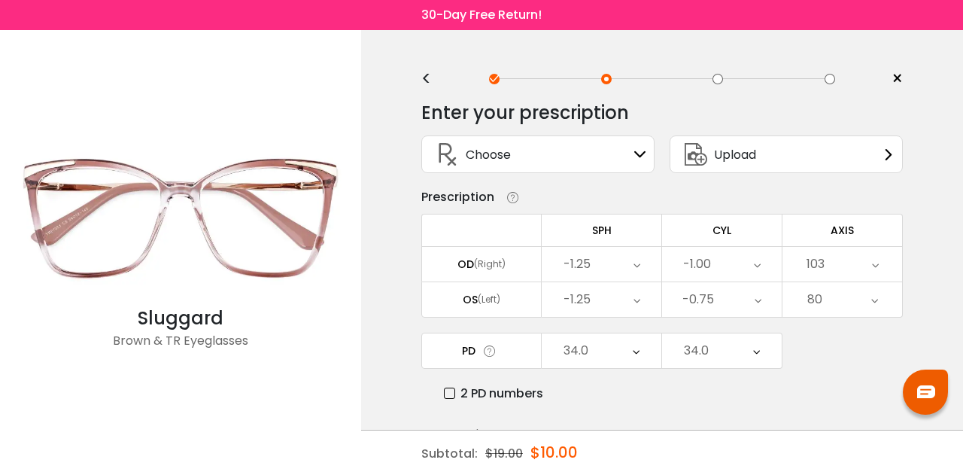
scroll to position [86, 0]
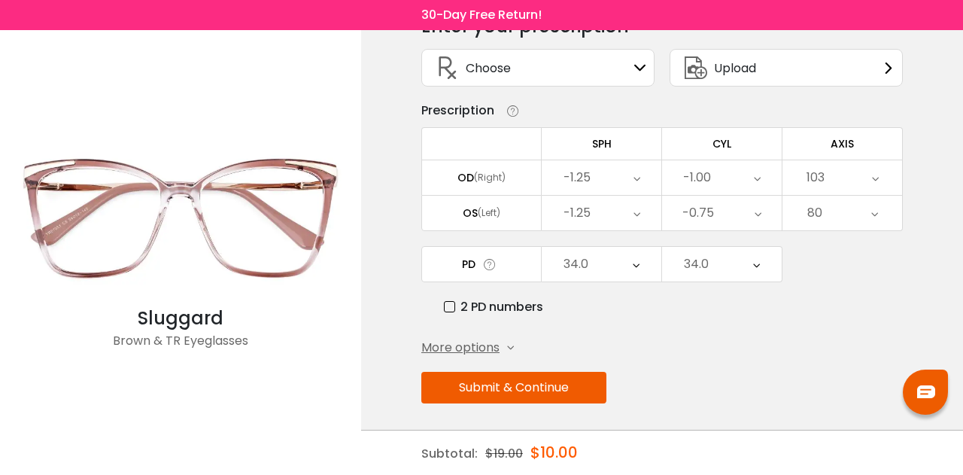
click at [498, 341] on span "More options" at bounding box center [460, 347] width 78 height 18
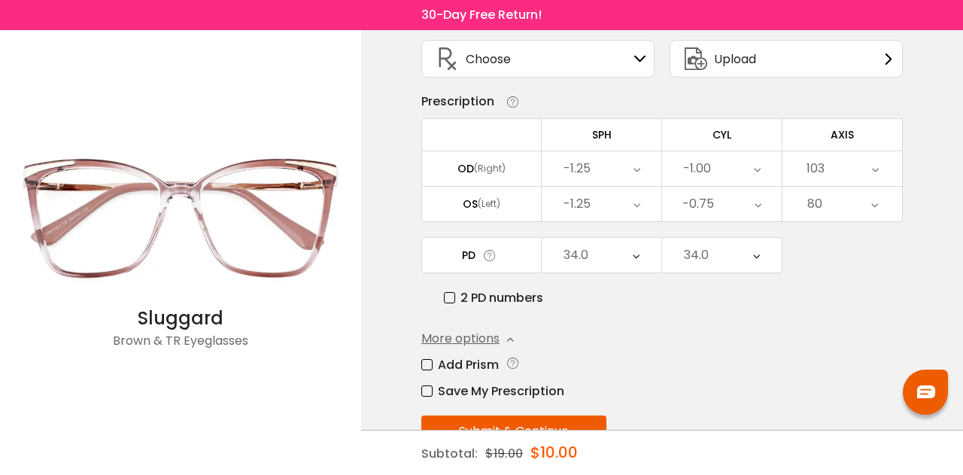
scroll to position [139, 0]
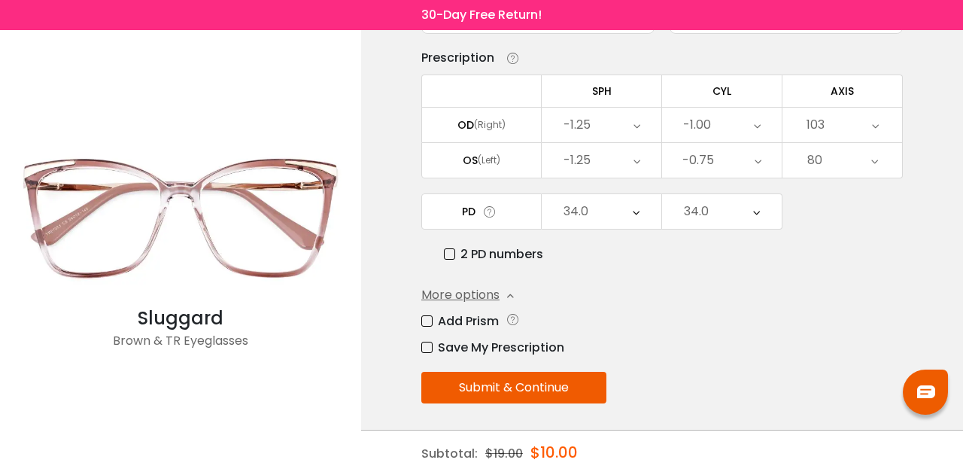
click at [520, 381] on button "Submit & Continue" at bounding box center [513, 387] width 185 height 32
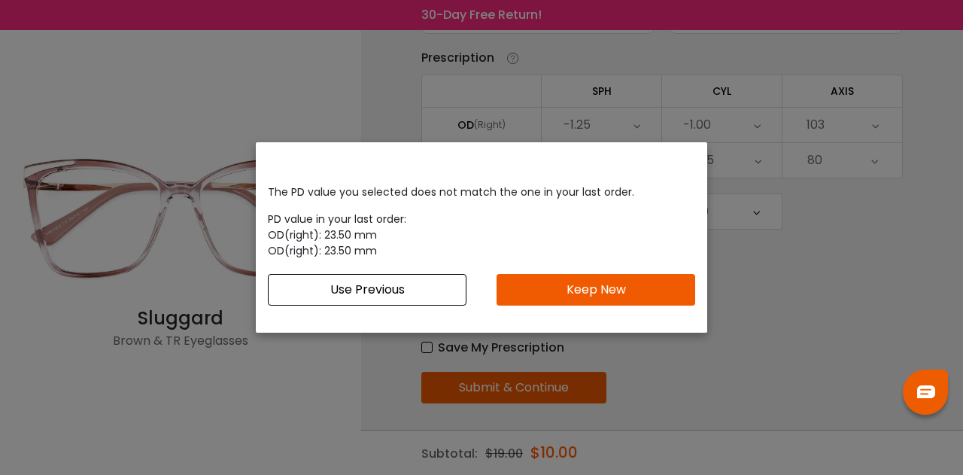
click at [562, 287] on button "Keep New" at bounding box center [595, 290] width 199 height 32
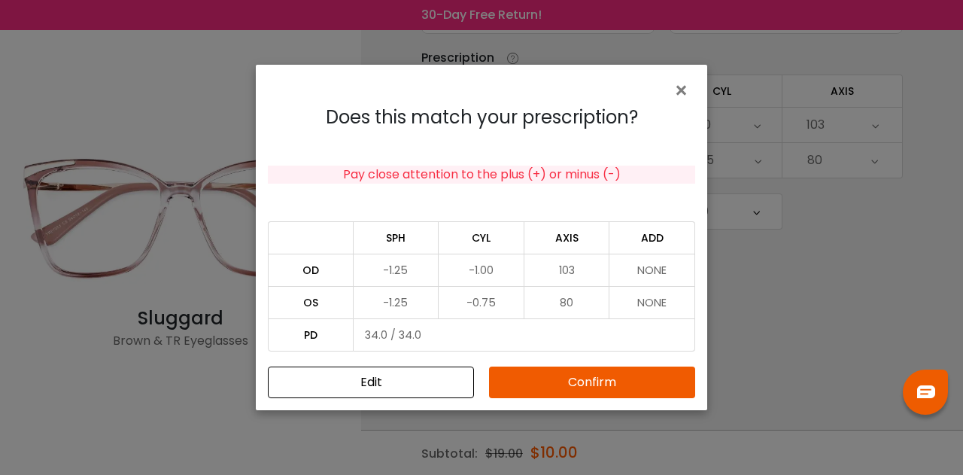
click at [570, 392] on button "Confirm" at bounding box center [592, 382] width 206 height 32
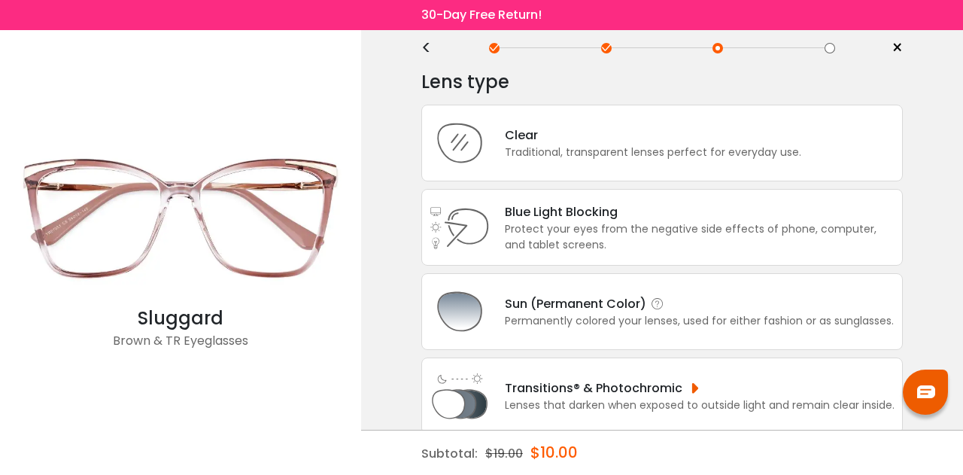
scroll to position [10, 0]
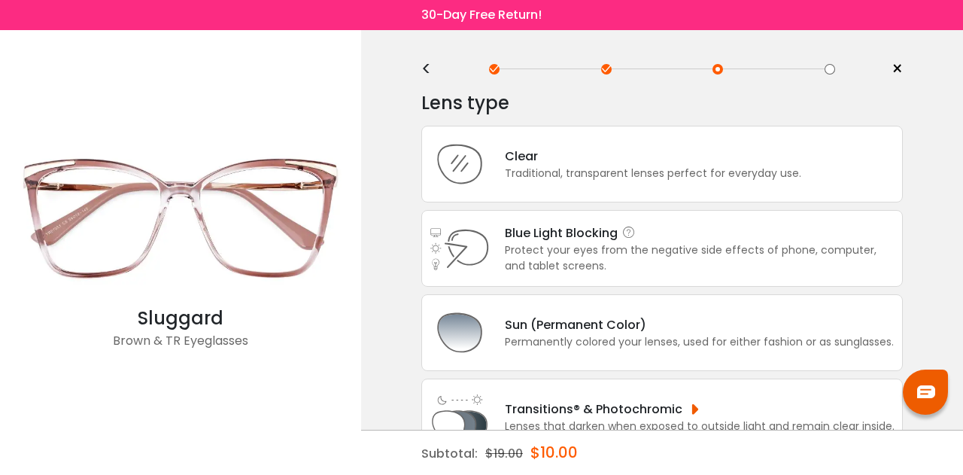
click at [558, 263] on div "Protect your eyes from the negative side effects of phone, computer, and tablet…" at bounding box center [700, 258] width 390 height 32
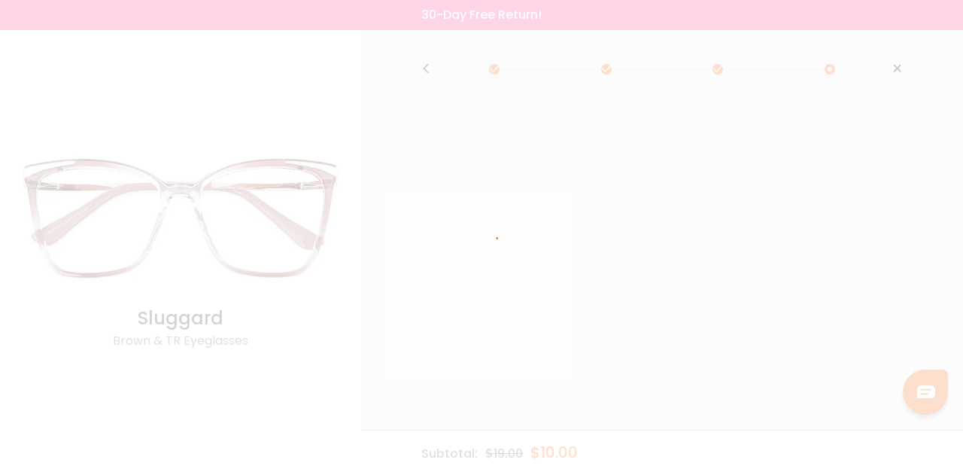
scroll to position [0, 0]
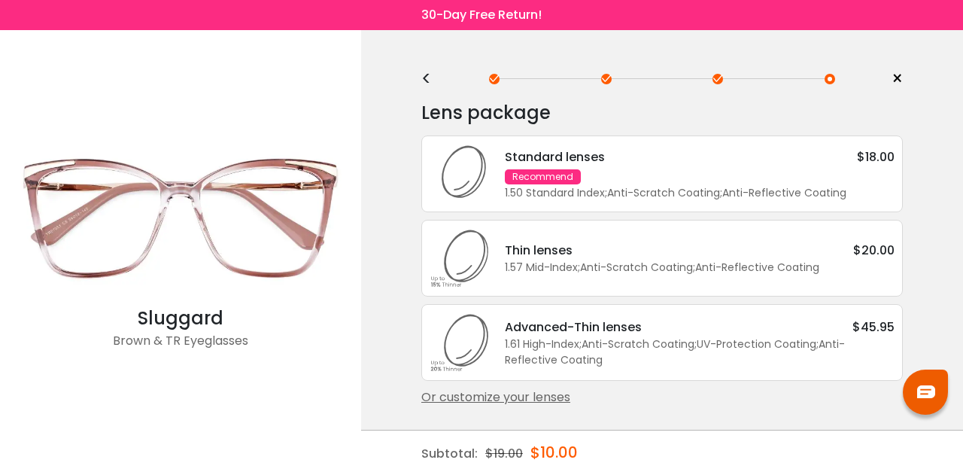
click at [639, 165] on div "Standard lenses $18.00" at bounding box center [700, 156] width 390 height 19
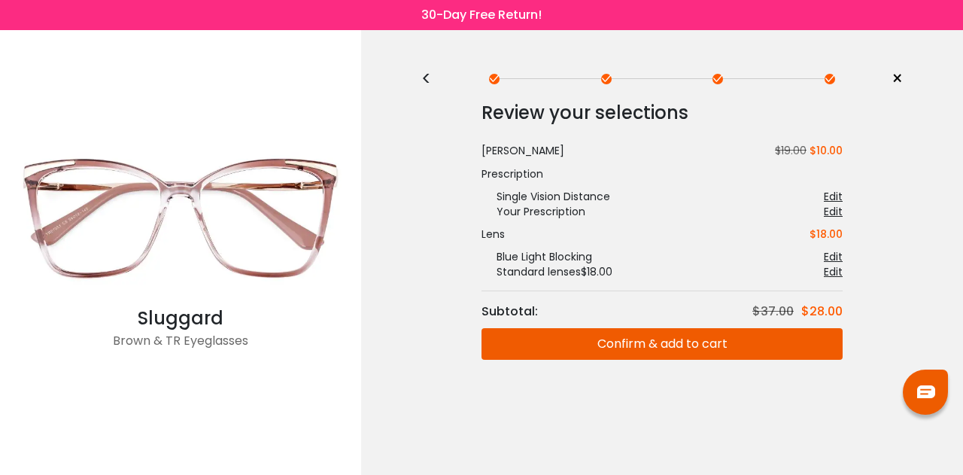
click at [552, 338] on button "Confirm & add to cart" at bounding box center [661, 344] width 361 height 32
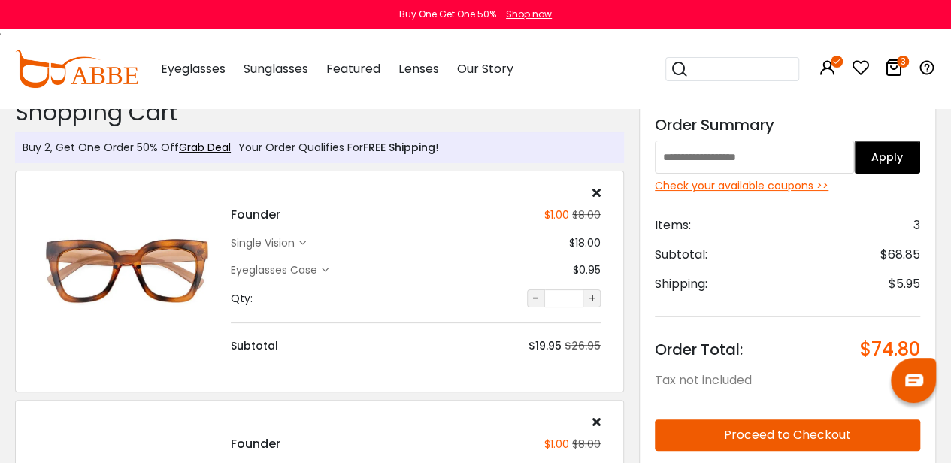
scroll to position [14, 0]
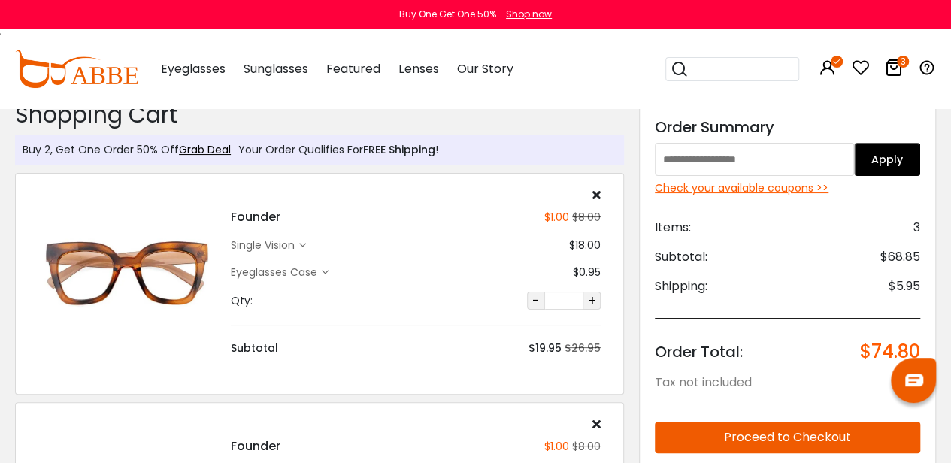
click at [599, 193] on icon at bounding box center [597, 195] width 8 height 12
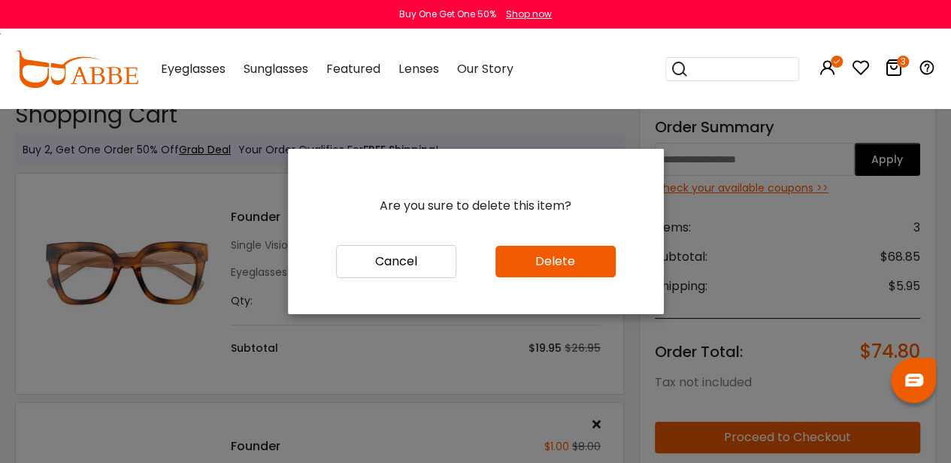
click at [502, 277] on button "Delete" at bounding box center [556, 262] width 120 height 32
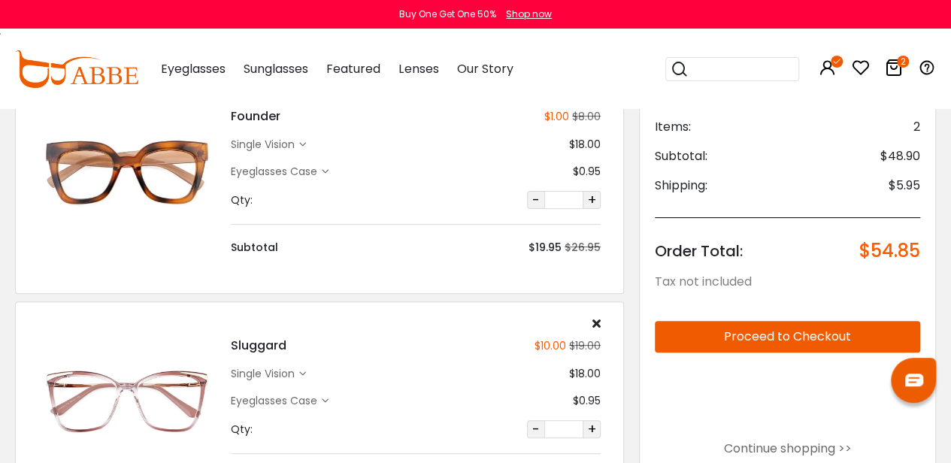
scroll to position [114, 0]
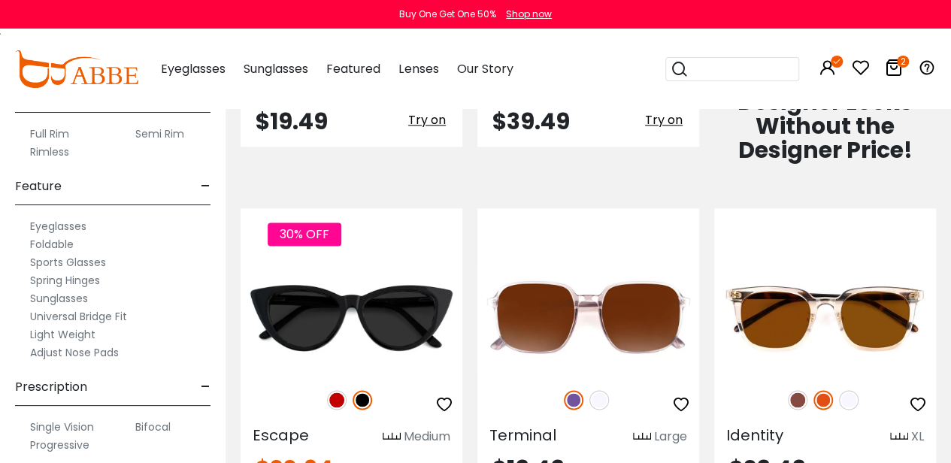
scroll to position [1096, 0]
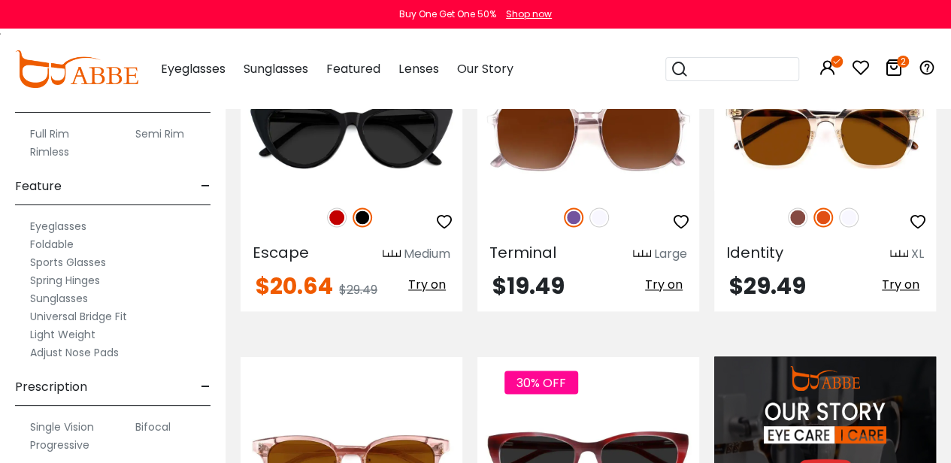
click at [80, 424] on label "Single Vision" at bounding box center [62, 427] width 64 height 18
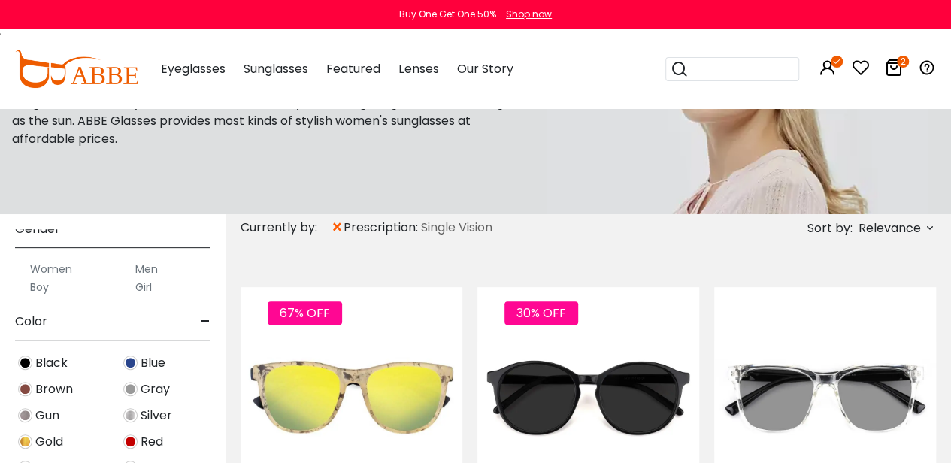
scroll to position [425, 0]
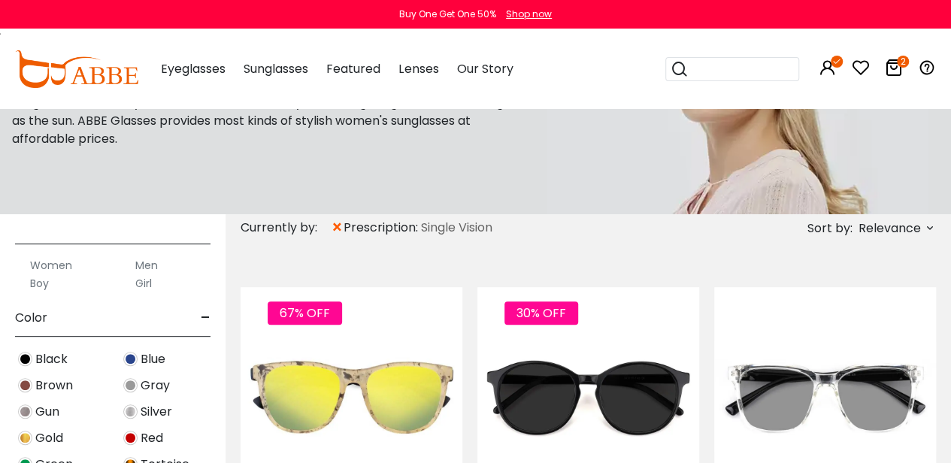
click at [63, 261] on label "Women" at bounding box center [51, 265] width 42 height 18
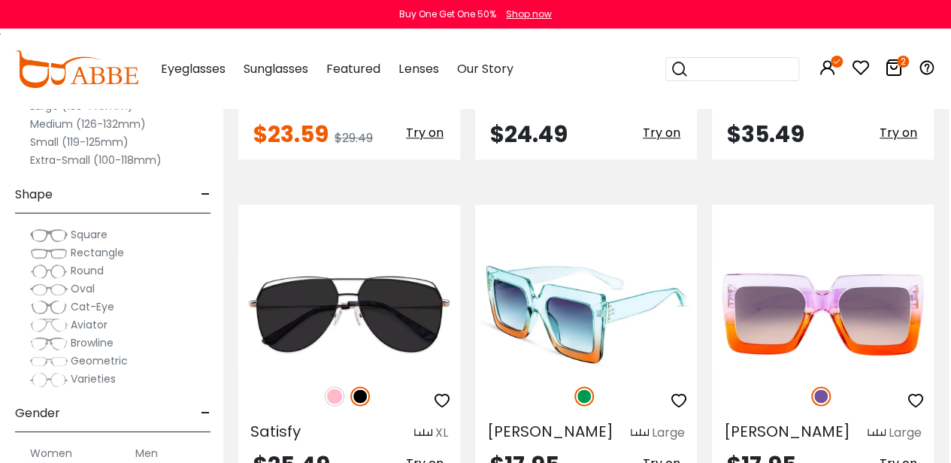
scroll to position [6675, 2]
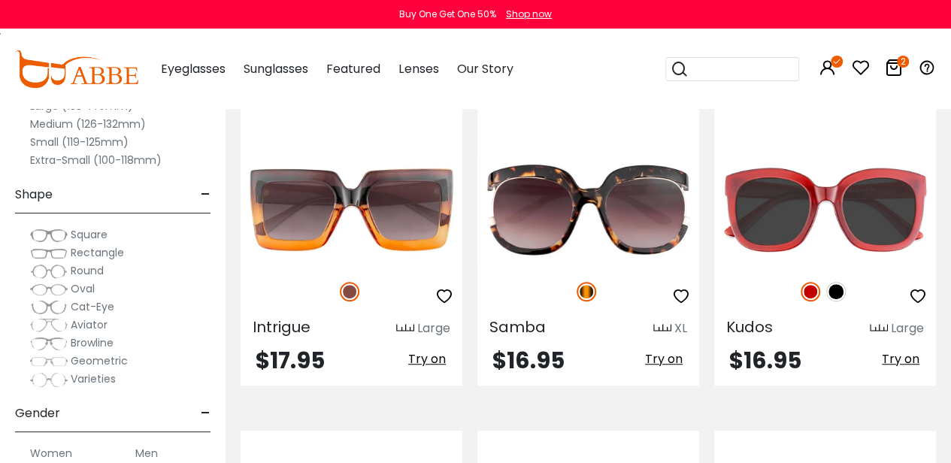
scroll to position [344, 0]
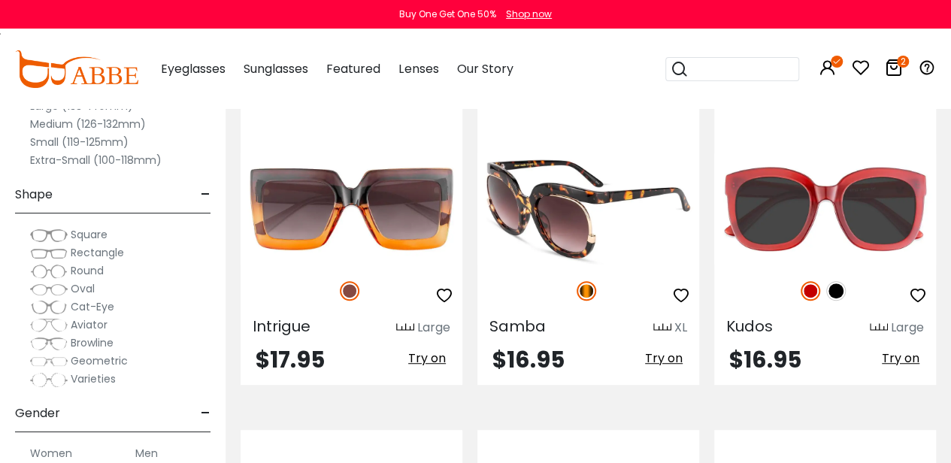
click at [544, 228] on img at bounding box center [589, 208] width 222 height 111
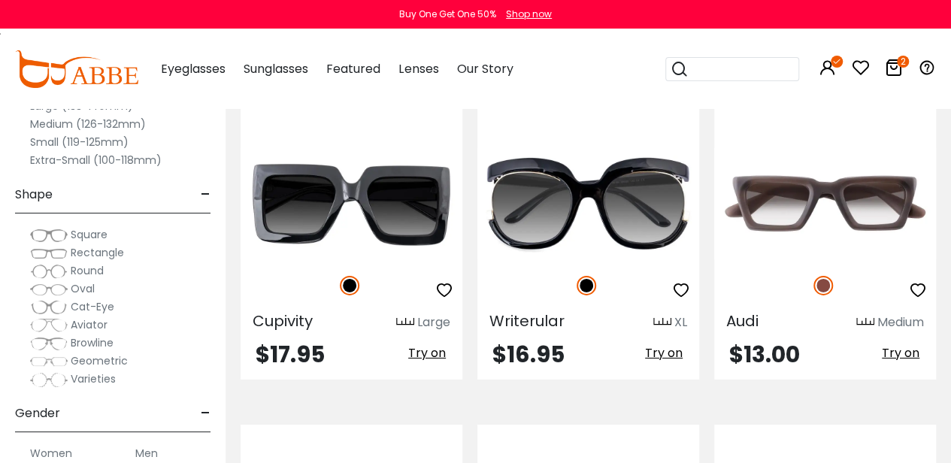
scroll to position [2337, 0]
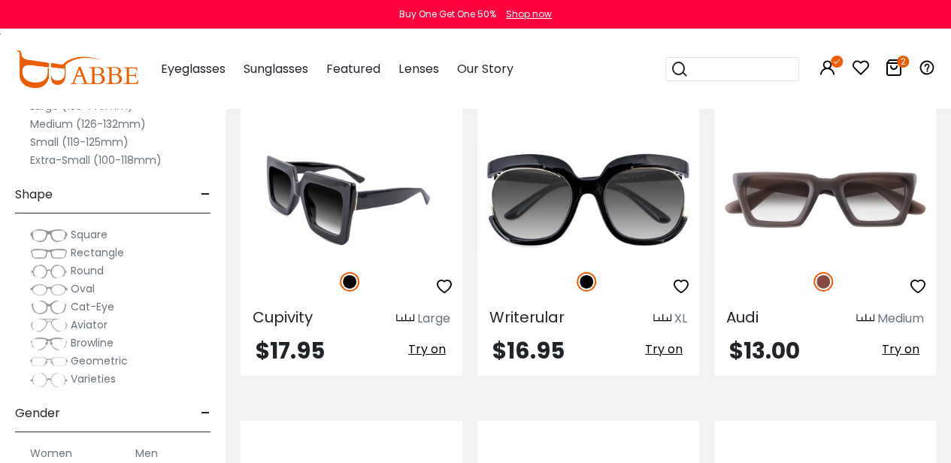
click at [353, 208] on img at bounding box center [352, 199] width 222 height 111
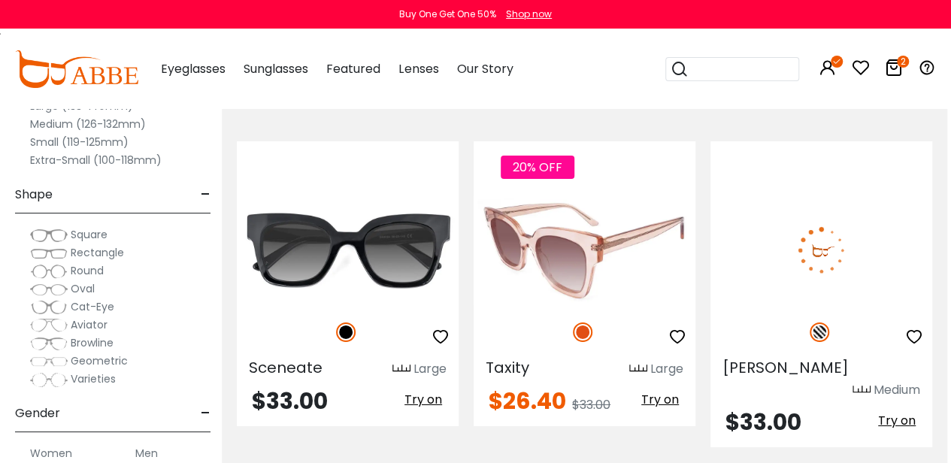
scroll to position [5283, 4]
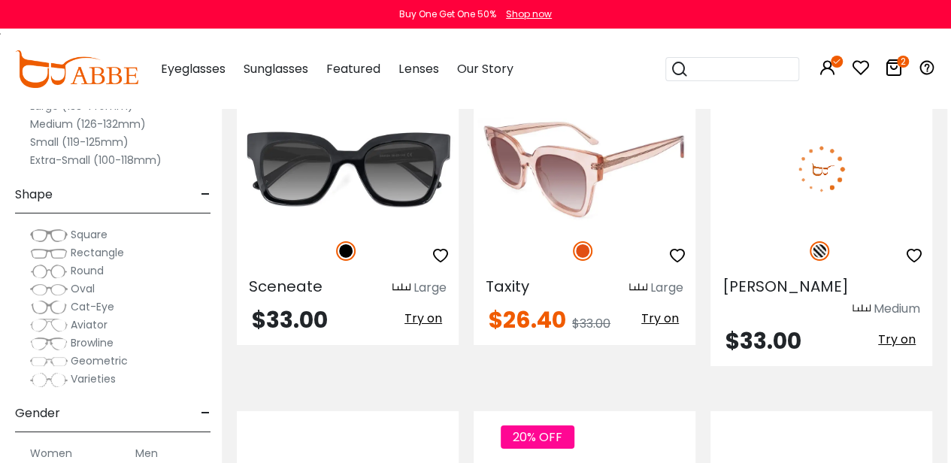
scroll to position [5361, 4]
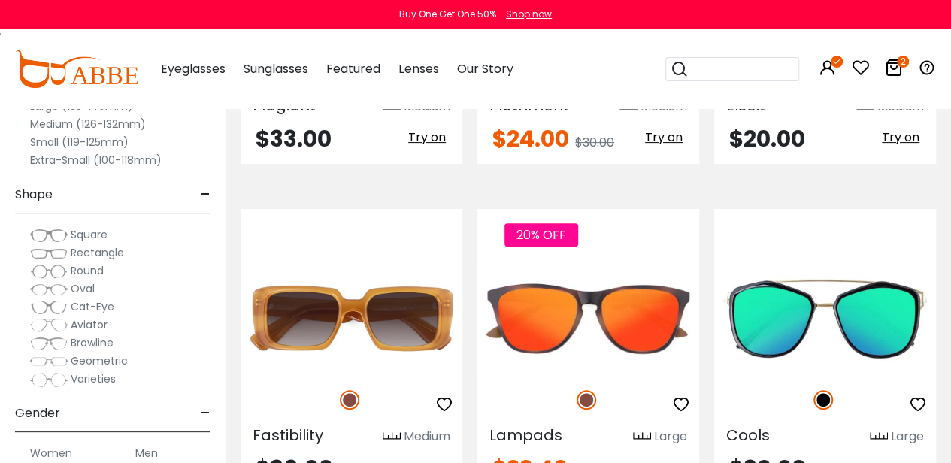
scroll to position [5924, 0]
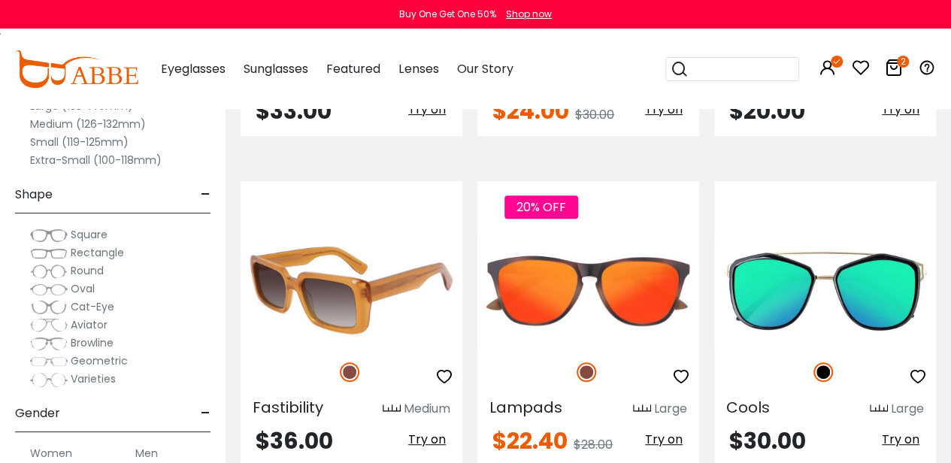
click at [376, 266] on img at bounding box center [352, 290] width 222 height 111
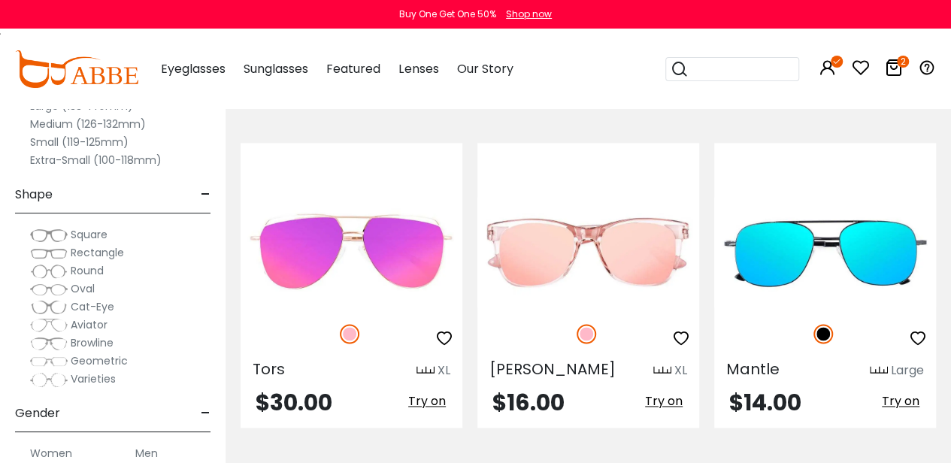
scroll to position [6685, 0]
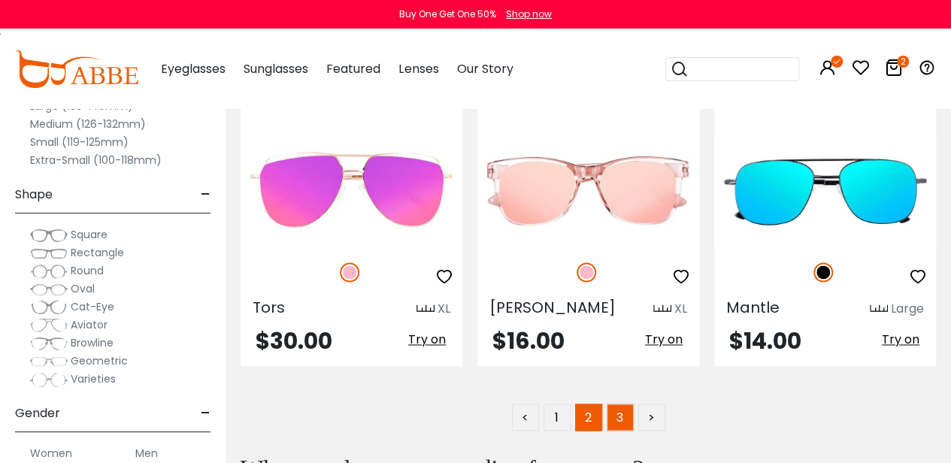
click at [612, 404] on link "3" at bounding box center [620, 417] width 27 height 27
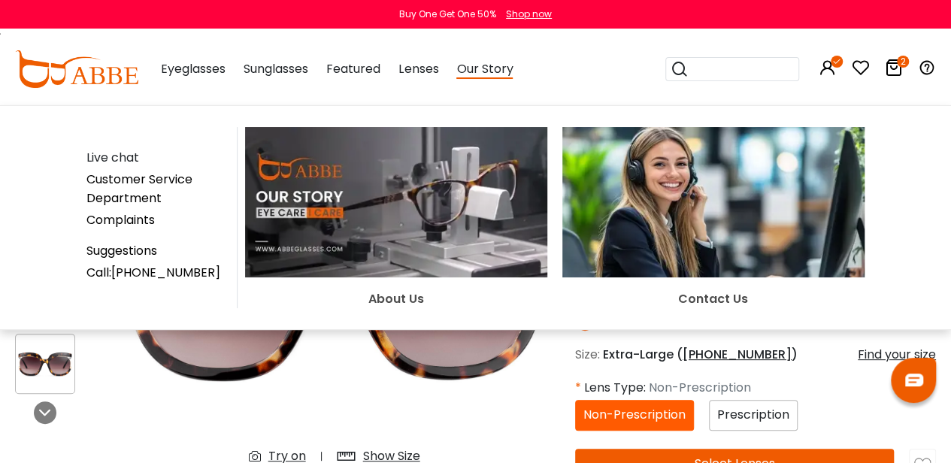
scroll to position [74, 0]
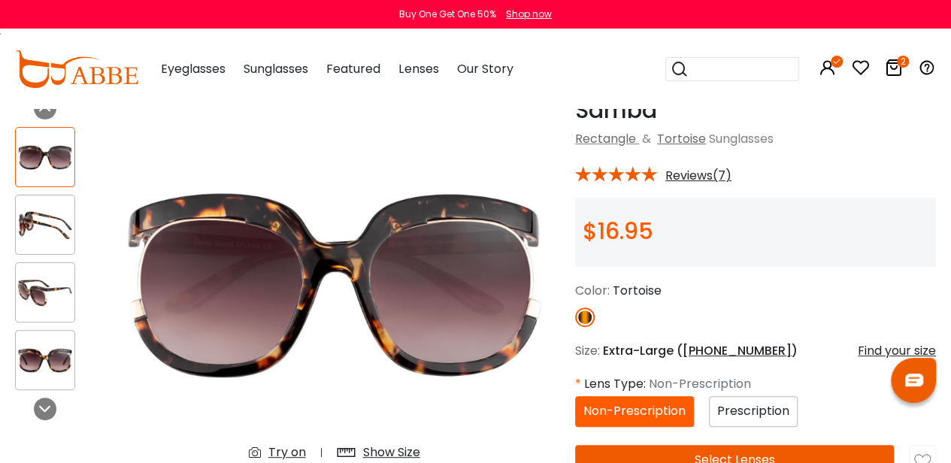
click at [62, 219] on img at bounding box center [45, 225] width 59 height 29
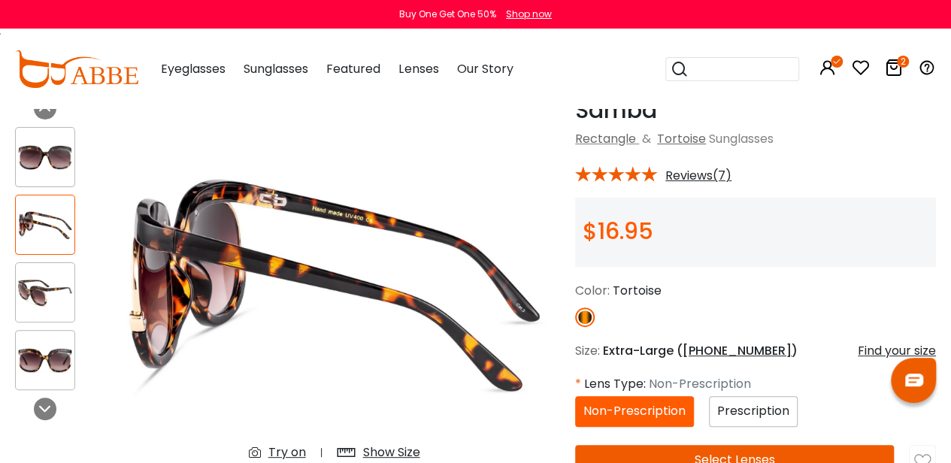
scroll to position [131, 0]
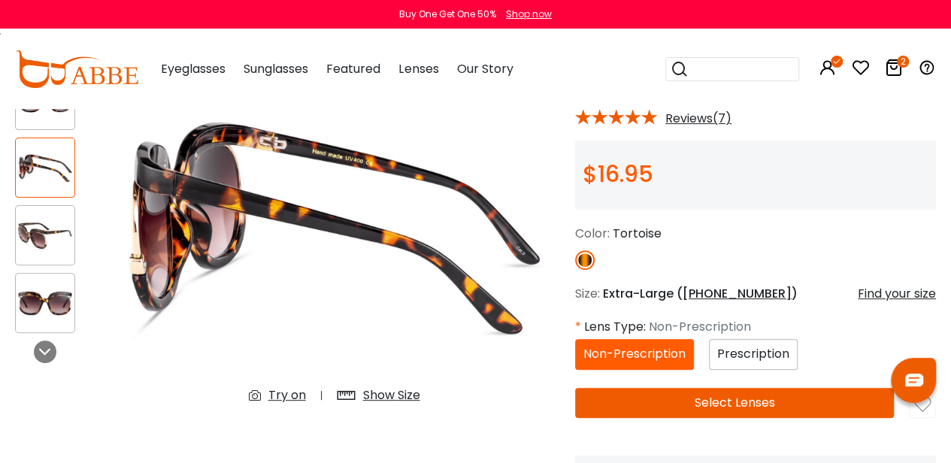
click at [54, 289] on img at bounding box center [45, 303] width 59 height 29
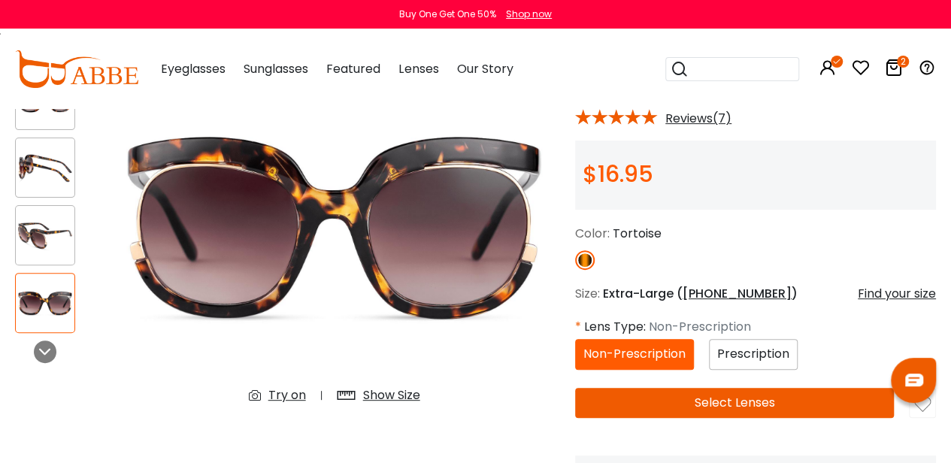
click at [48, 226] on img at bounding box center [45, 235] width 59 height 29
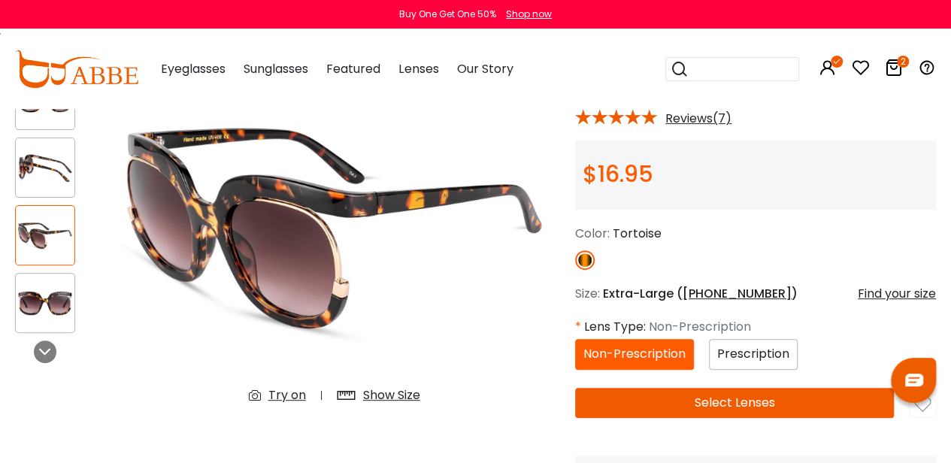
scroll to position [62, 0]
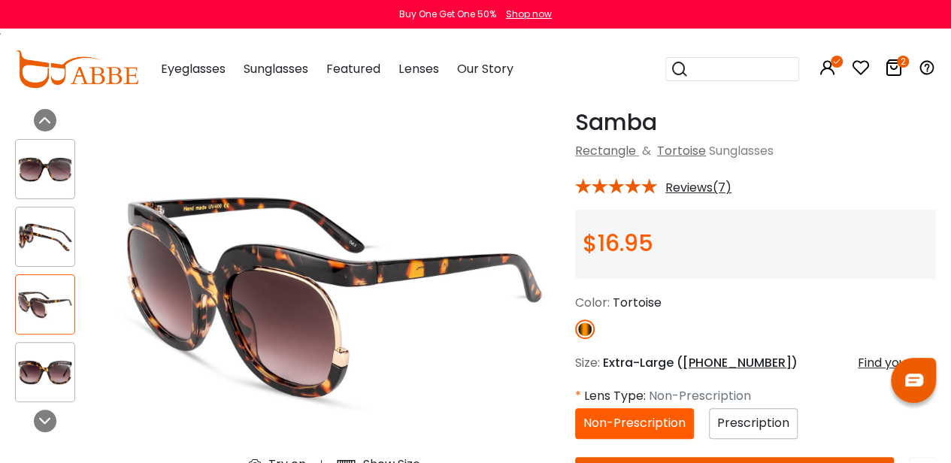
click at [60, 256] on div at bounding box center [45, 237] width 60 height 60
click at [64, 183] on img at bounding box center [45, 169] width 59 height 29
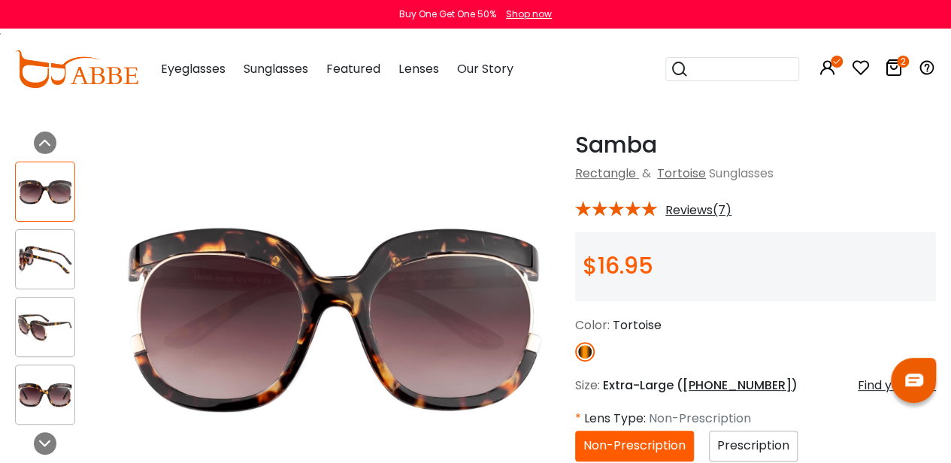
scroll to position [38, 0]
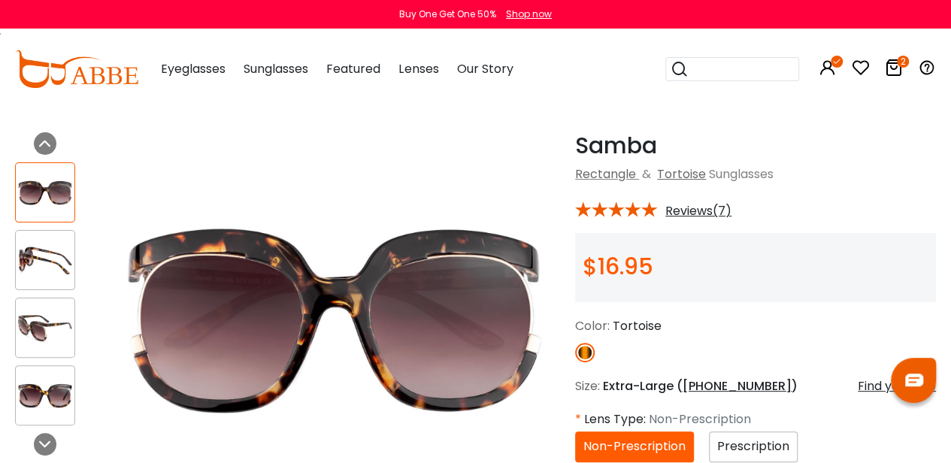
click at [699, 208] on span "Reviews(7)" at bounding box center [699, 212] width 66 height 14
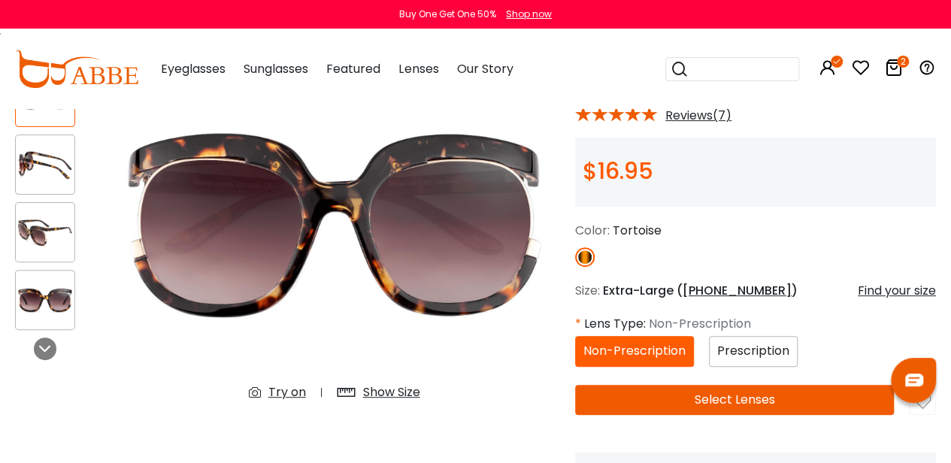
scroll to position [147, 0]
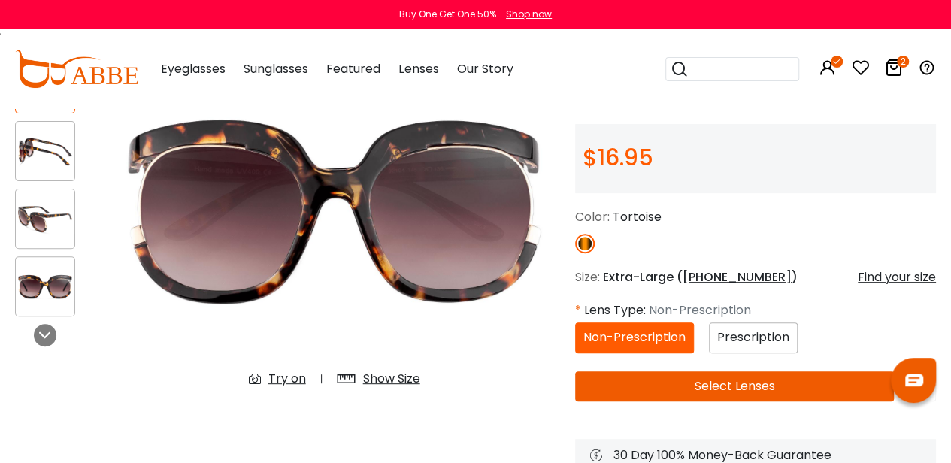
click at [615, 300] on div "Samba Tortoise Rectangle & [GEOGRAPHIC_DATA] Sunglasses * Reviews(7) $16.95" at bounding box center [755, 277] width 361 height 508
click at [54, 219] on img at bounding box center [45, 219] width 59 height 29
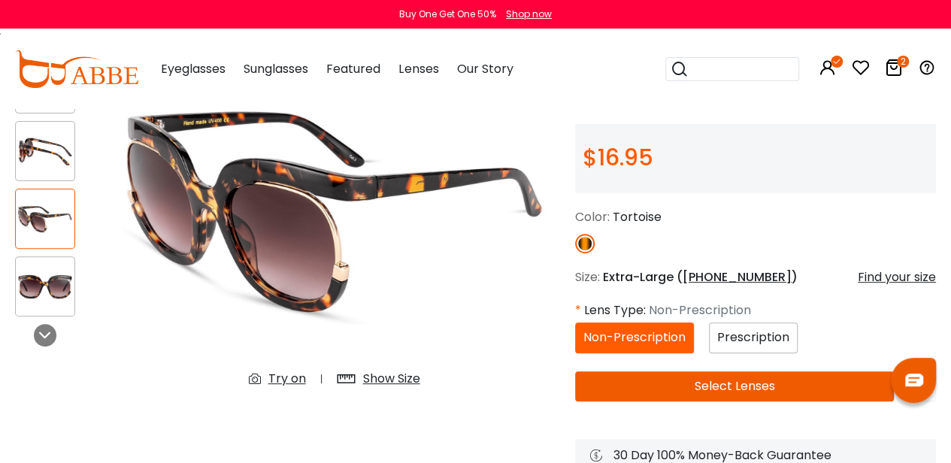
click at [62, 262] on div at bounding box center [45, 286] width 60 height 60
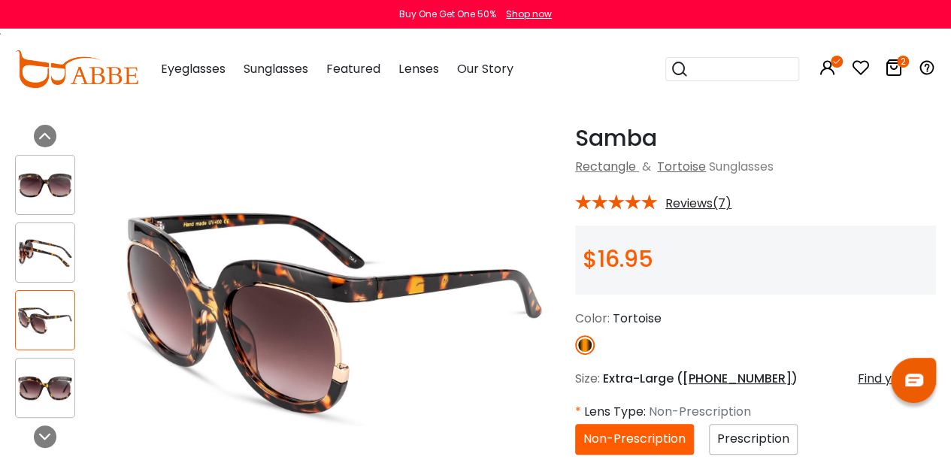
scroll to position [50, 0]
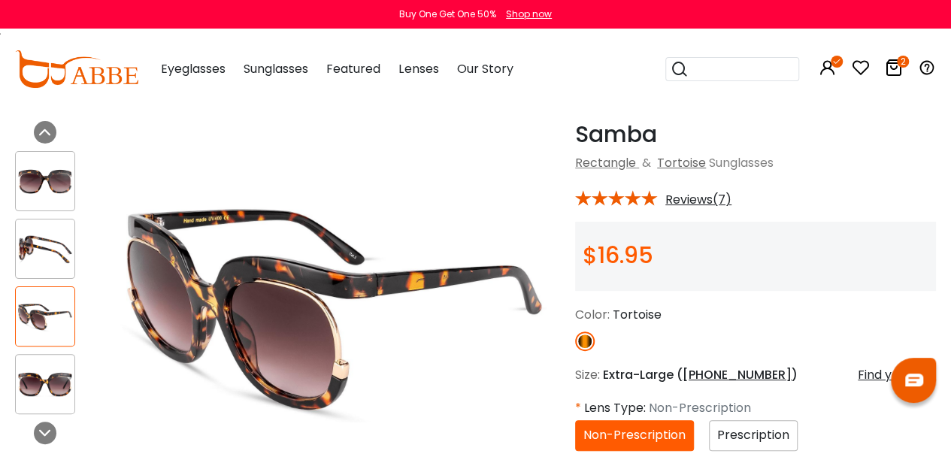
click at [735, 444] on div "Prescription" at bounding box center [753, 435] width 89 height 31
click at [730, 440] on span "Prescription" at bounding box center [753, 434] width 72 height 17
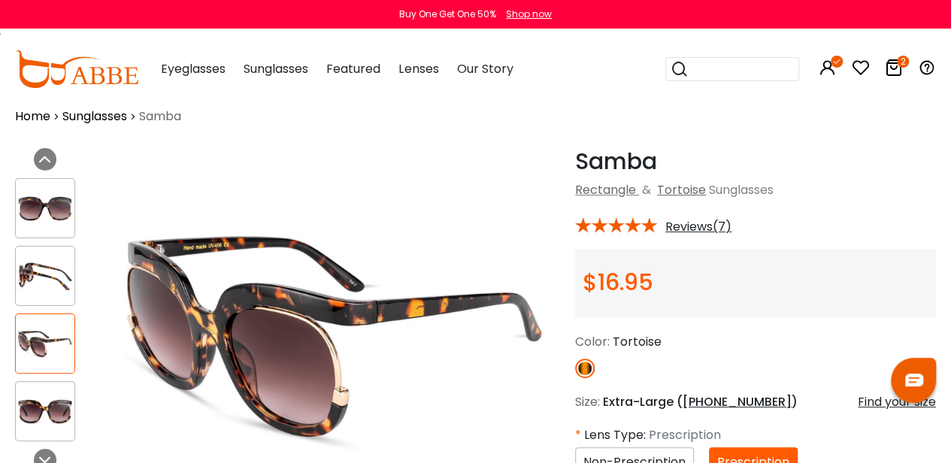
scroll to position [25, 0]
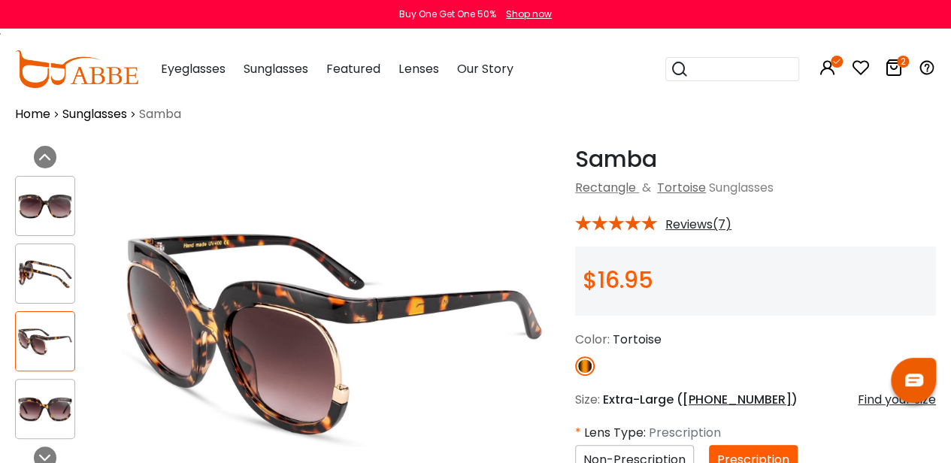
click at [51, 203] on img at bounding box center [45, 206] width 59 height 29
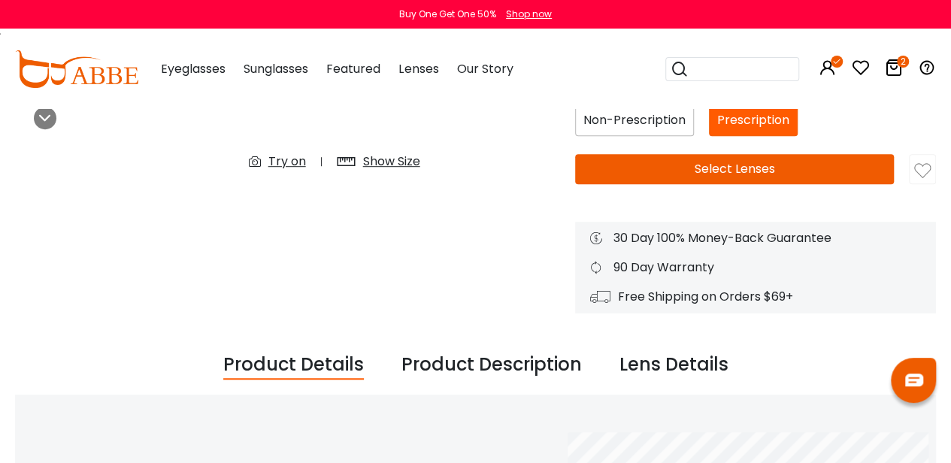
scroll to position [364, 0]
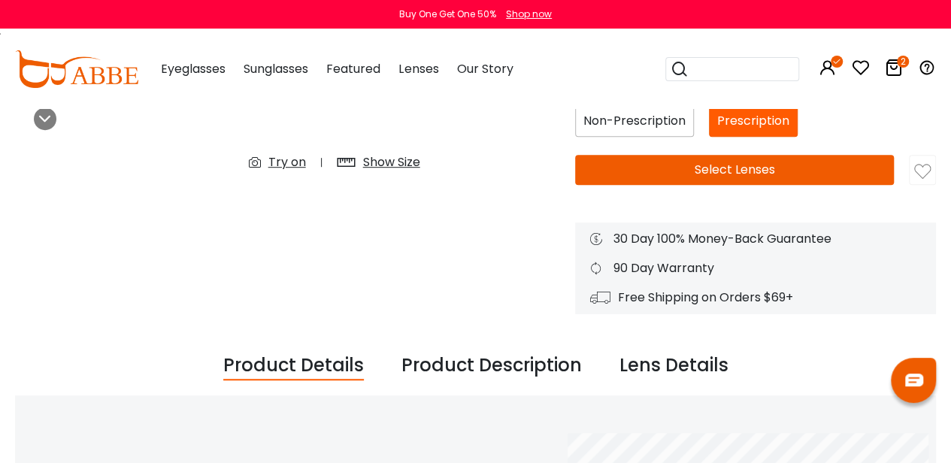
click at [925, 171] on img at bounding box center [922, 171] width 17 height 17
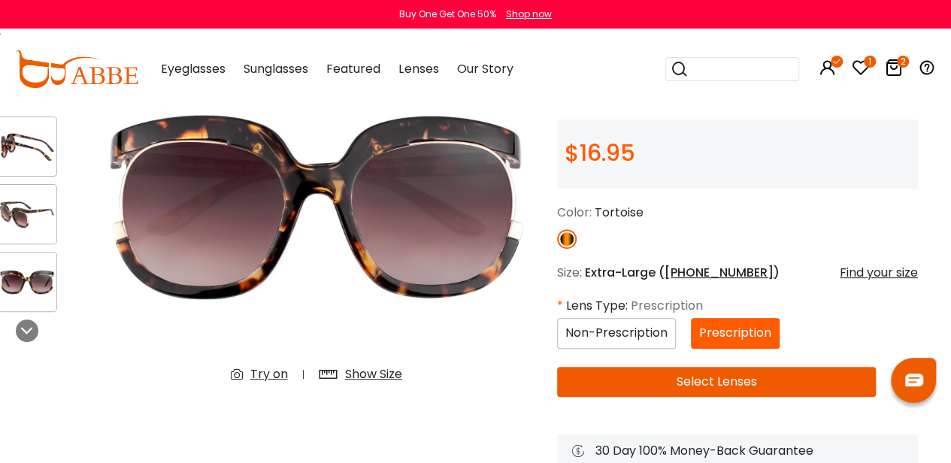
scroll to position [148, 18]
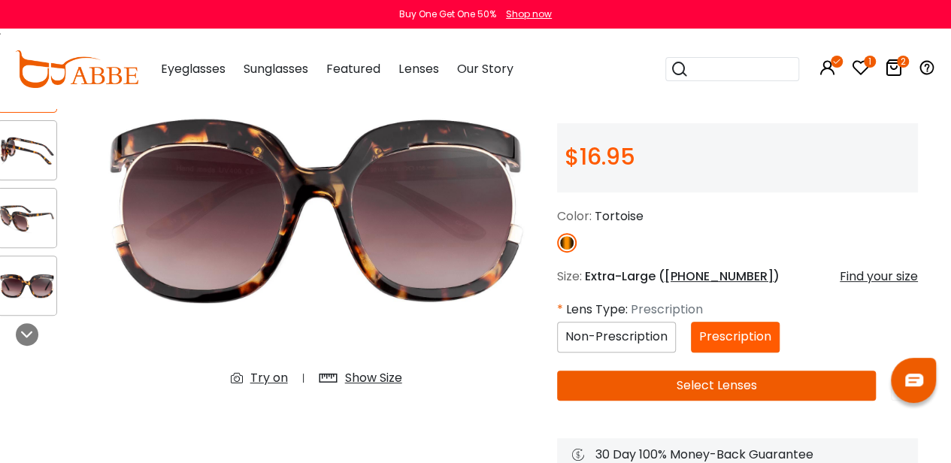
click at [748, 390] on button "Select Lenses" at bounding box center [716, 386] width 319 height 30
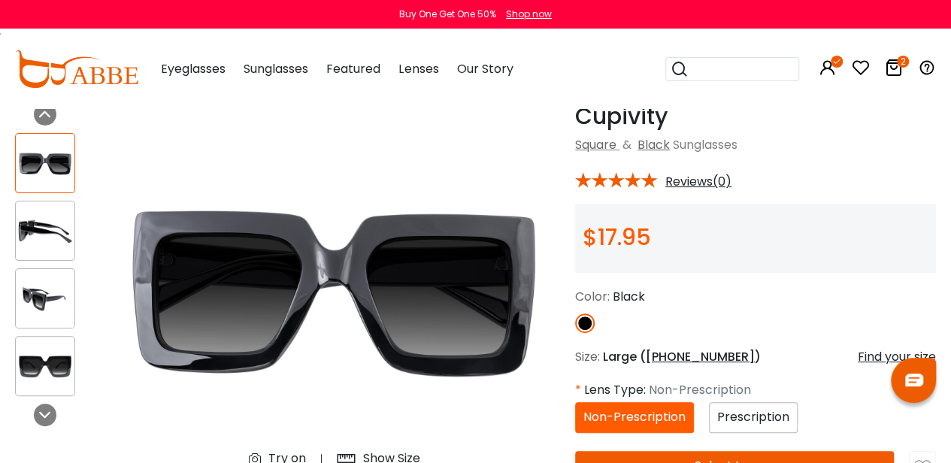
scroll to position [69, 0]
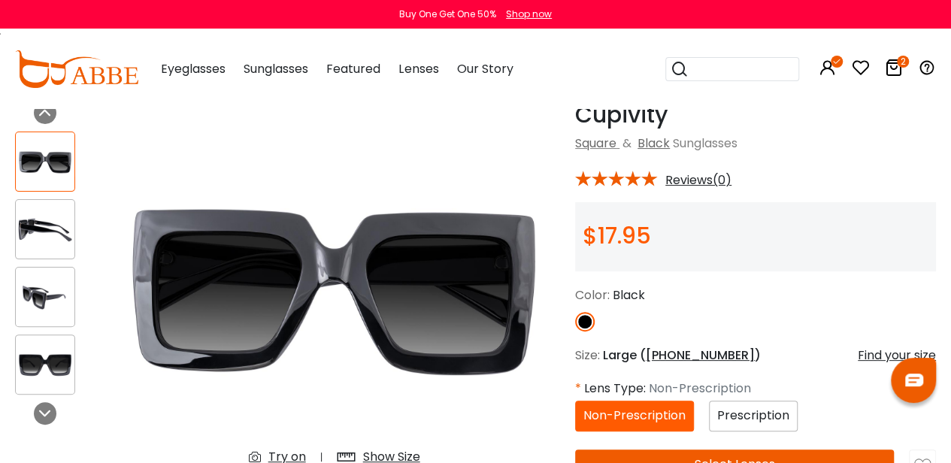
click at [714, 413] on div "Prescription" at bounding box center [753, 416] width 89 height 31
click at [741, 422] on span "Prescription" at bounding box center [753, 415] width 72 height 17
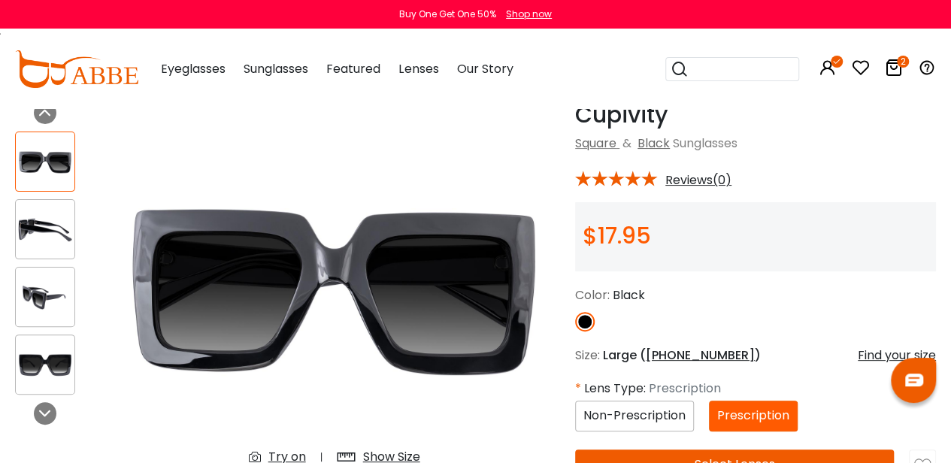
click at [52, 227] on img at bounding box center [45, 229] width 59 height 29
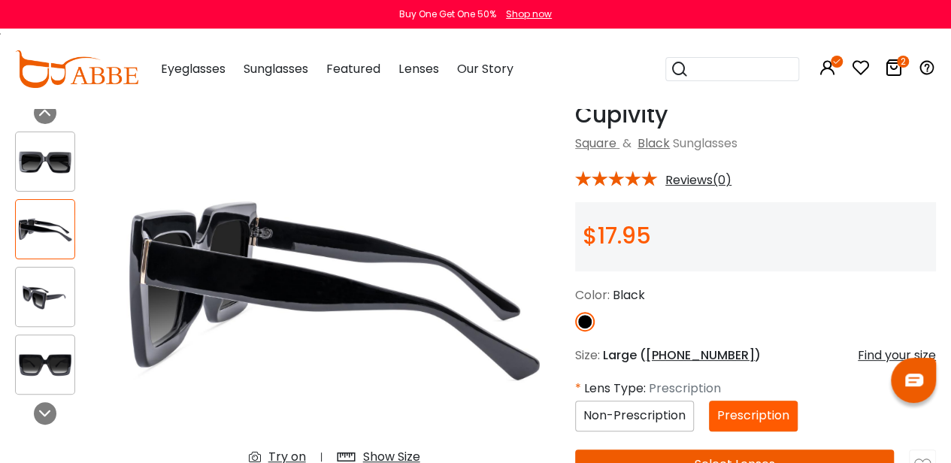
click at [54, 293] on img at bounding box center [45, 297] width 59 height 29
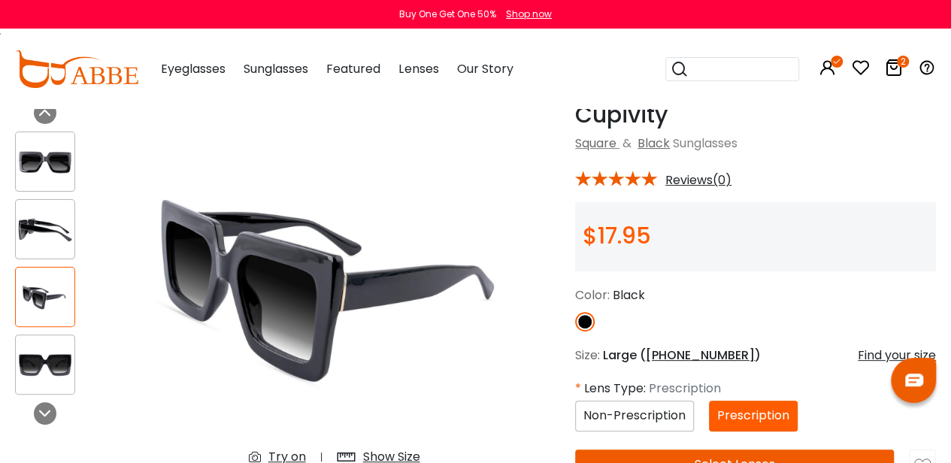
click at [42, 360] on img at bounding box center [45, 364] width 59 height 29
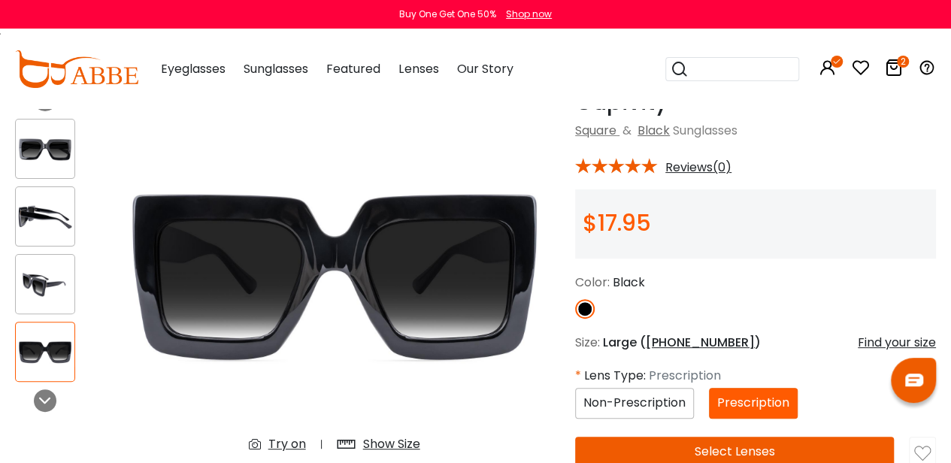
scroll to position [85, 0]
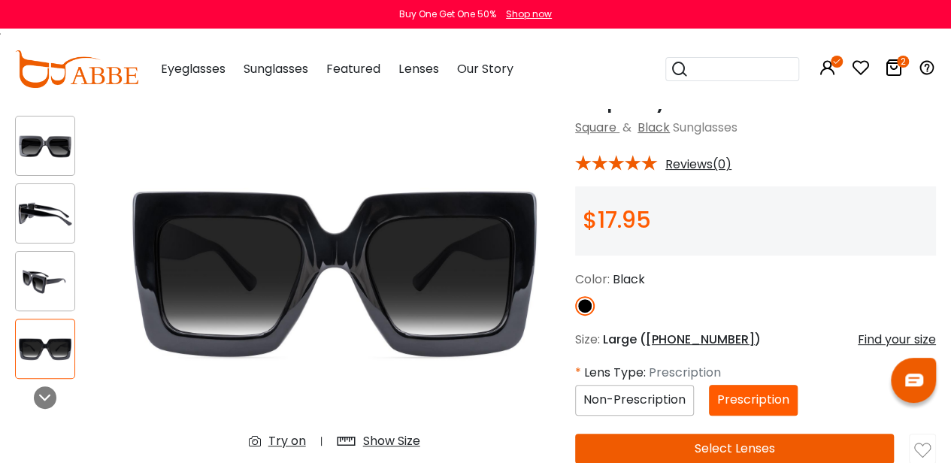
click at [62, 219] on img at bounding box center [45, 213] width 59 height 29
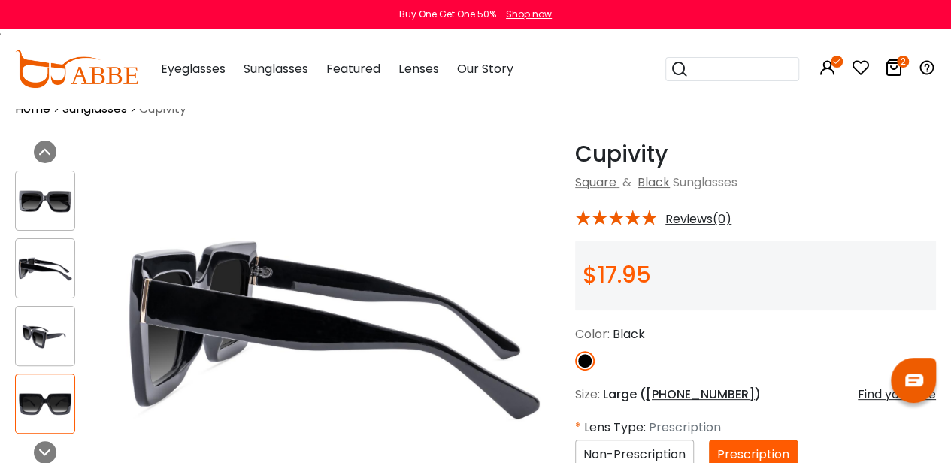
scroll to position [33, 0]
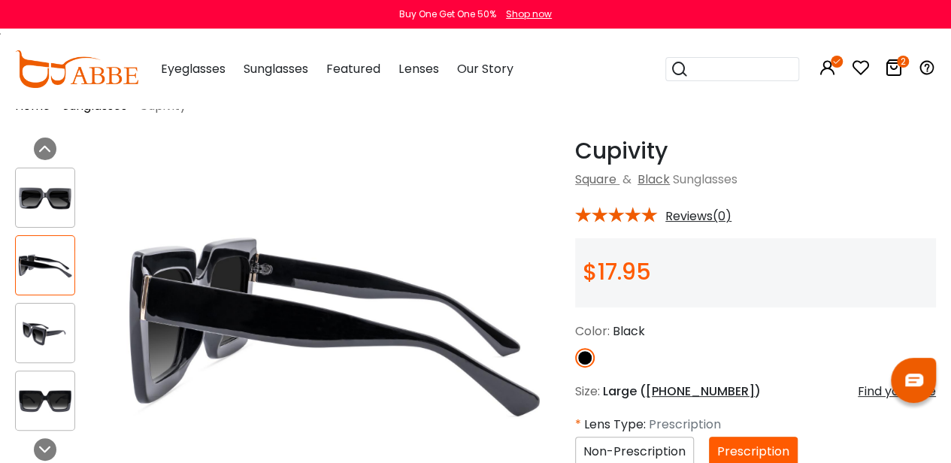
click at [59, 214] on div at bounding box center [45, 198] width 60 height 60
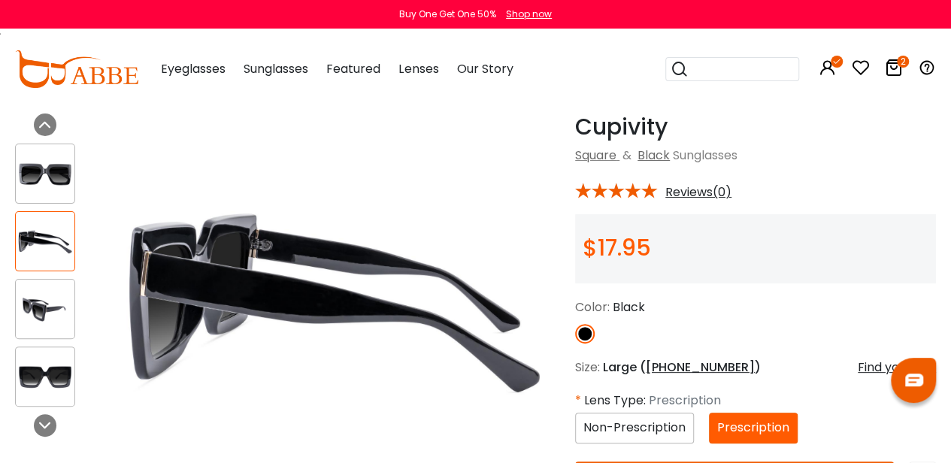
scroll to position [59, 0]
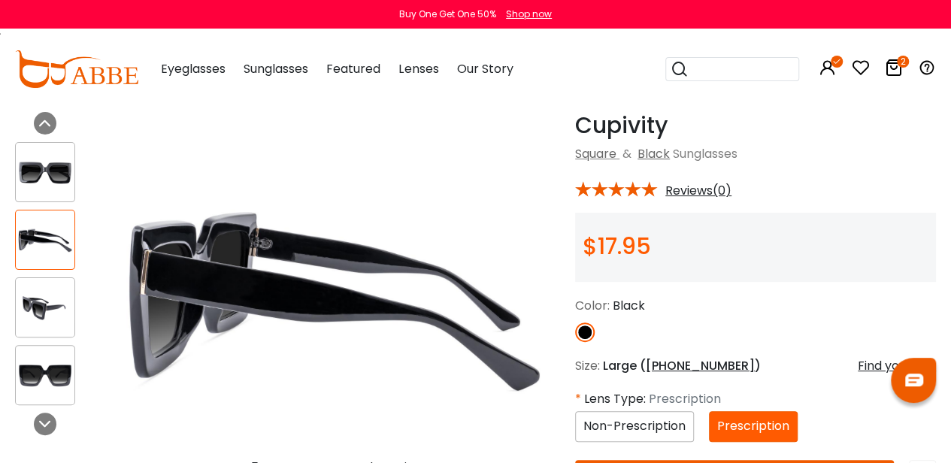
click at [40, 232] on img at bounding box center [45, 240] width 59 height 29
click at [62, 304] on img at bounding box center [45, 307] width 59 height 29
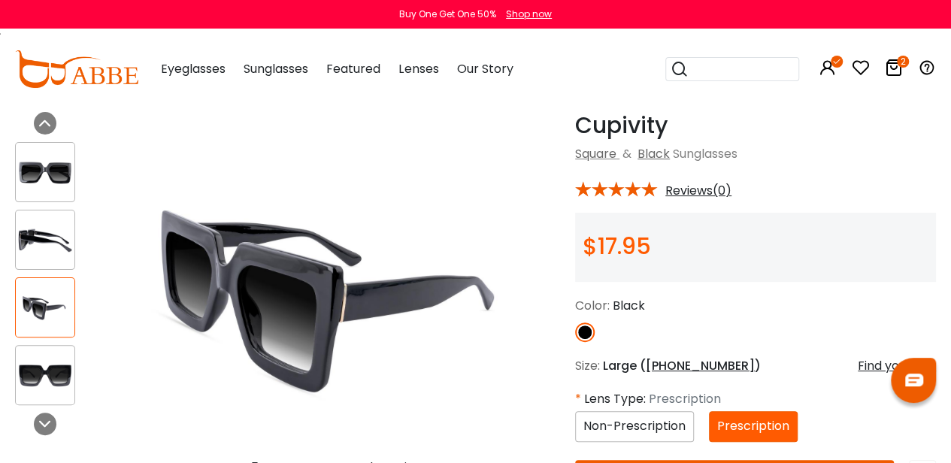
click at [47, 383] on img at bounding box center [45, 375] width 59 height 29
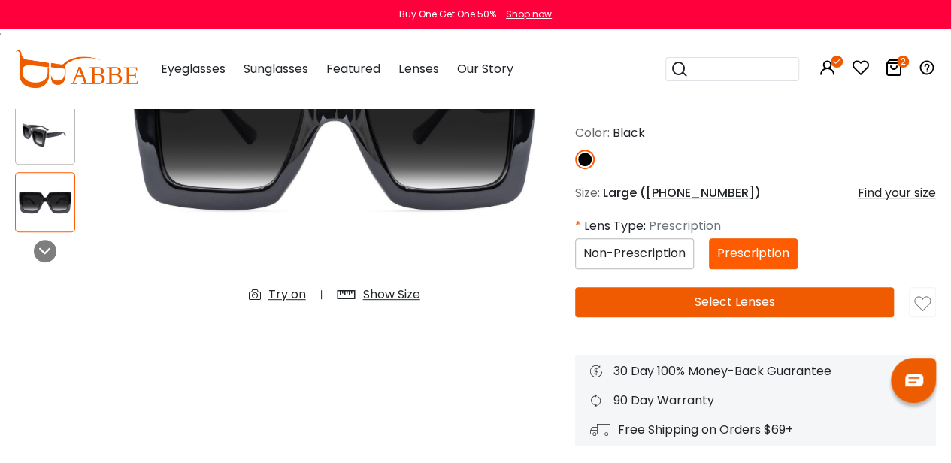
scroll to position [233, 0]
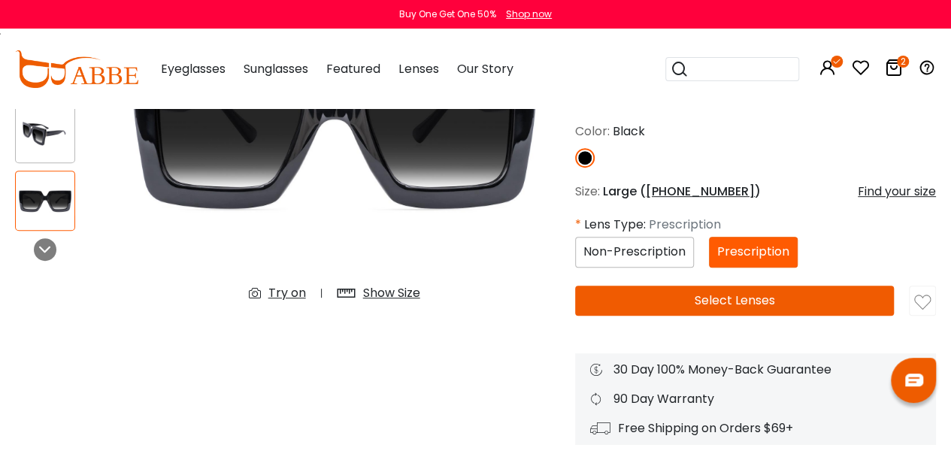
click at [918, 294] on img at bounding box center [922, 302] width 17 height 17
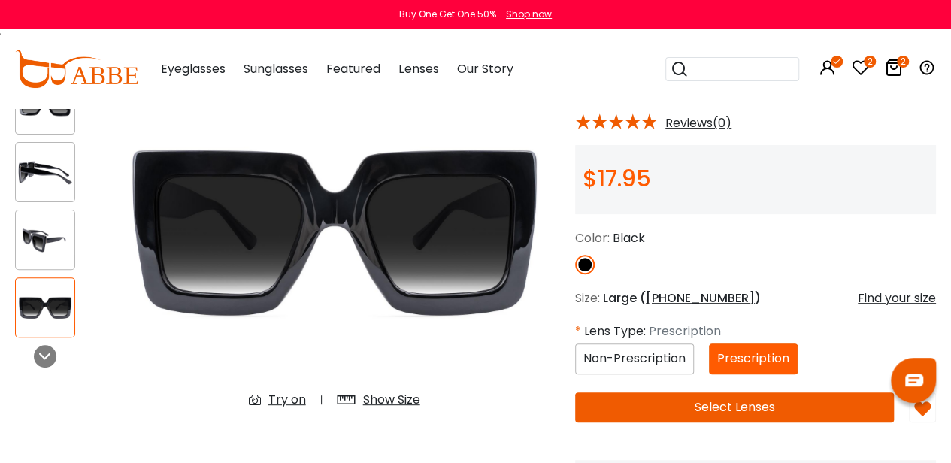
scroll to position [129, 0]
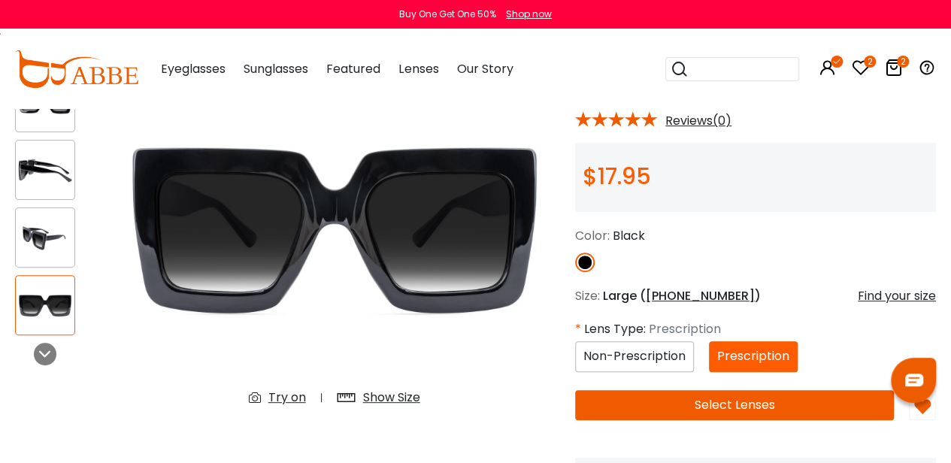
click at [663, 407] on button "Select Lenses" at bounding box center [734, 405] width 319 height 30
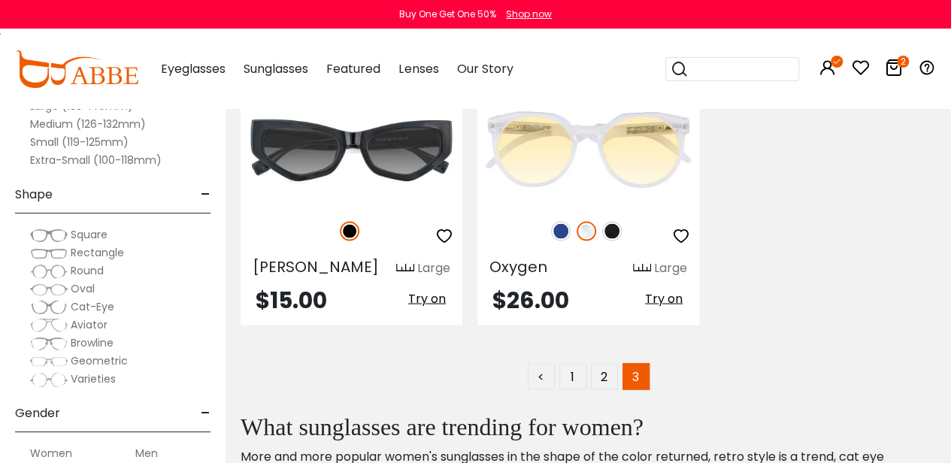
scroll to position [1418, 0]
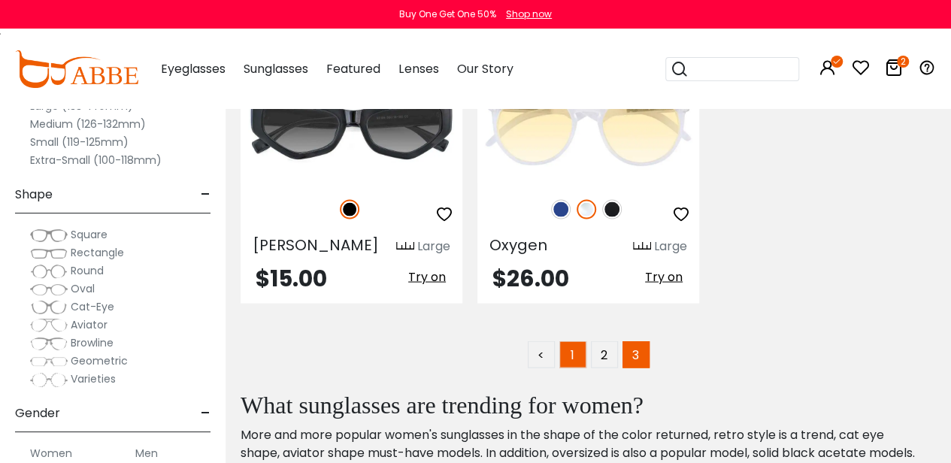
click at [566, 341] on link "1" at bounding box center [573, 354] width 27 height 27
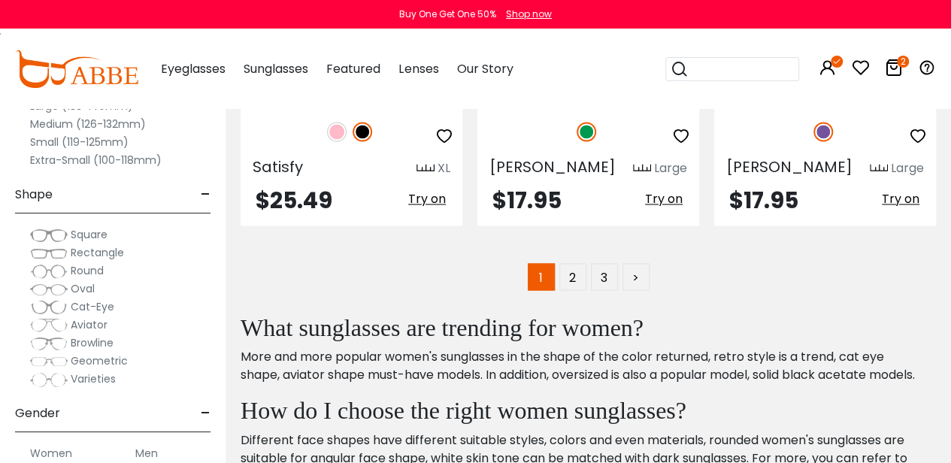
scroll to position [6883, 0]
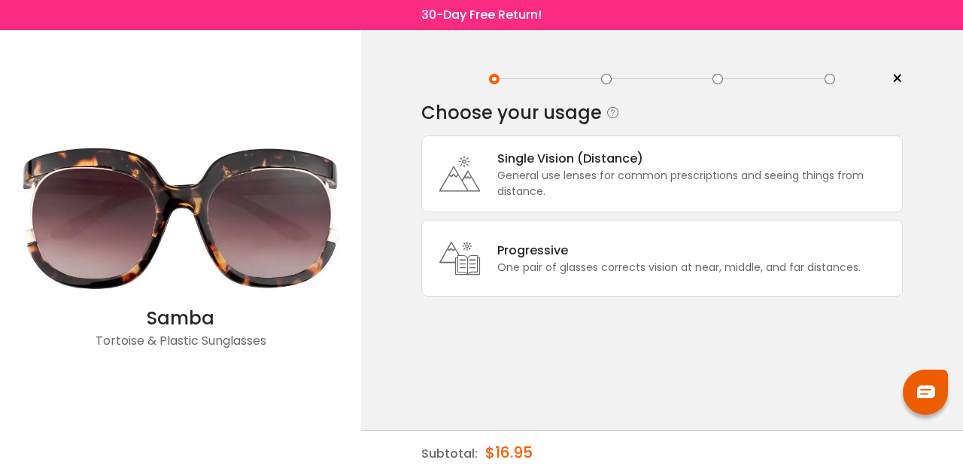
click at [525, 183] on div "General use lenses for common prescriptions and seeing things from distance." at bounding box center [695, 184] width 397 height 32
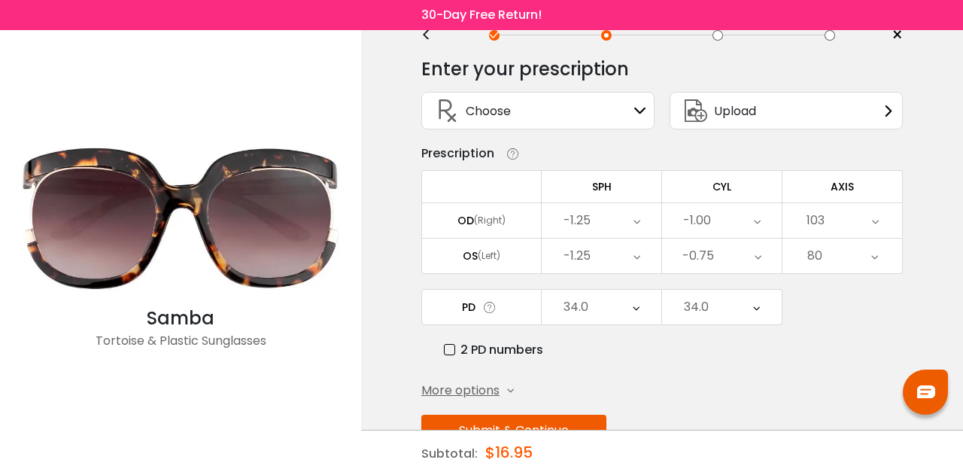
scroll to position [86, 0]
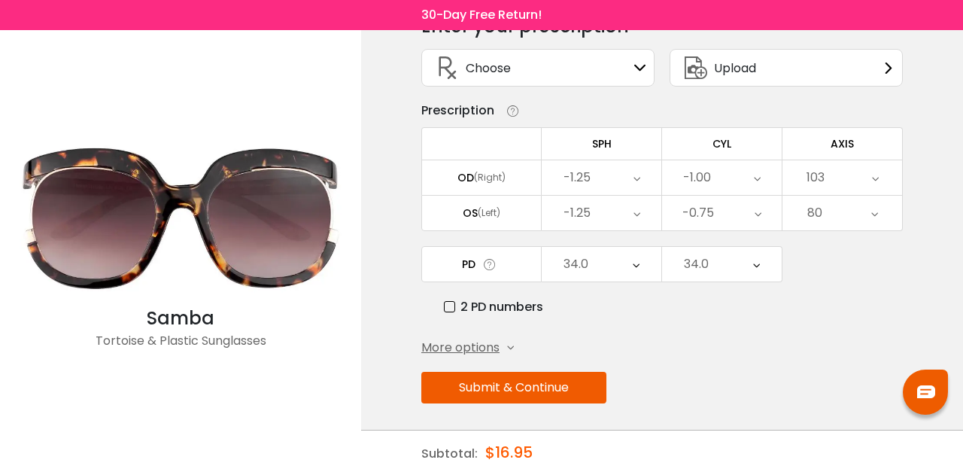
click at [514, 385] on button "Submit & Continue" at bounding box center [513, 387] width 185 height 32
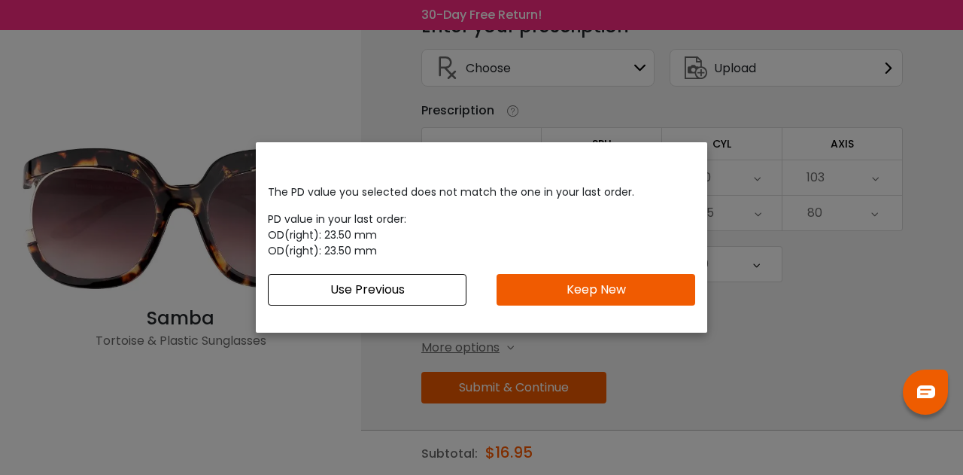
click at [543, 296] on button "Keep New" at bounding box center [595, 290] width 199 height 32
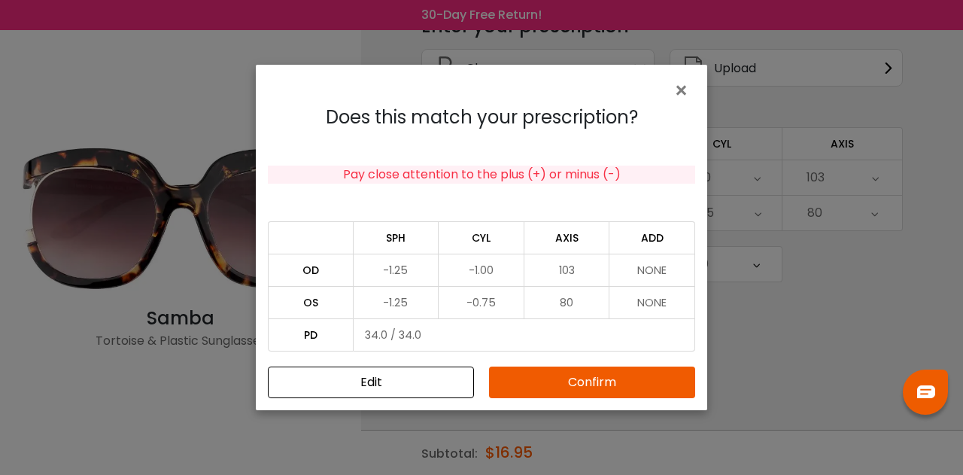
click at [549, 395] on button "Confirm" at bounding box center [592, 382] width 206 height 32
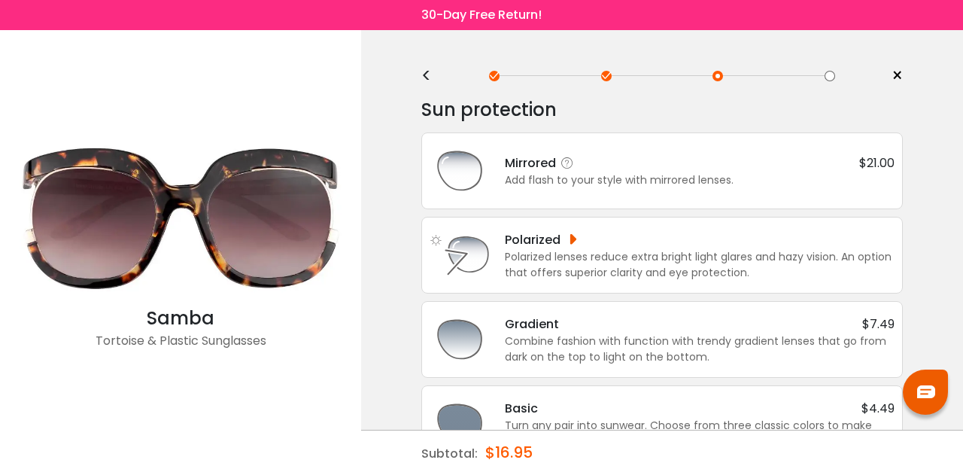
scroll to position [0, 0]
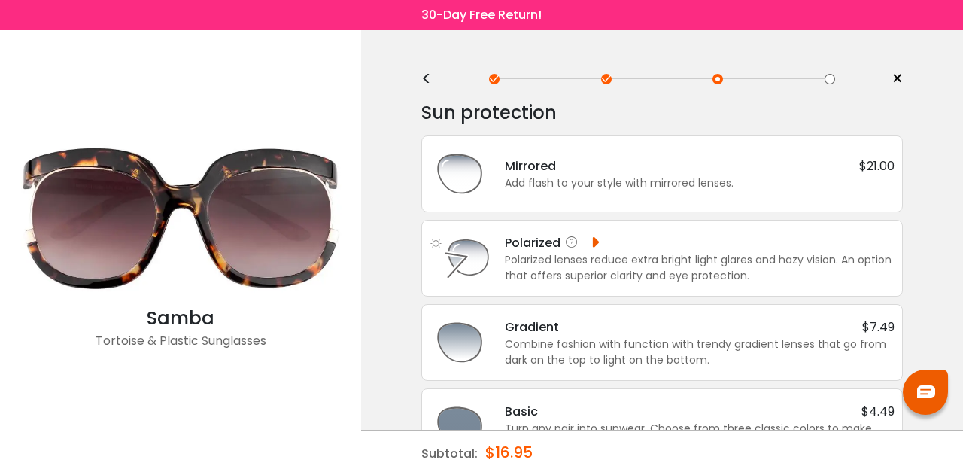
click at [576, 272] on div "Polarized lenses reduce extra bright light glares and hazy vision. An option th…" at bounding box center [700, 268] width 390 height 32
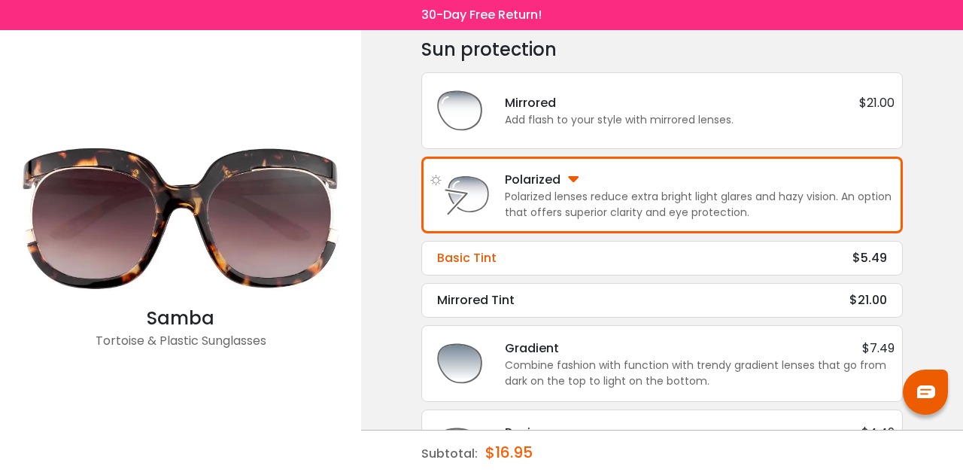
scroll to position [64, 0]
click at [556, 269] on div "Basic Tint $5.49 Tint Color: Choose & Continue" at bounding box center [661, 257] width 481 height 35
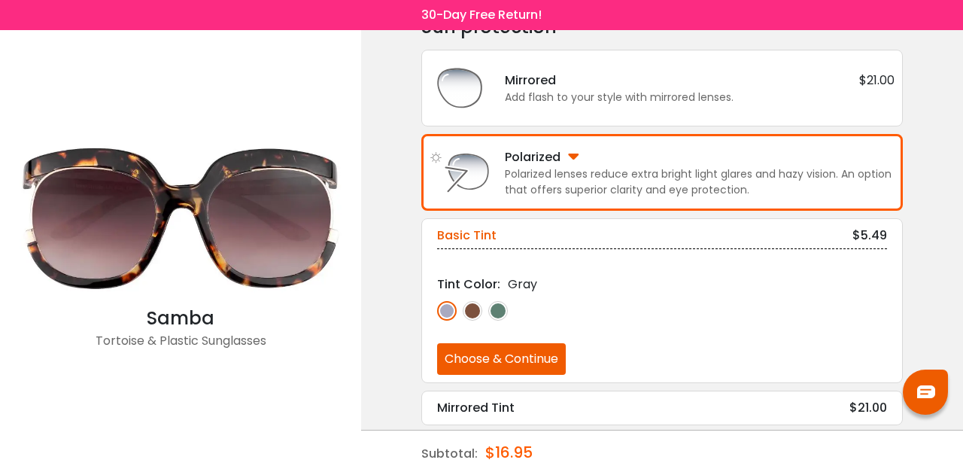
scroll to position [86, 0]
click at [478, 309] on img at bounding box center [472, 310] width 20 height 20
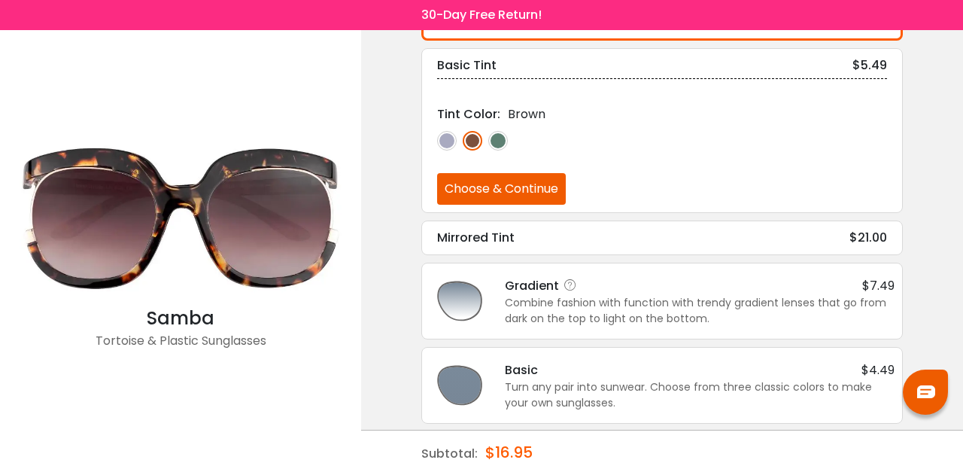
scroll to position [261, 0]
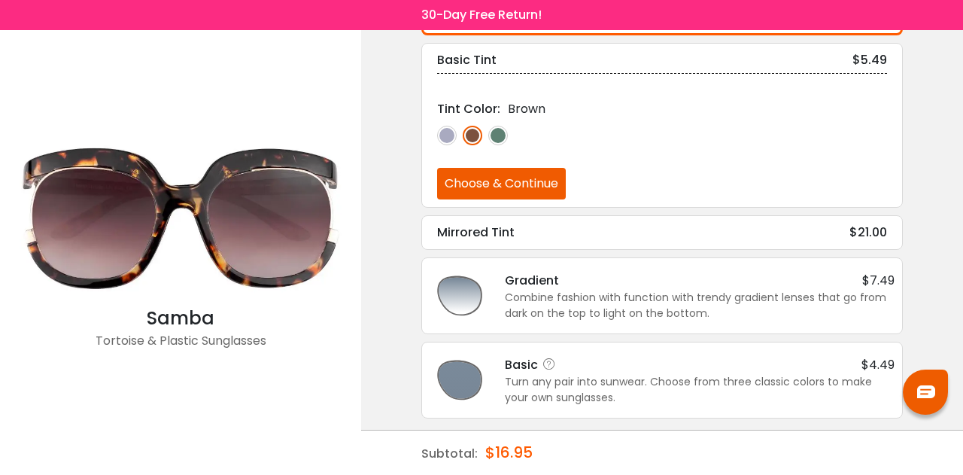
click at [579, 380] on div "Turn any pair into sunwear. Choose from three classic colors to make your own s…" at bounding box center [700, 390] width 390 height 32
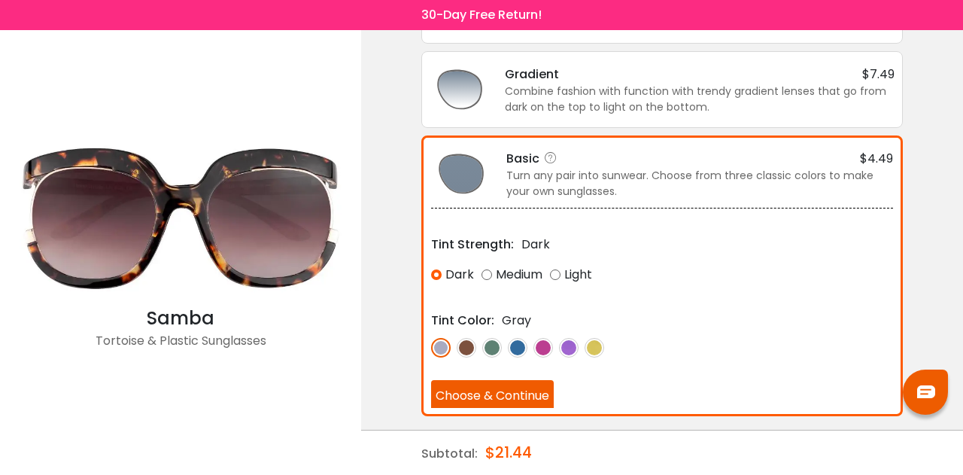
scroll to position [252, 0]
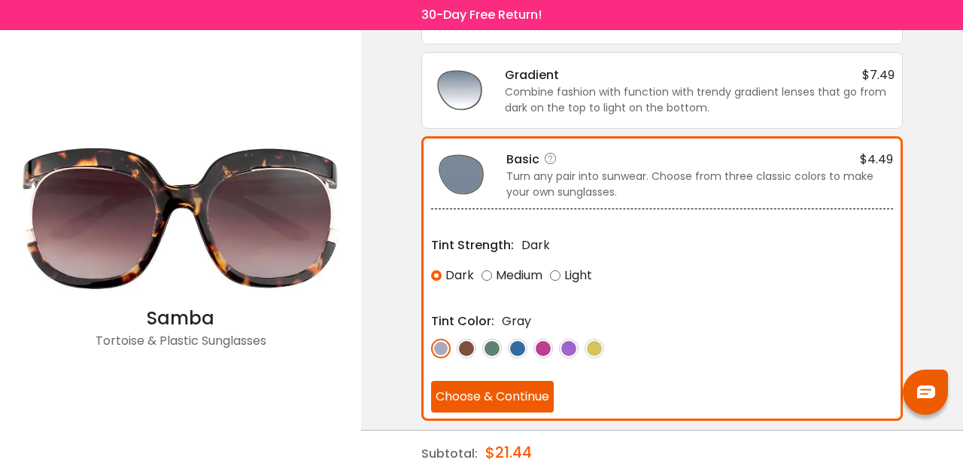
click at [475, 339] on img at bounding box center [466, 348] width 20 height 20
click at [594, 340] on img at bounding box center [594, 348] width 20 height 20
click at [473, 338] on div at bounding box center [662, 348] width 462 height 20
click at [474, 342] on img at bounding box center [466, 348] width 20 height 20
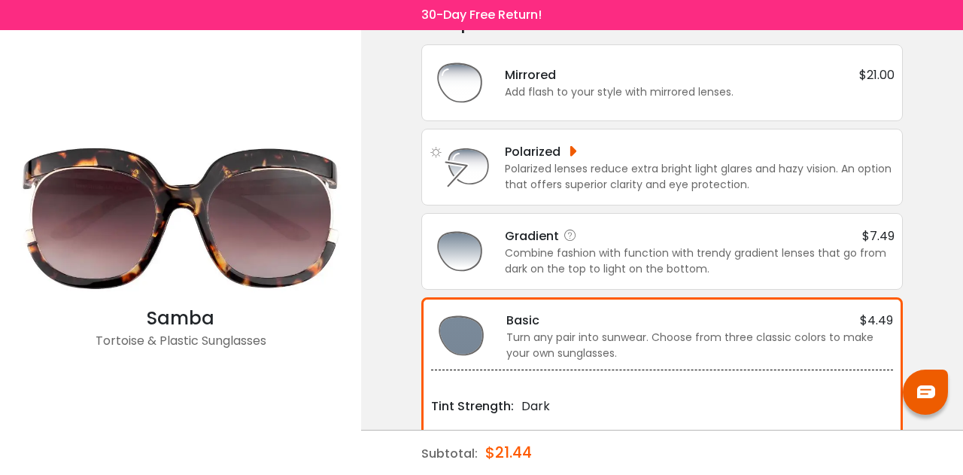
scroll to position [92, 0]
click at [590, 167] on div "Polarized lenses reduce extra bright light glares and hazy vision. An option th…" at bounding box center [700, 176] width 390 height 32
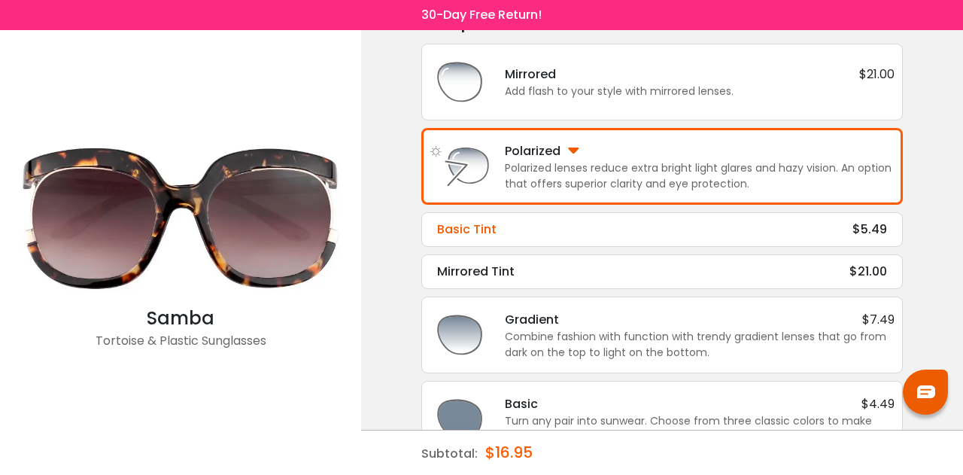
click at [566, 217] on div "Basic Tint $5.49 Tint Color: Brown Choose & Continue" at bounding box center [661, 229] width 481 height 35
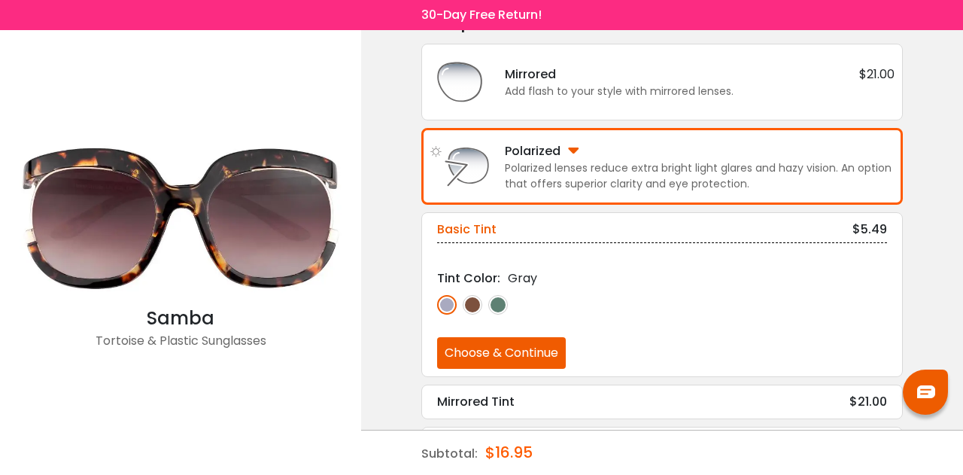
scroll to position [113, 0]
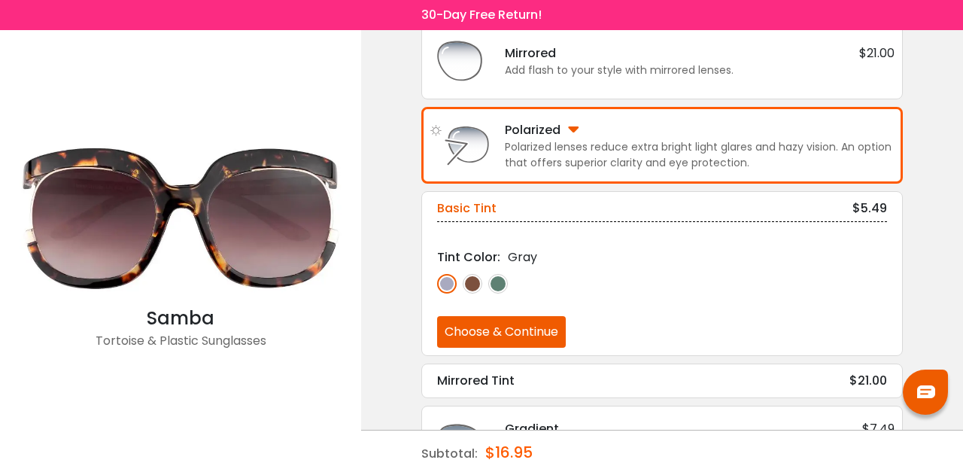
click at [480, 284] on img at bounding box center [472, 284] width 20 height 20
click at [520, 330] on button "Choose & Continue" at bounding box center [501, 332] width 129 height 32
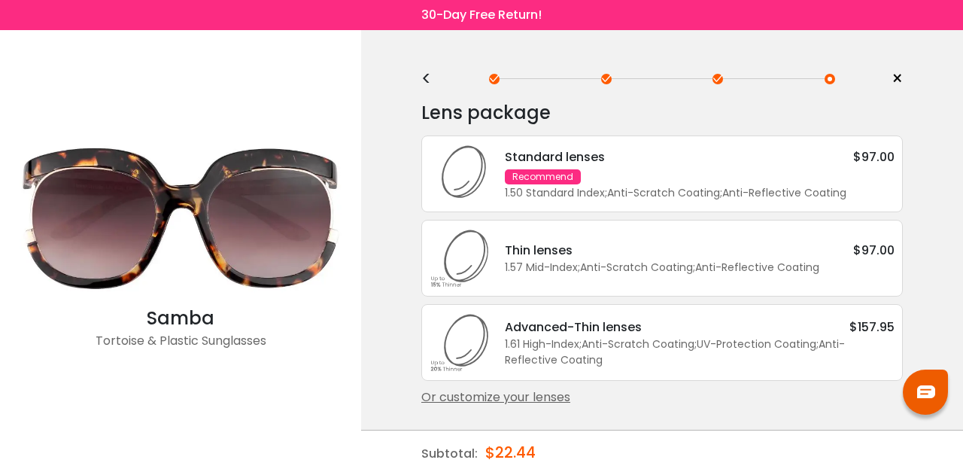
scroll to position [0, 0]
click at [607, 185] on span ";" at bounding box center [606, 192] width 2 height 15
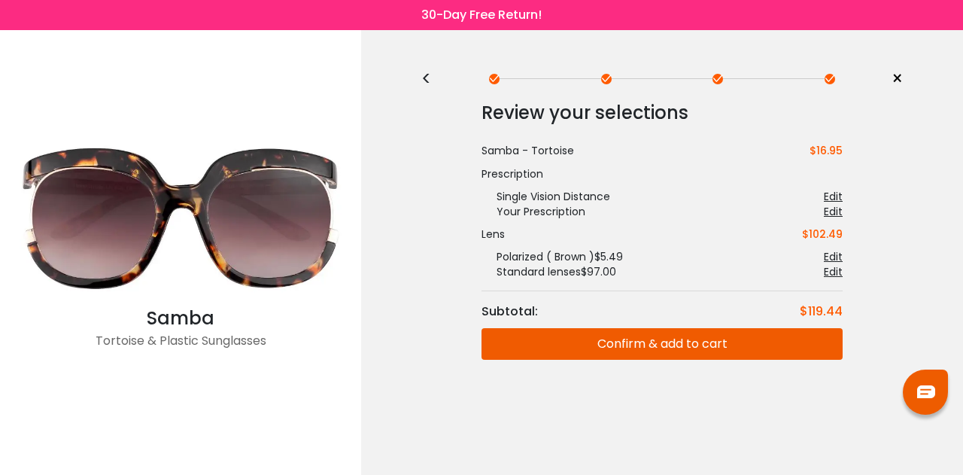
click at [632, 342] on button "Confirm & add to cart" at bounding box center [661, 344] width 361 height 32
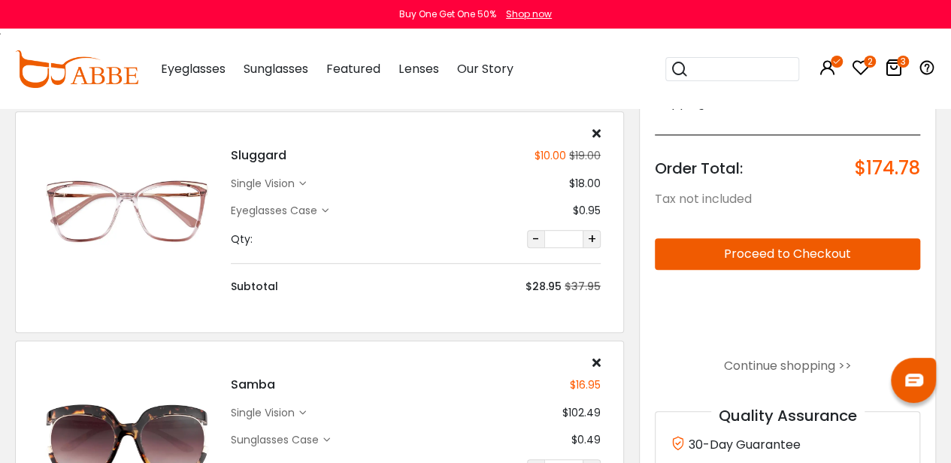
scroll to position [380, 0]
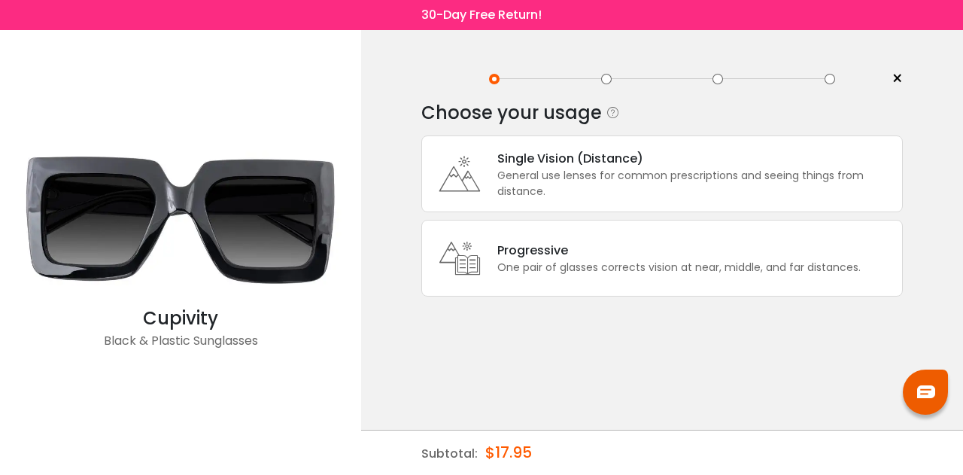
click at [529, 184] on div "General use lenses for common prescriptions and seeing things from distance." at bounding box center [695, 184] width 397 height 32
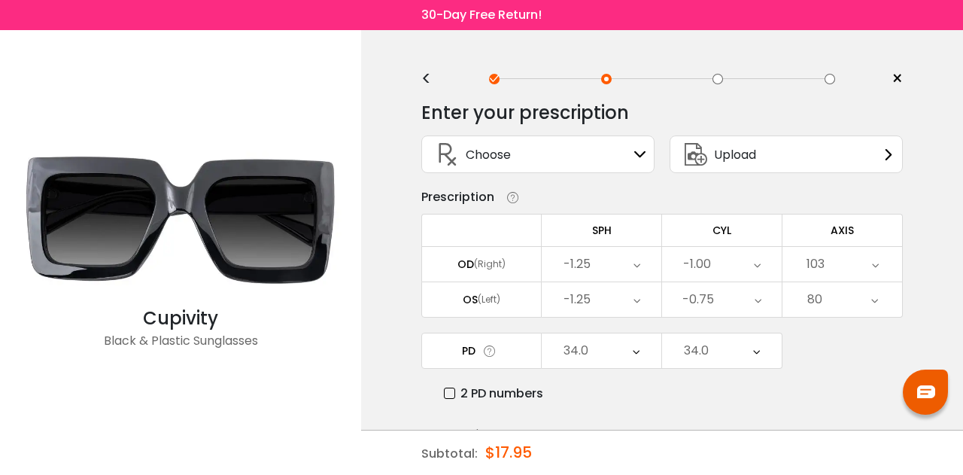
scroll to position [86, 0]
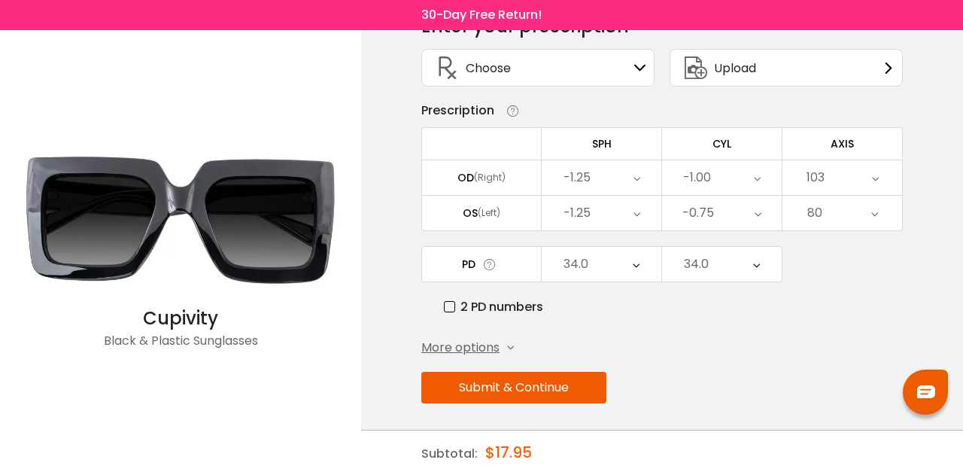
click at [531, 392] on button "Submit & Continue" at bounding box center [513, 387] width 185 height 32
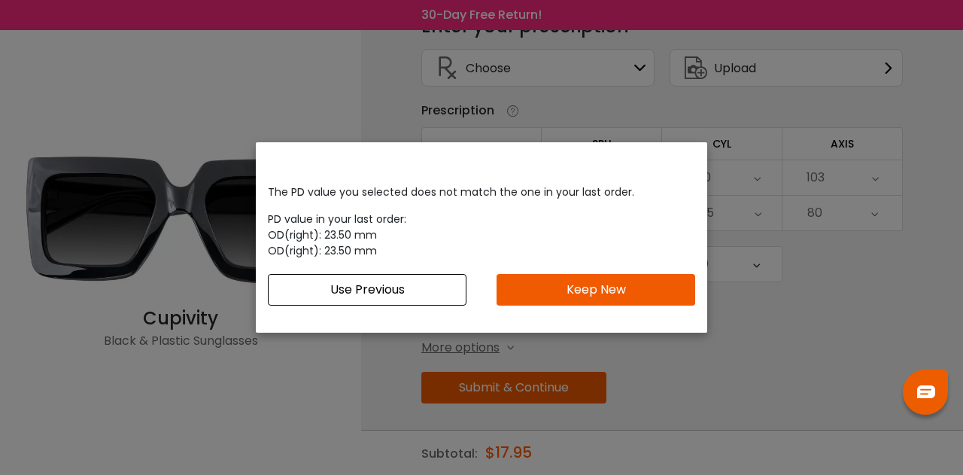
click at [528, 290] on button "Keep New" at bounding box center [595, 290] width 199 height 32
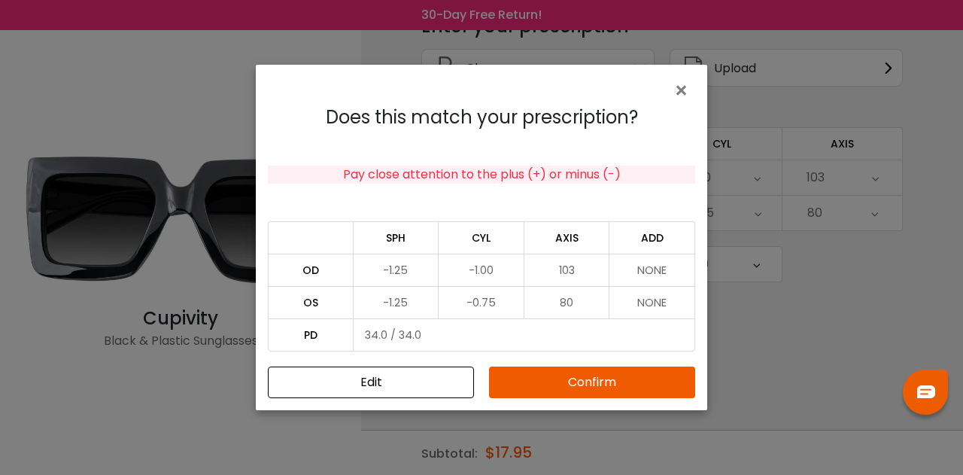
click at [579, 390] on button "Confirm" at bounding box center [592, 382] width 206 height 32
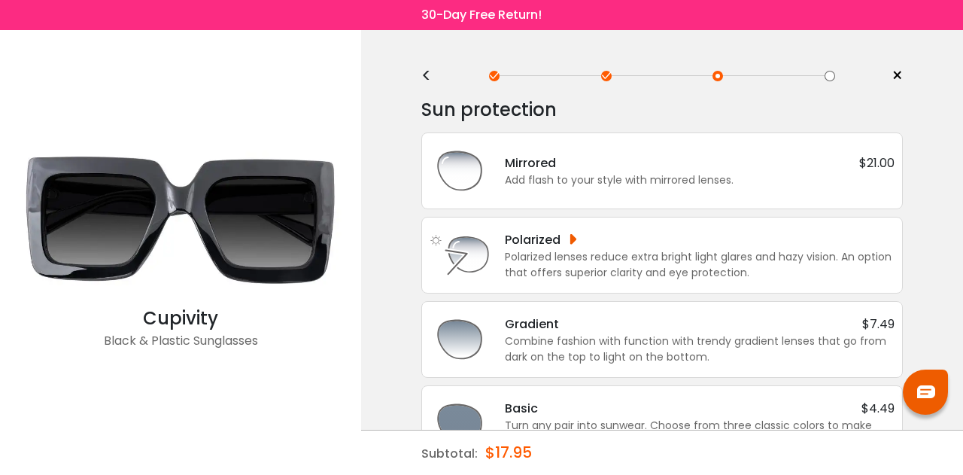
scroll to position [0, 0]
